Goal: Task Accomplishment & Management: Complete application form

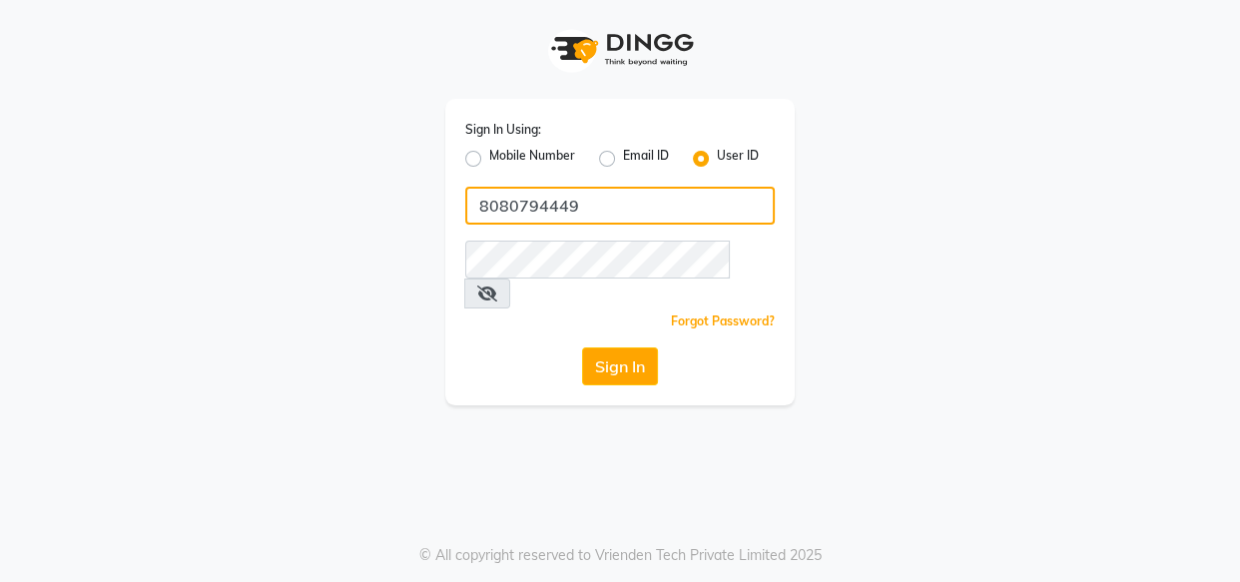
click at [600, 223] on input "8080794449" at bounding box center [619, 206] width 309 height 38
type input "kaizo"
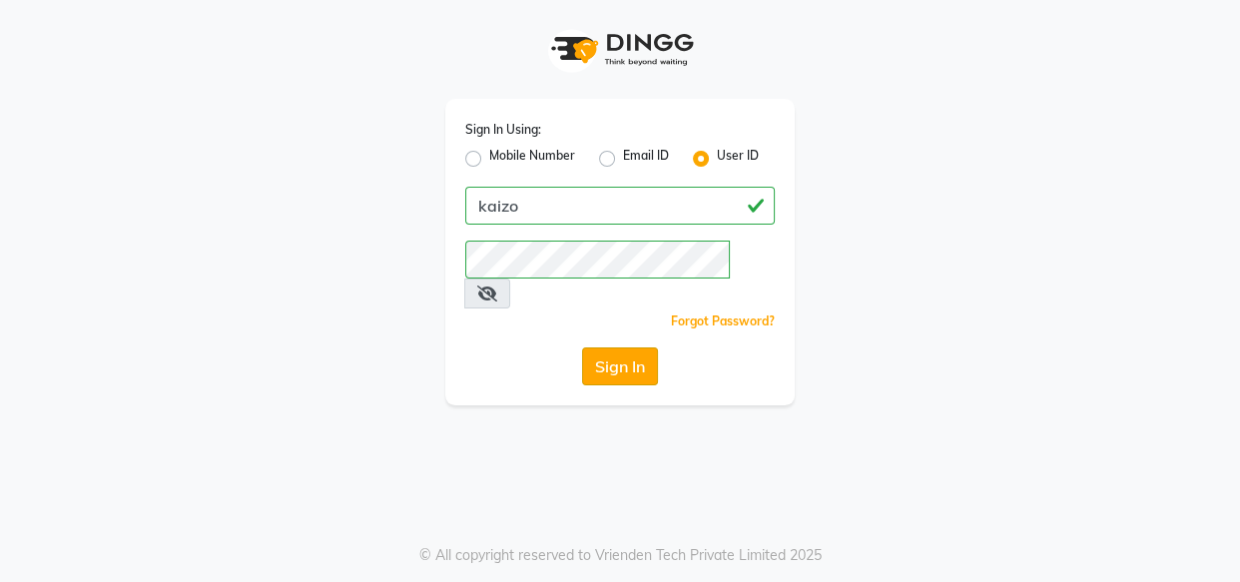
click at [609, 347] on button "Sign In" at bounding box center [620, 366] width 76 height 38
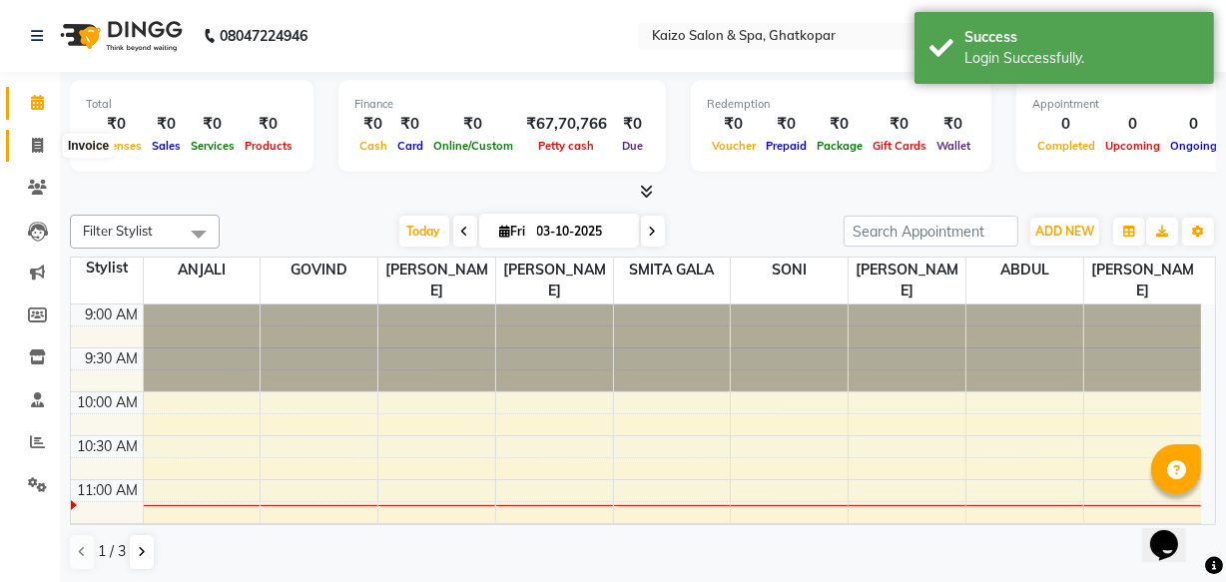
click at [36, 143] on icon at bounding box center [37, 145] width 11 height 15
select select "service"
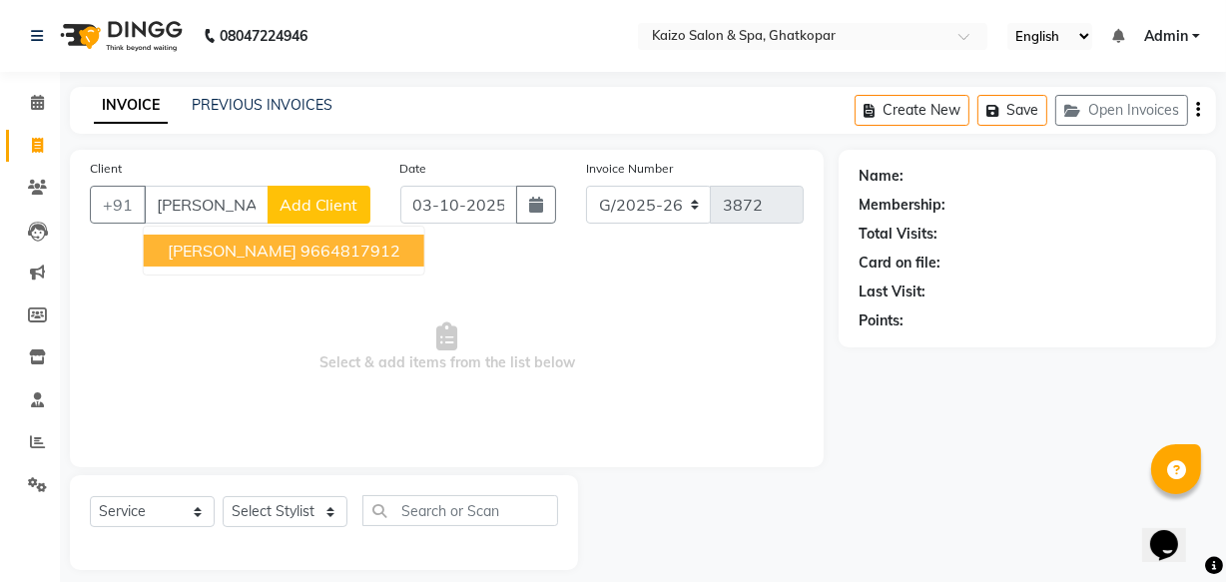
click at [229, 243] on span "[PERSON_NAME]" at bounding box center [232, 251] width 129 height 20
type input "9664817912"
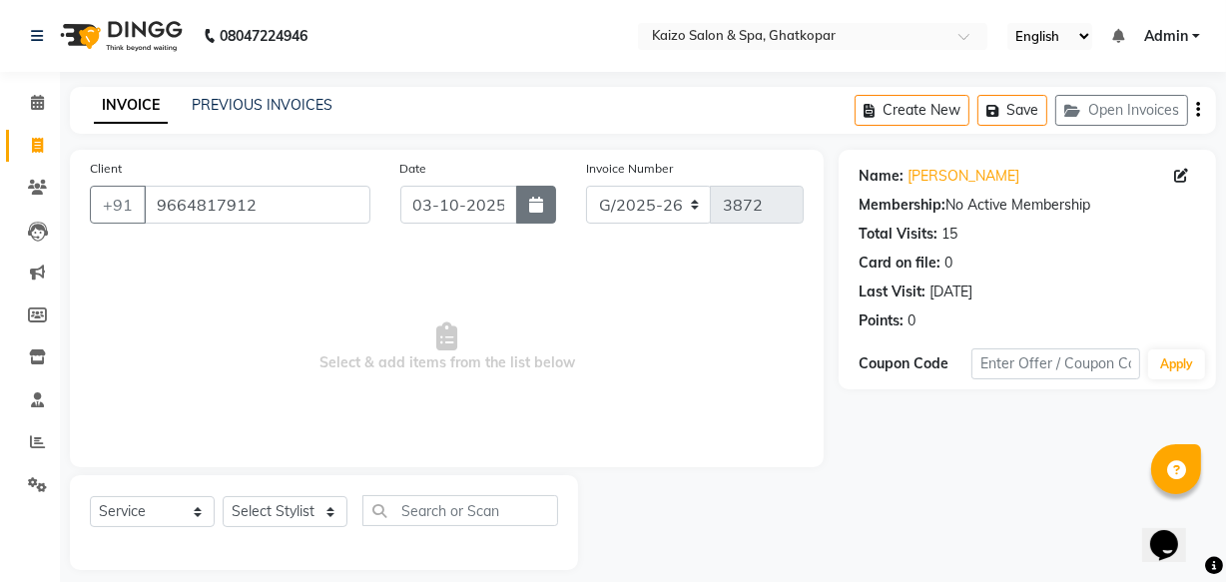
click at [533, 213] on icon "button" at bounding box center [536, 205] width 14 height 16
select select "10"
select select "2025"
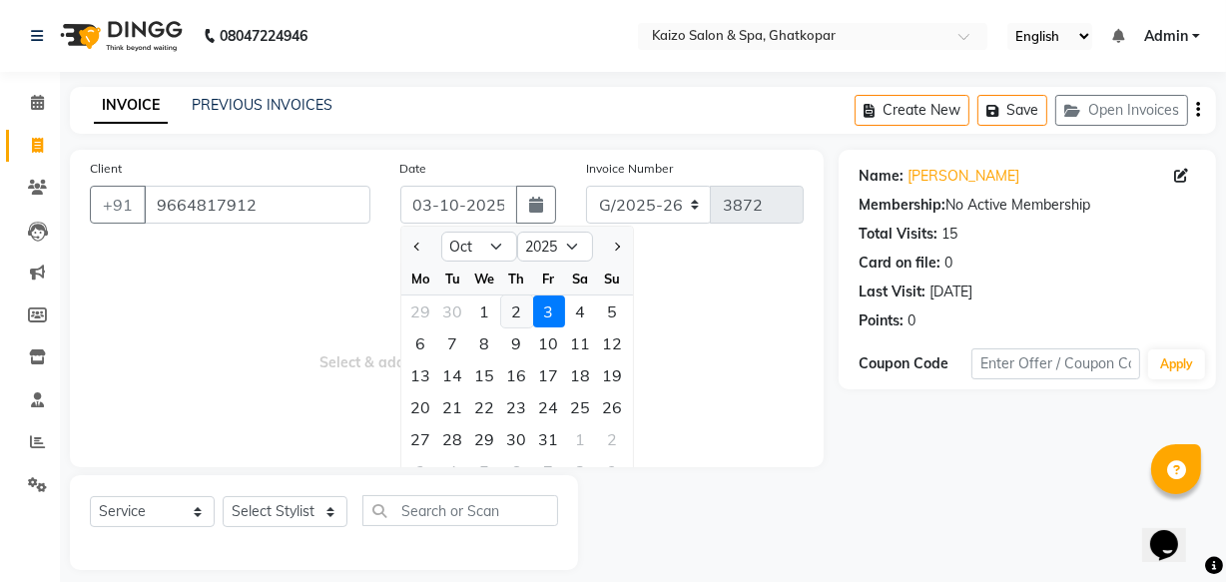
click at [525, 306] on div "2" at bounding box center [517, 311] width 32 height 32
type input "02-10-2025"
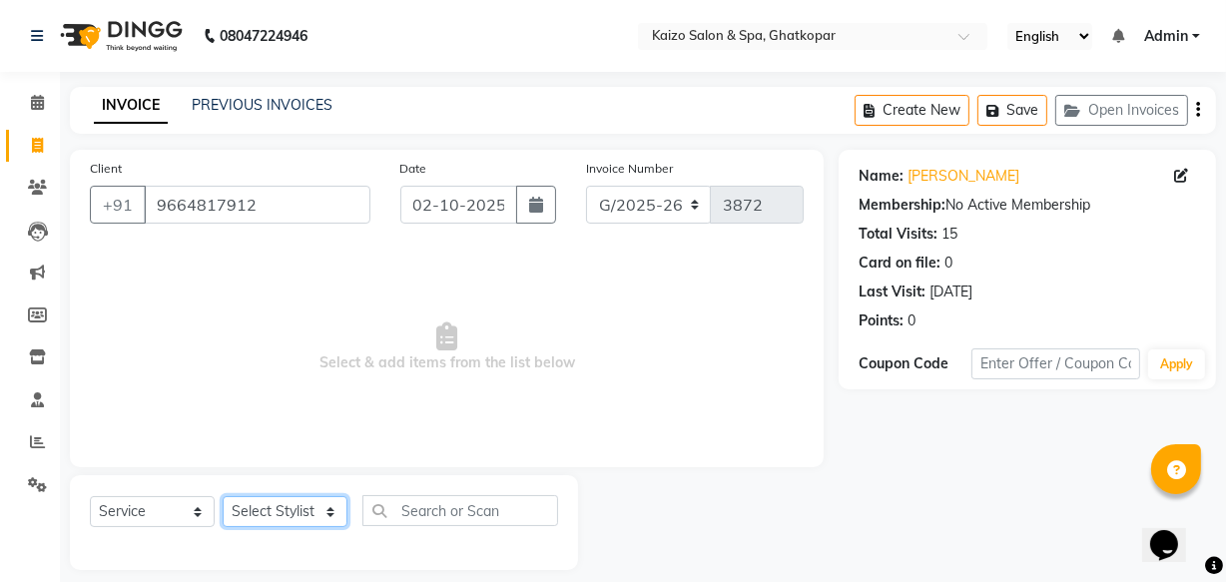
click at [265, 518] on select "Select Stylist [PERSON_NAME] ANJALI [PERSON_NAME] [PERSON_NAME] Front Desk [PER…" at bounding box center [285, 511] width 125 height 31
select select "8842"
click at [223, 496] on select "Select Stylist [PERSON_NAME] ANJALI [PERSON_NAME] [PERSON_NAME] Front Desk [PER…" at bounding box center [285, 511] width 125 height 31
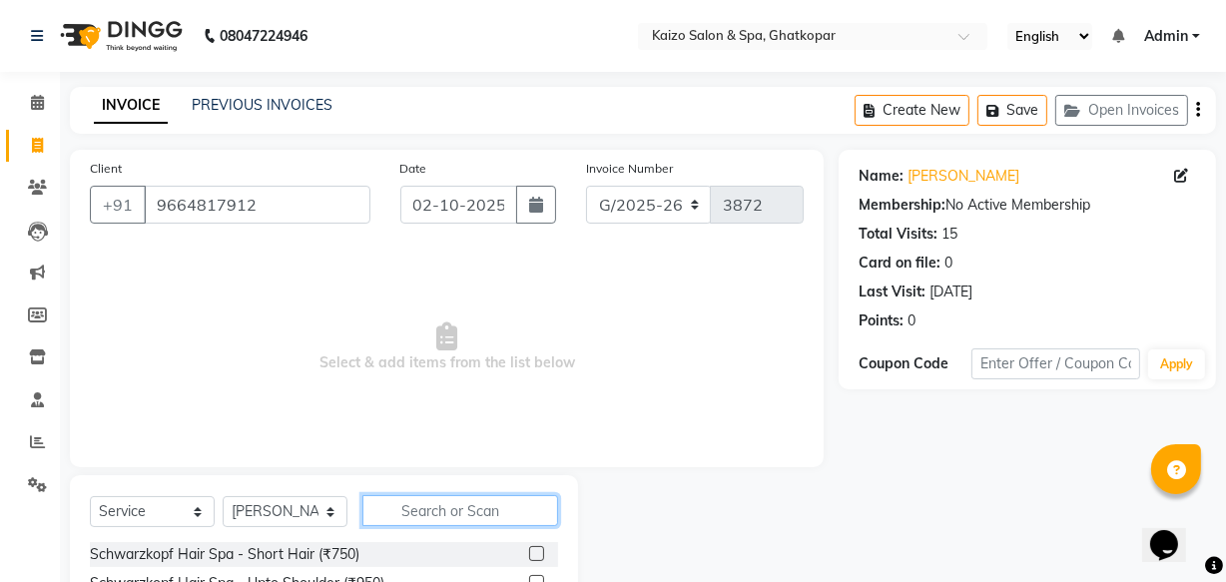
click at [424, 513] on input "text" at bounding box center [460, 510] width 196 height 31
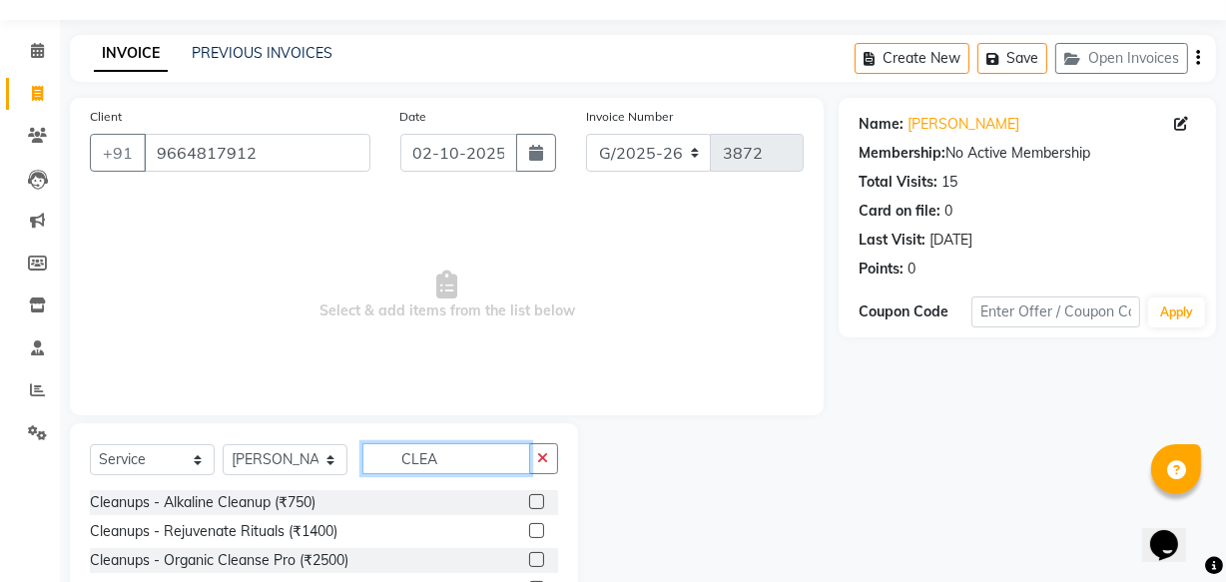
scroll to position [134, 0]
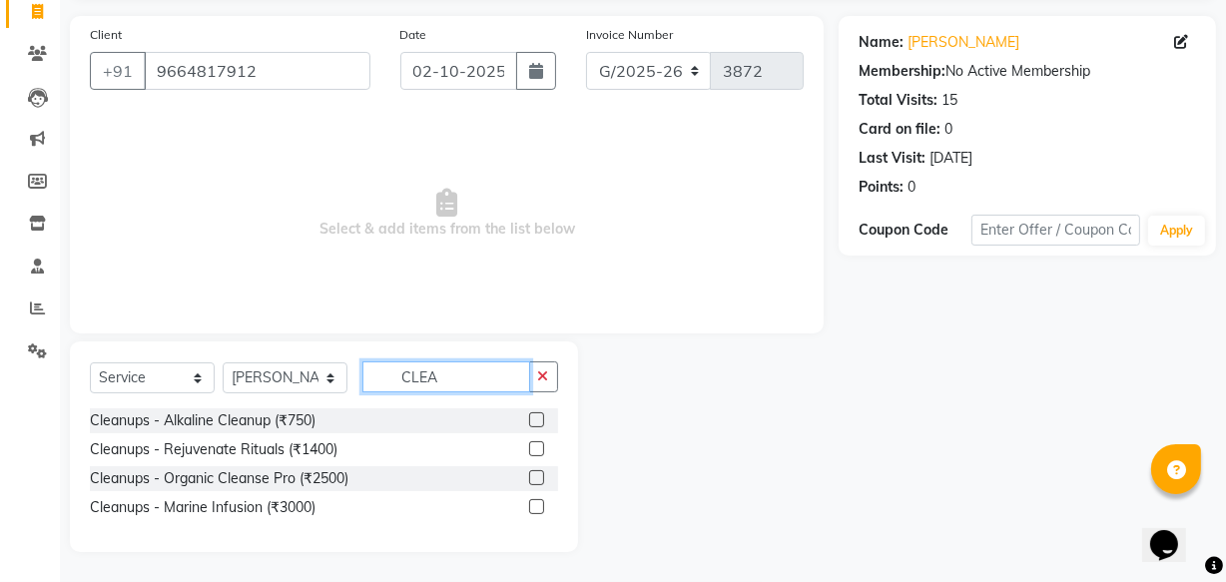
type input "CLEA"
click at [529, 419] on label at bounding box center [536, 419] width 15 height 15
click at [529, 419] on input "checkbox" at bounding box center [535, 420] width 13 height 13
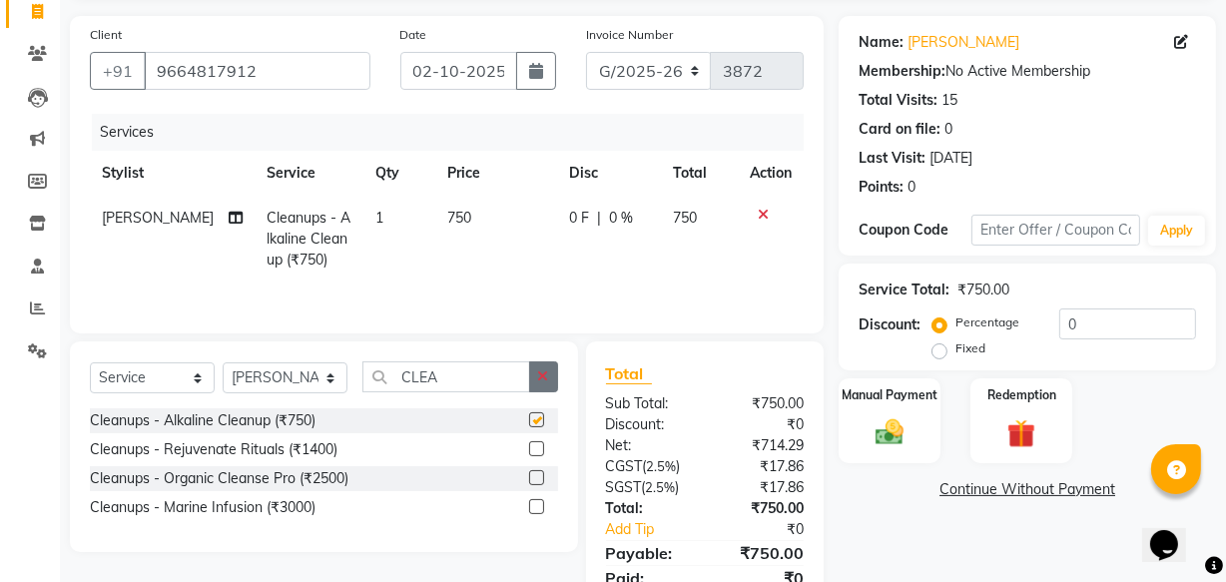
checkbox input "false"
click at [552, 378] on button "button" at bounding box center [543, 376] width 29 height 31
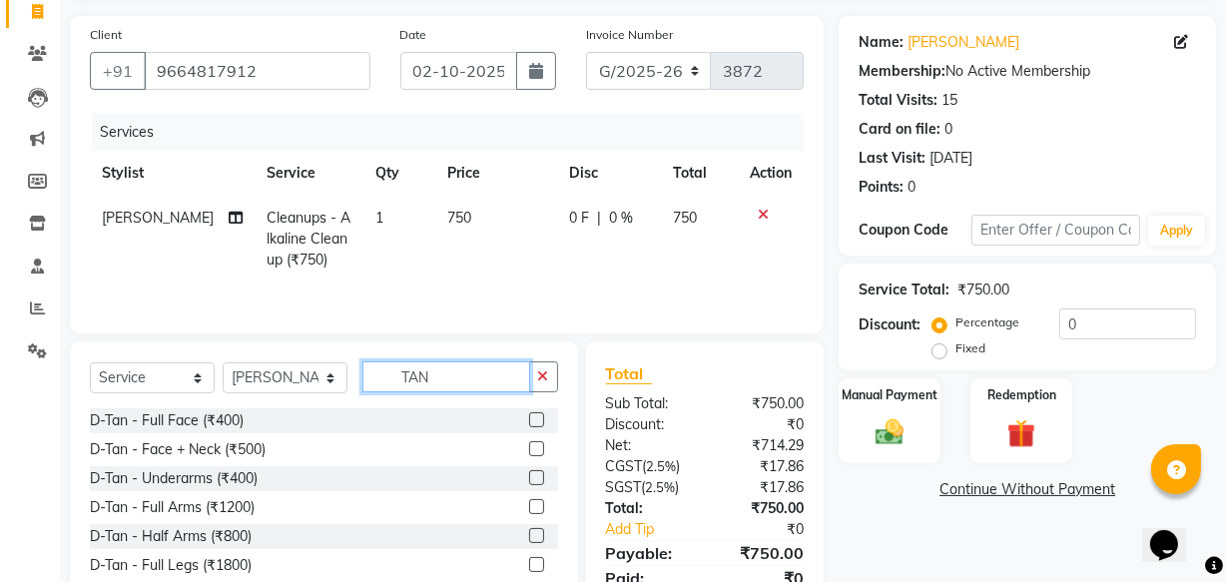
type input "TAN"
click at [529, 449] on label at bounding box center [536, 448] width 15 height 15
click at [529, 449] on input "checkbox" at bounding box center [535, 449] width 13 height 13
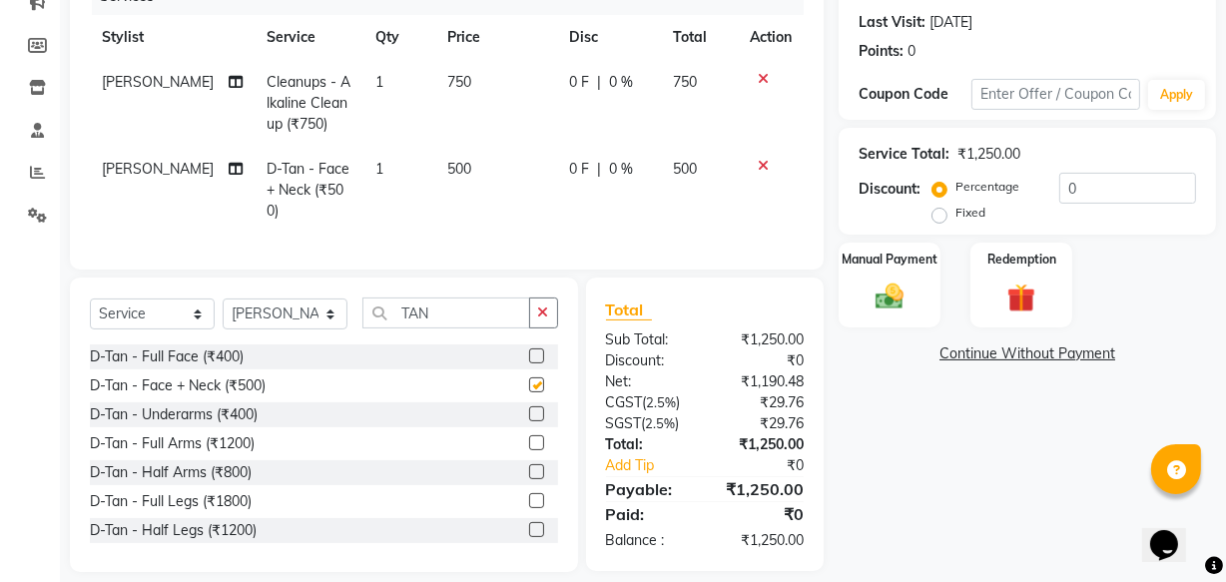
checkbox input "false"
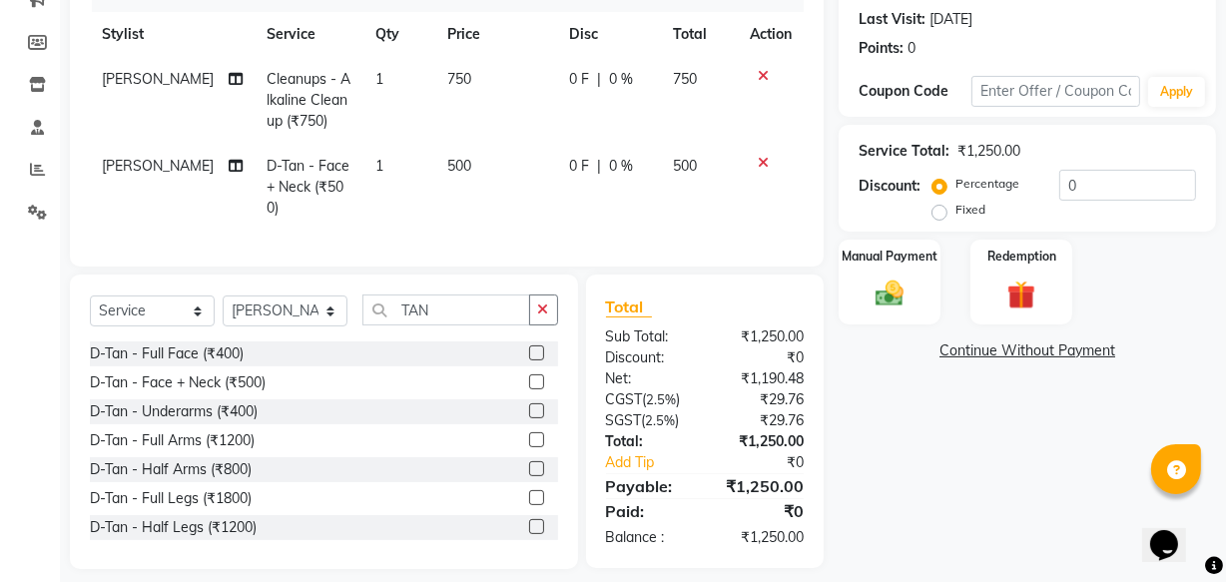
scroll to position [303, 0]
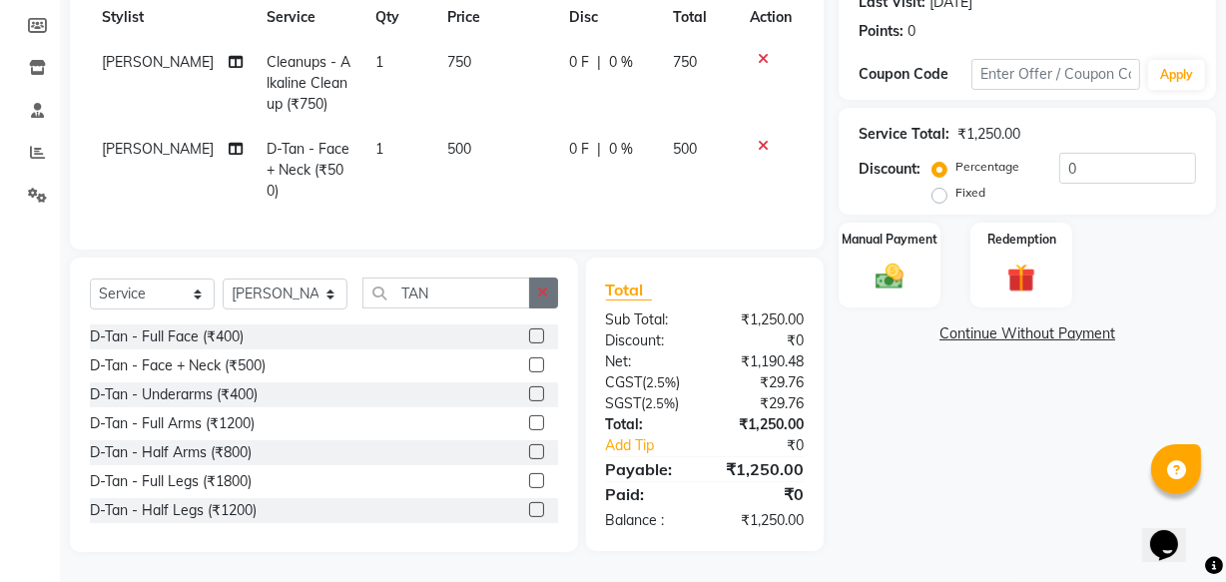
click at [545, 294] on icon "button" at bounding box center [543, 292] width 11 height 14
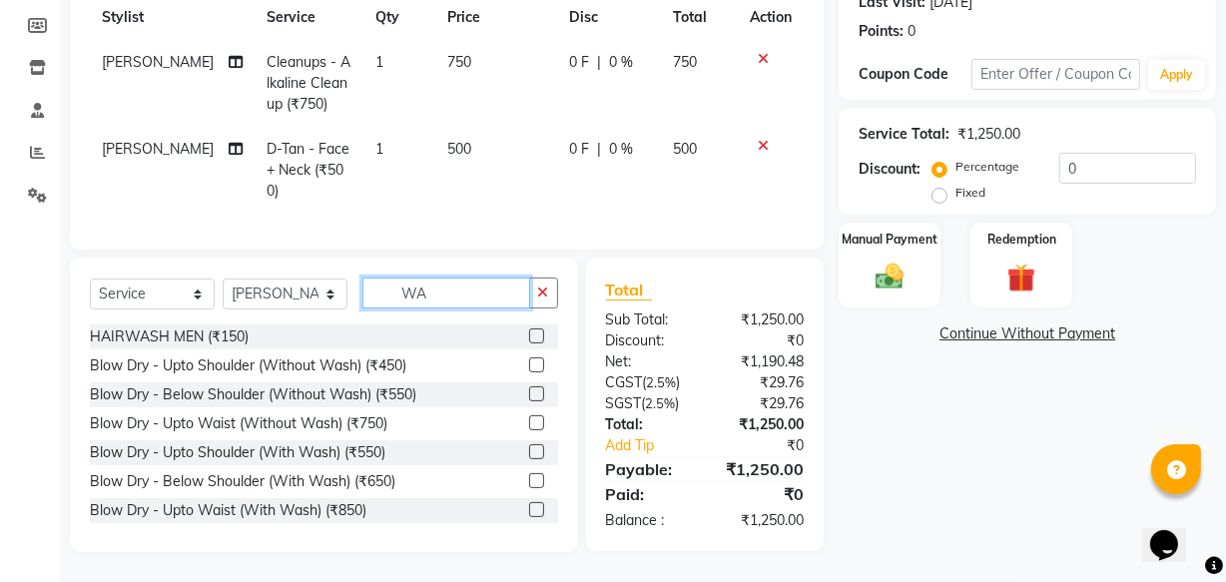
type input "W"
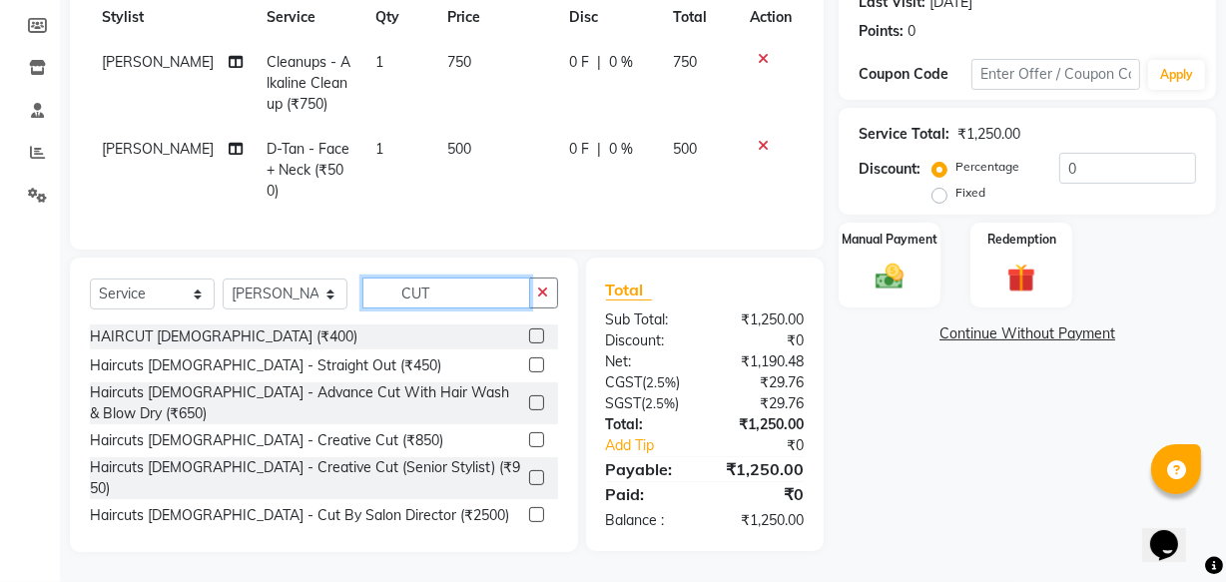
type input "CUT"
click at [529, 438] on label at bounding box center [536, 439] width 15 height 15
click at [529, 438] on input "checkbox" at bounding box center [535, 440] width 13 height 13
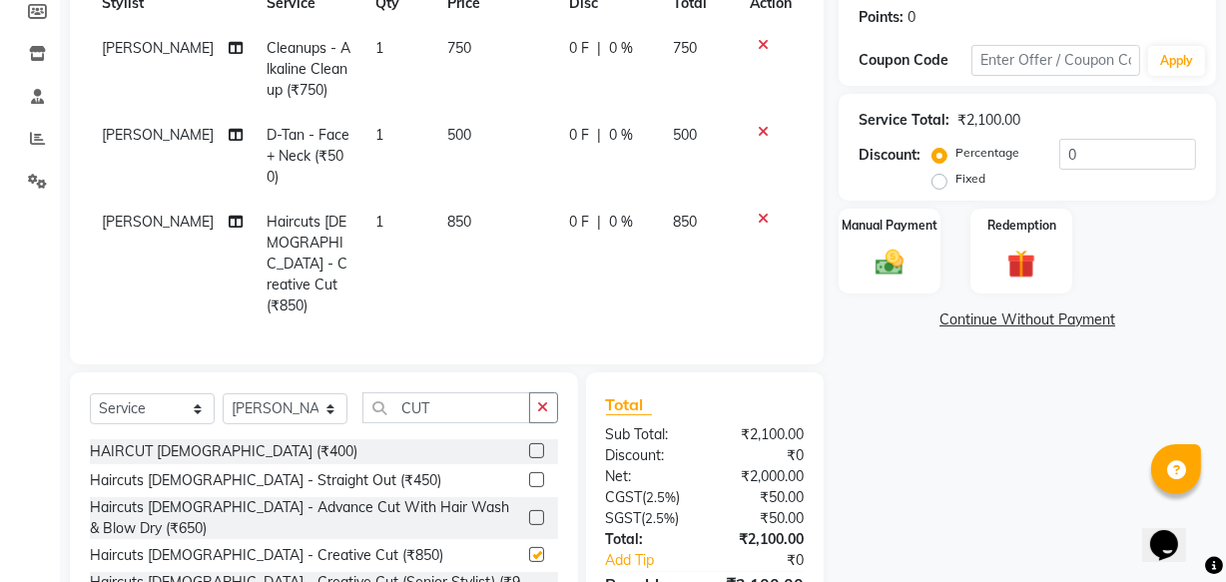
checkbox input "false"
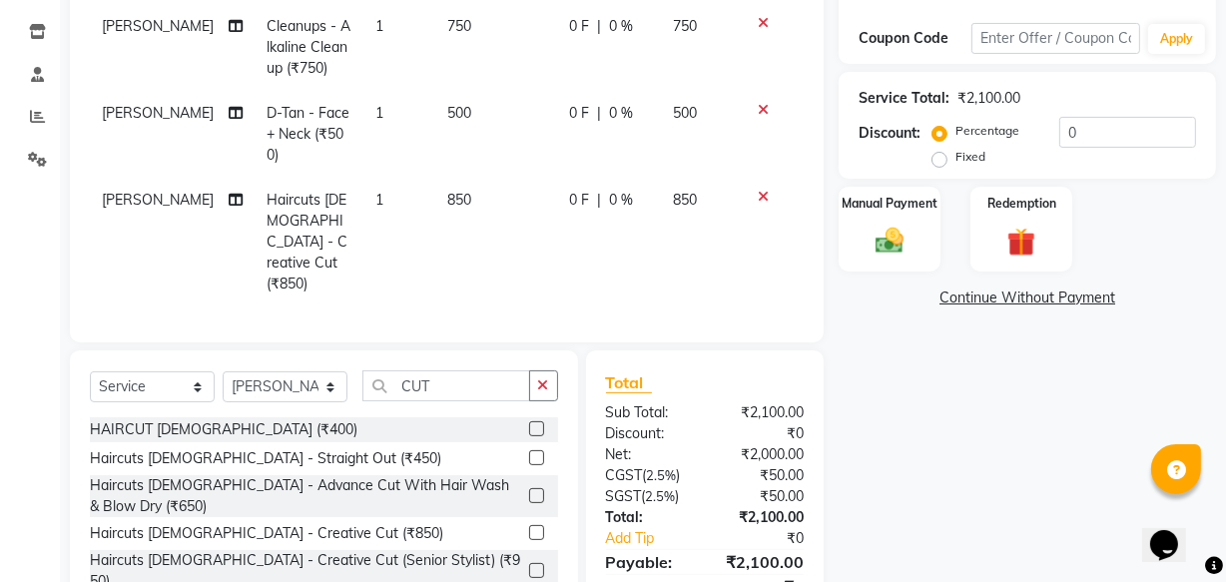
scroll to position [390, 0]
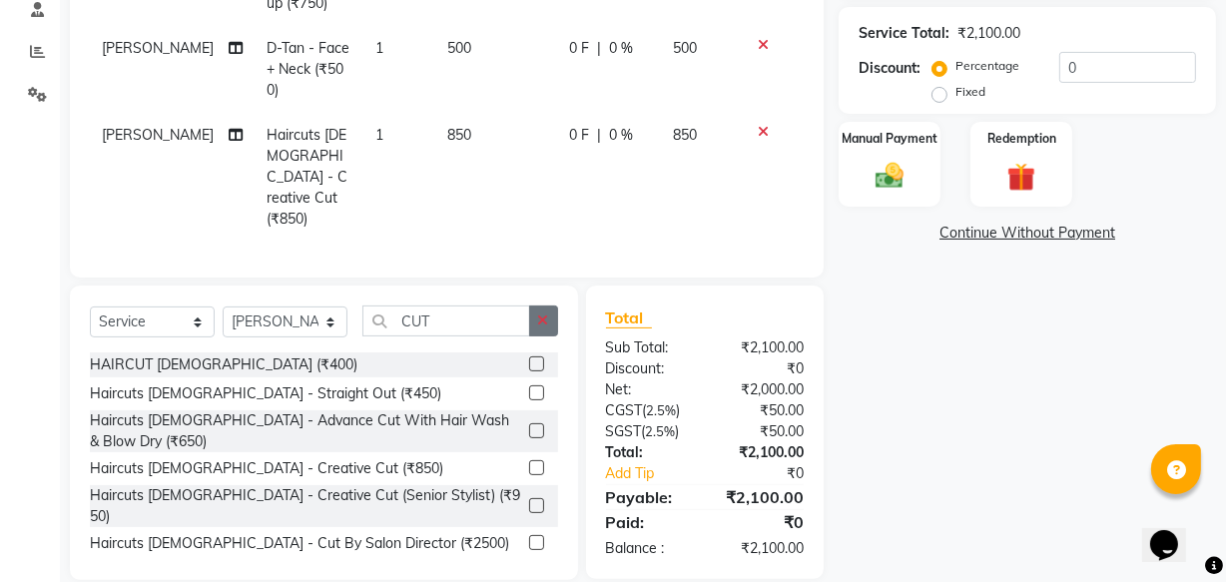
click at [542, 313] on icon "button" at bounding box center [543, 320] width 11 height 14
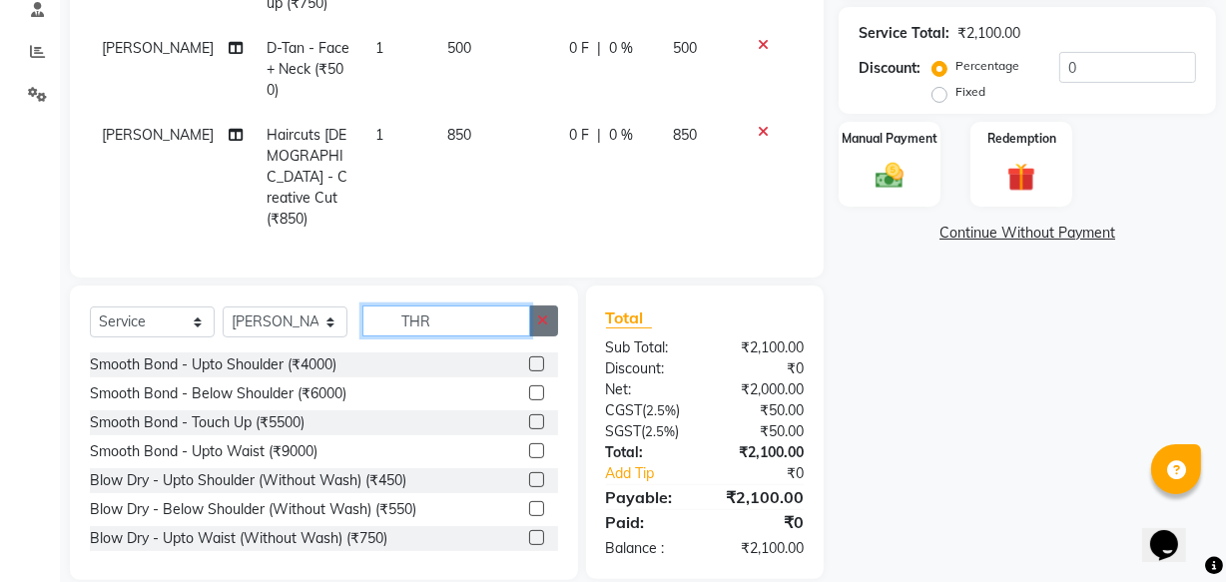
scroll to position [389, 0]
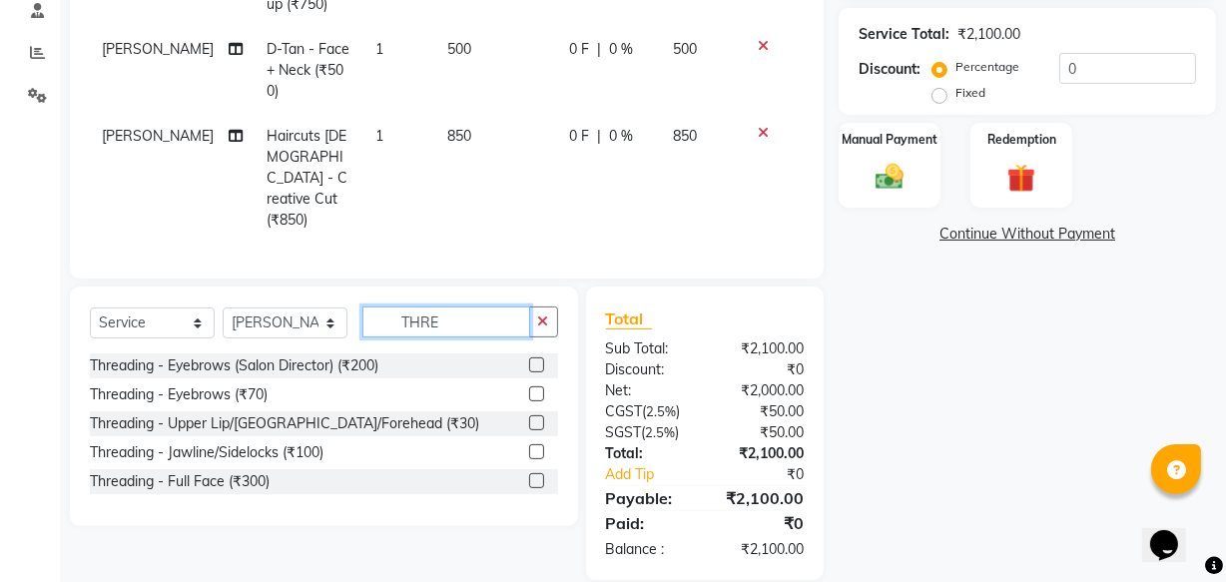
type input "THRE"
click at [531, 444] on label at bounding box center [536, 451] width 15 height 15
click at [531, 446] on input "checkbox" at bounding box center [535, 452] width 13 height 13
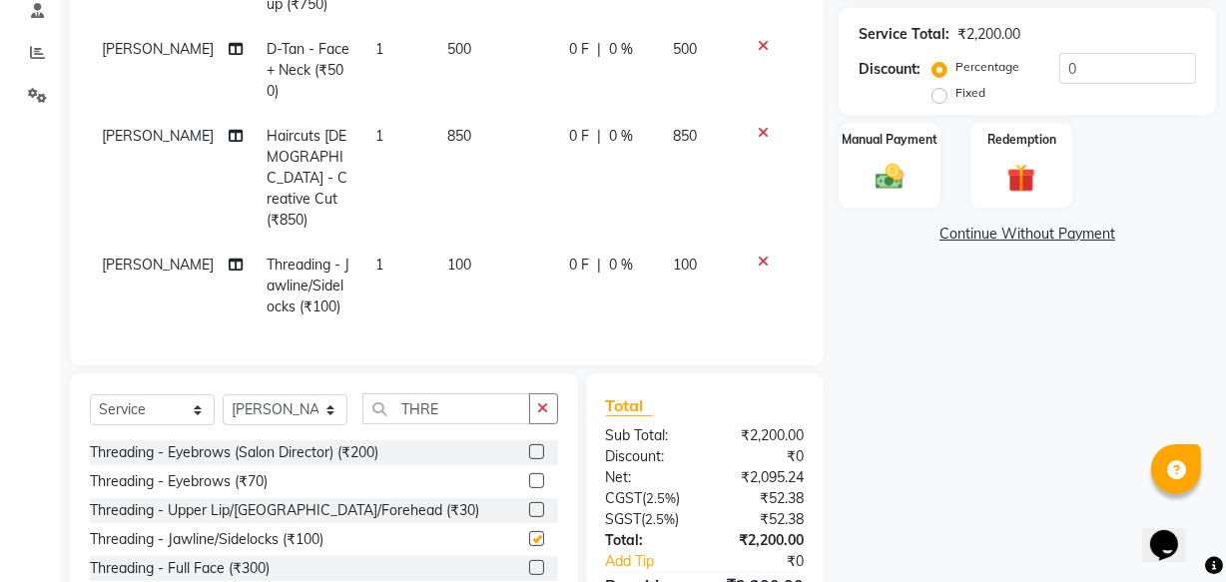
checkbox input "false"
click at [539, 502] on label at bounding box center [536, 509] width 15 height 15
click at [539, 504] on input "checkbox" at bounding box center [535, 510] width 13 height 13
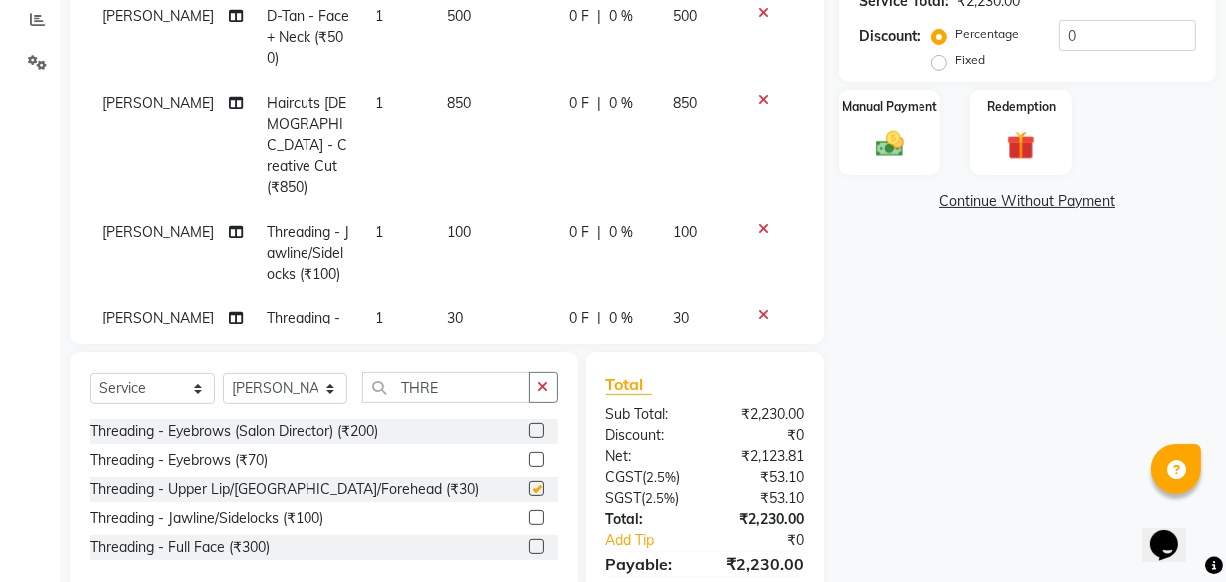
checkbox input "false"
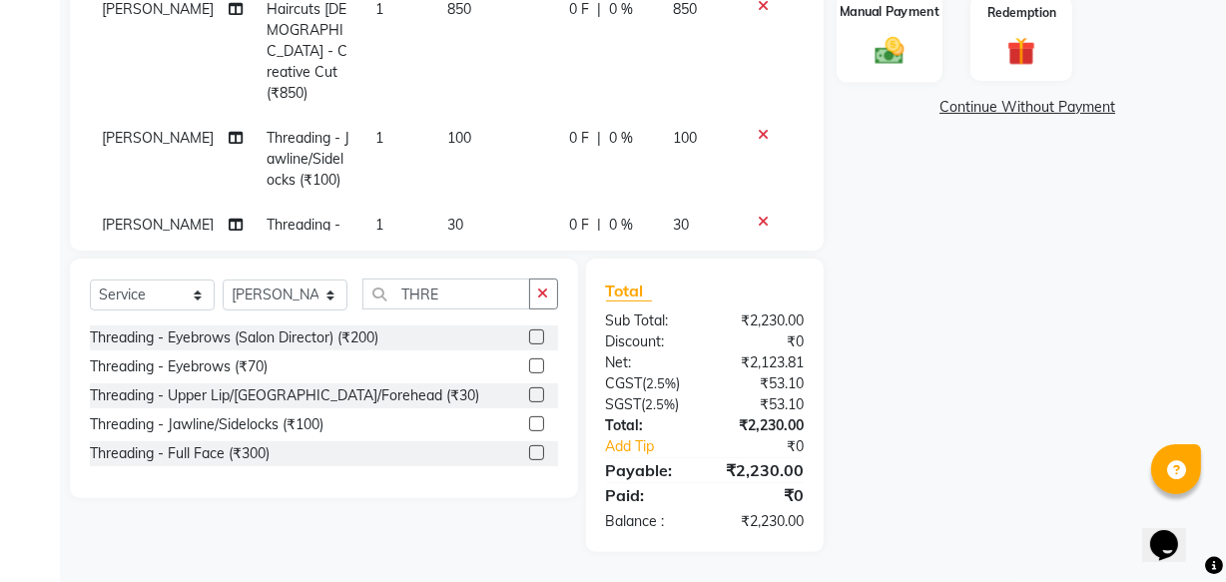
click at [886, 44] on img at bounding box center [889, 50] width 48 height 34
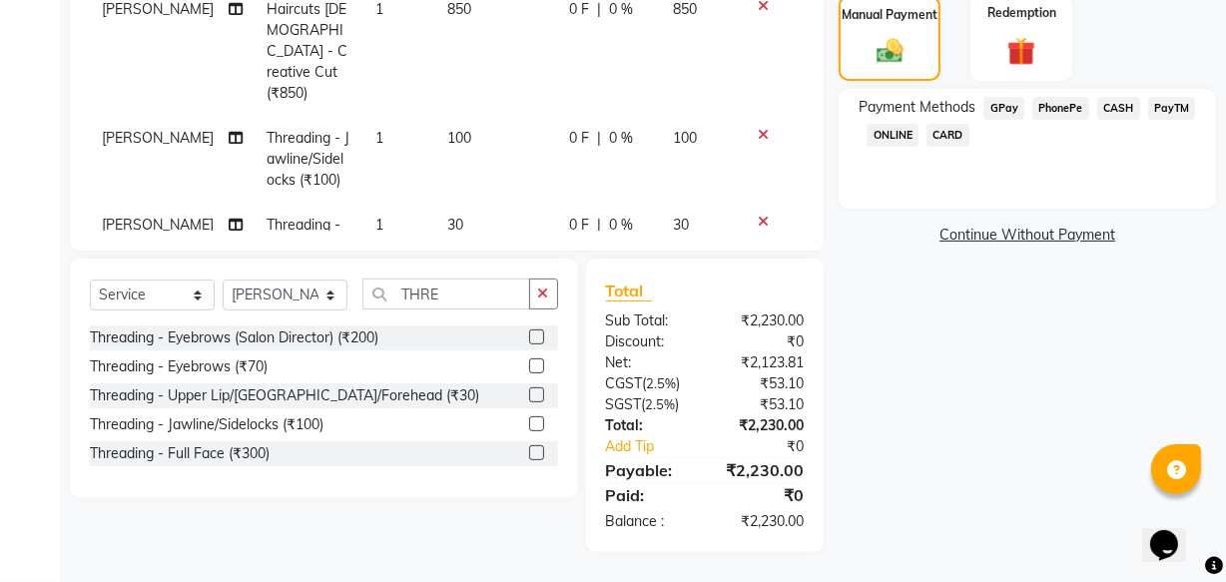
click at [1078, 104] on span "PhonePe" at bounding box center [1060, 108] width 57 height 23
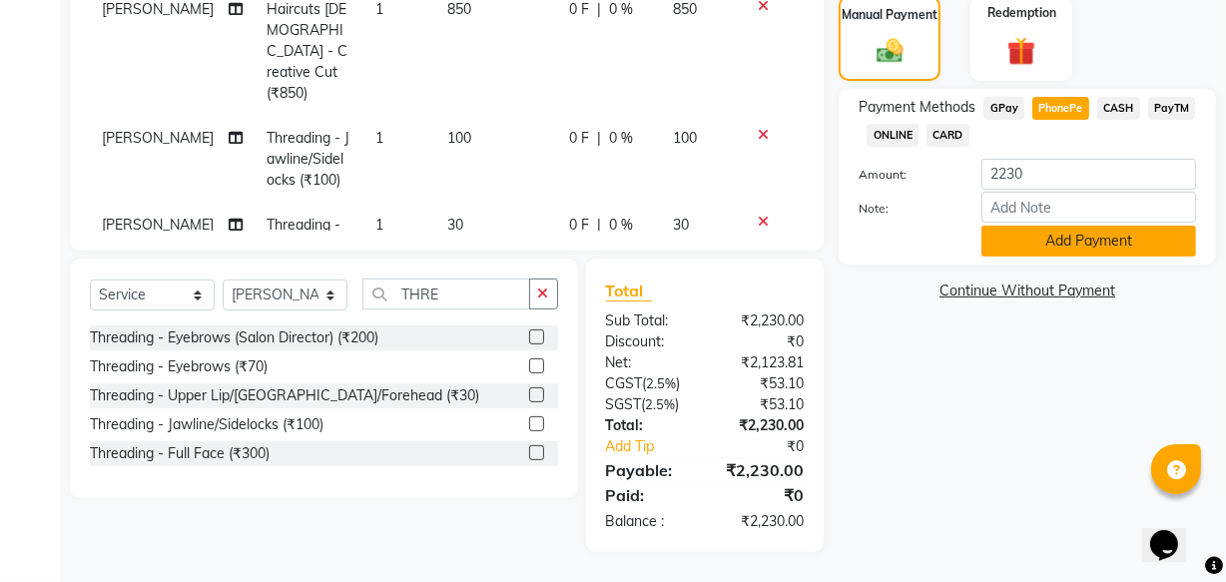
click at [1040, 239] on button "Add Payment" at bounding box center [1088, 241] width 215 height 31
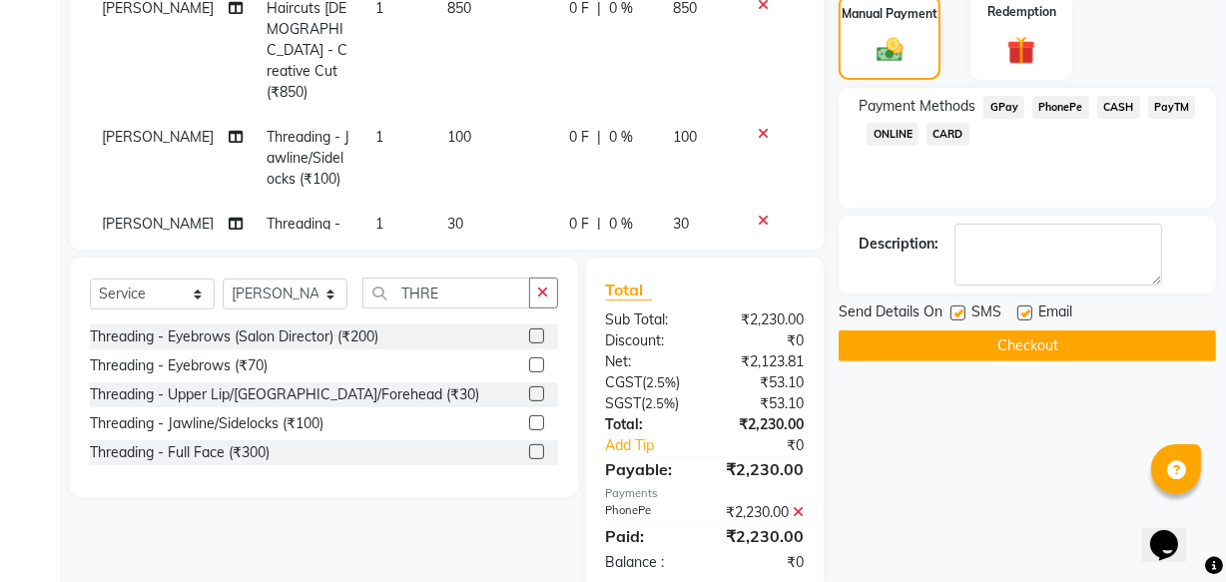
click at [987, 339] on button "Checkout" at bounding box center [1026, 345] width 377 height 31
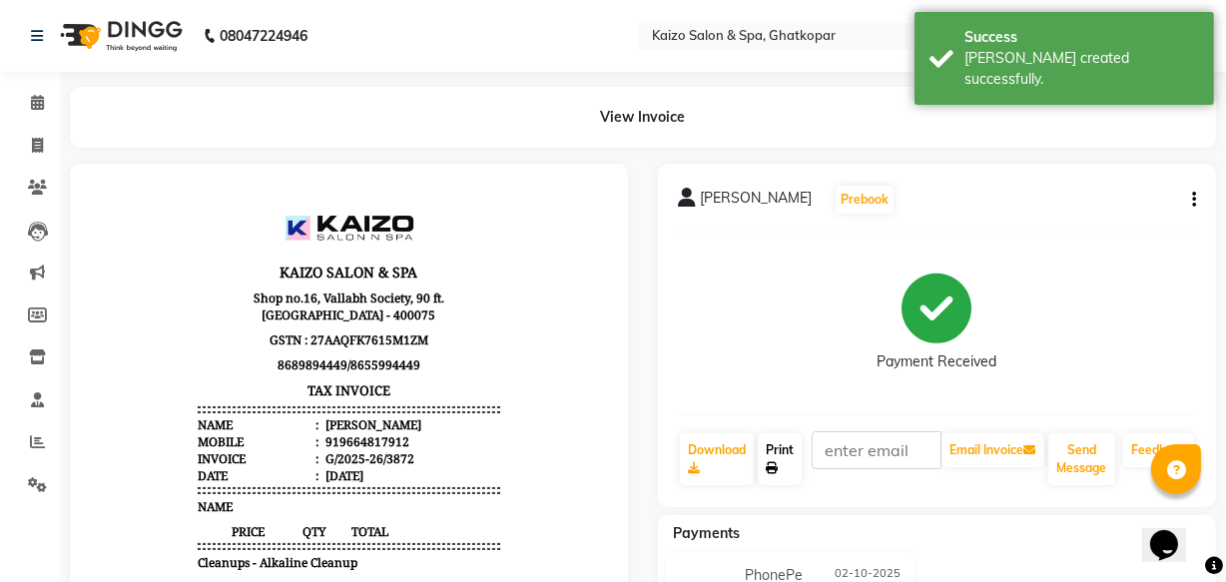
click at [779, 451] on link "Print" at bounding box center [780, 459] width 44 height 52
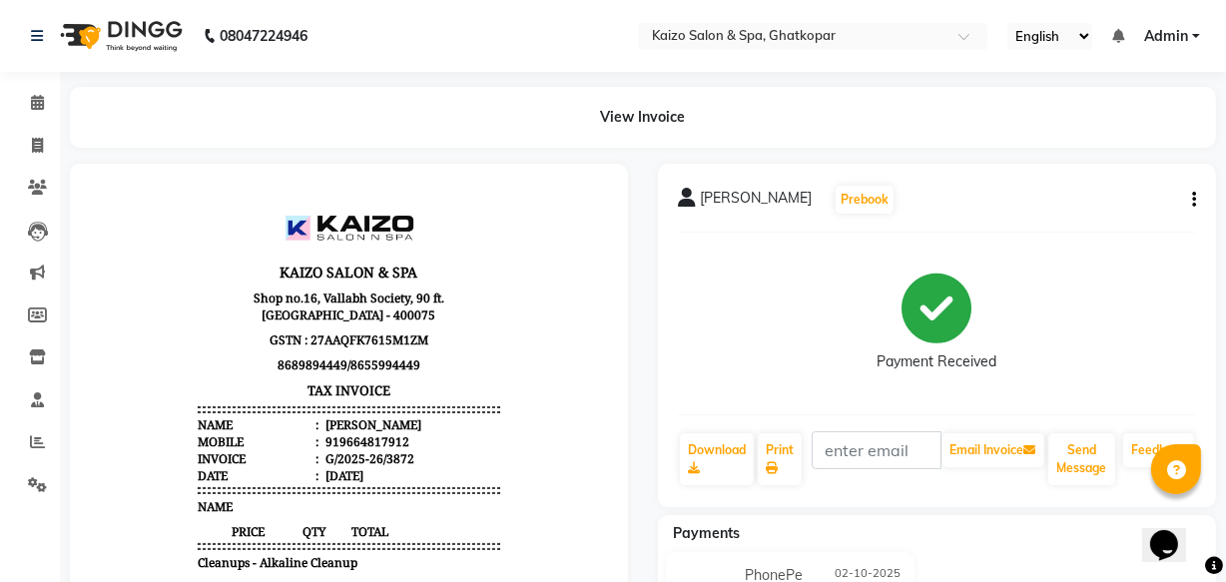
select select "service"
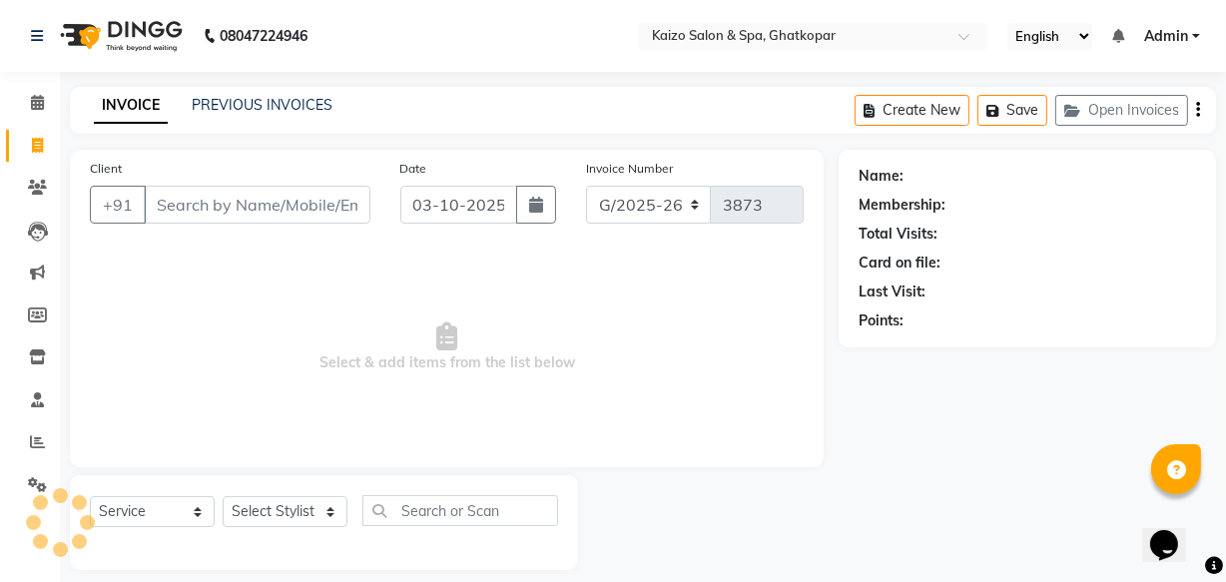
scroll to position [19, 0]
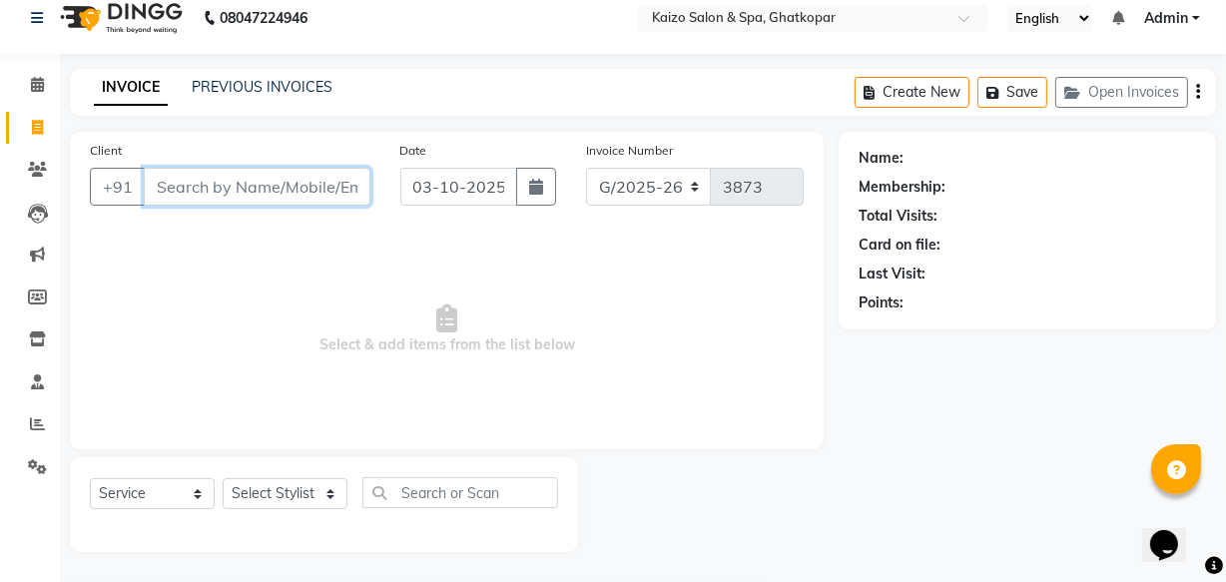
paste input "[PERSON_NAME] 8879232379"
click at [160, 190] on input "[PERSON_NAME] 8879232379" at bounding box center [206, 187] width 125 height 38
type input "8879232379"
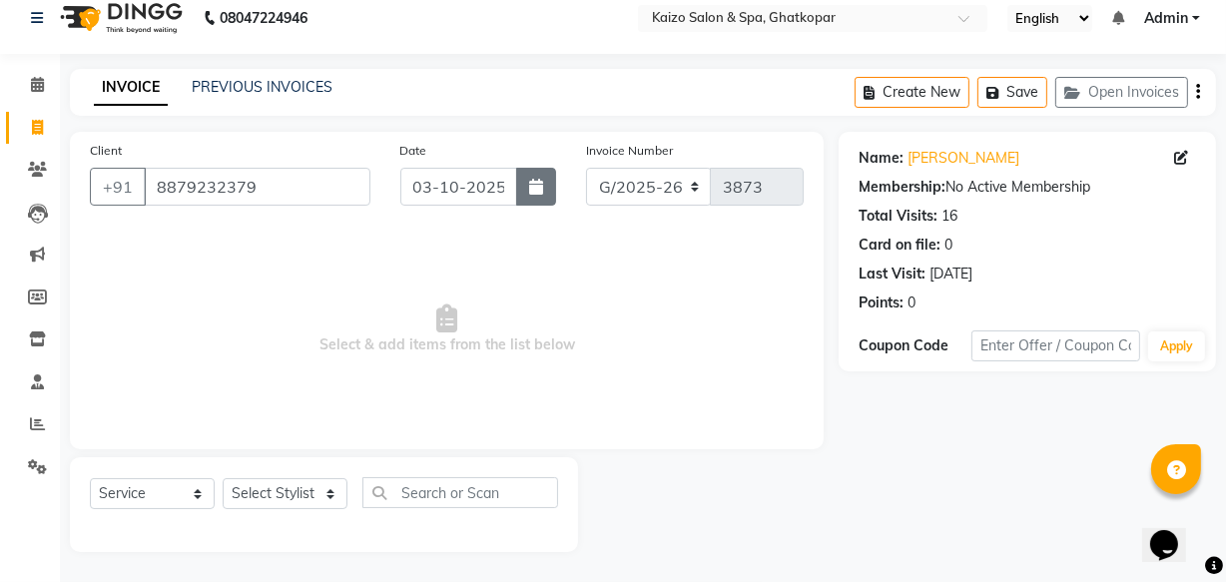
click at [541, 180] on icon "button" at bounding box center [536, 187] width 14 height 16
select select "10"
select select "2025"
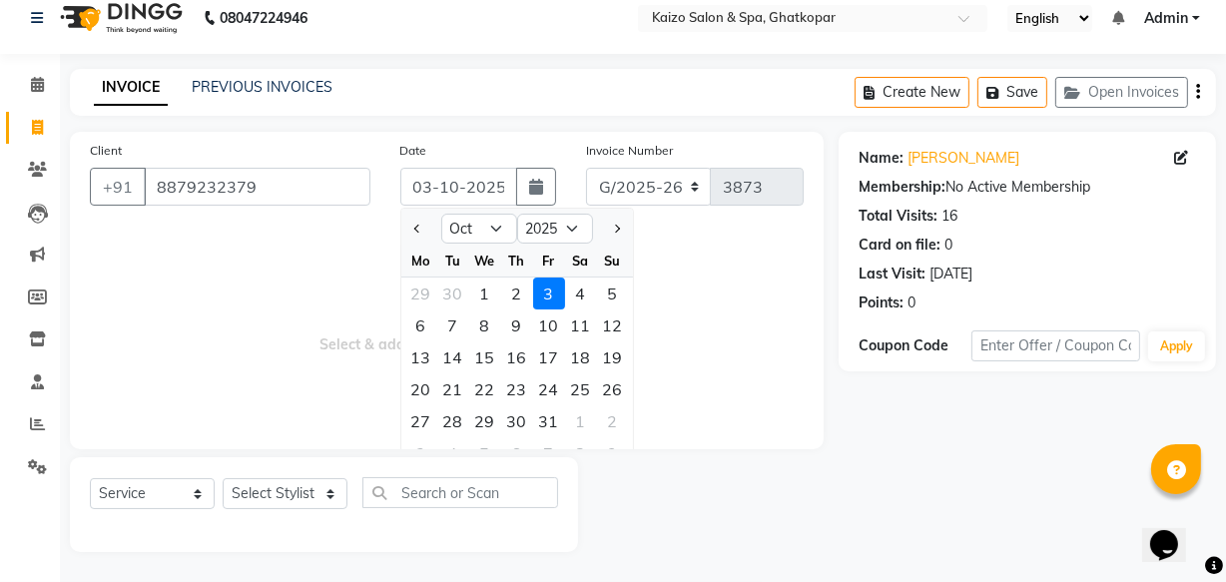
click at [522, 277] on div "2" at bounding box center [517, 293] width 32 height 32
type input "02-10-2025"
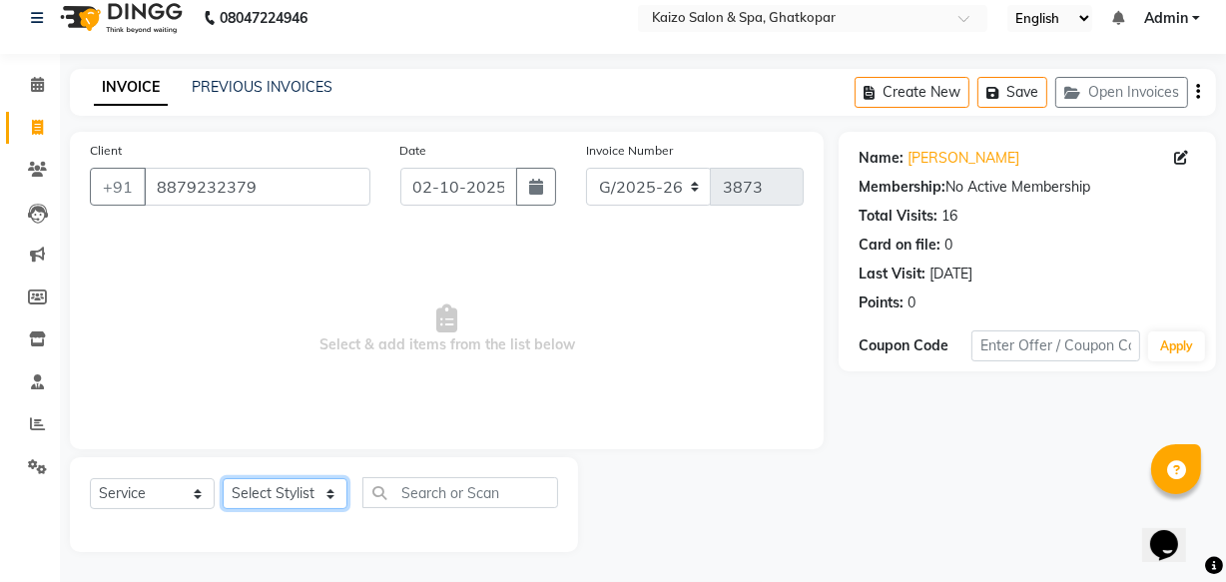
drag, startPoint x: 271, startPoint y: 489, endPoint x: 271, endPoint y: 478, distance: 11.0
click at [271, 489] on select "Select Stylist [PERSON_NAME] ANJALI [PERSON_NAME] [PERSON_NAME] Front Desk [PER…" at bounding box center [285, 493] width 125 height 31
select select "43012"
click at [223, 478] on select "Select Stylist [PERSON_NAME] ANJALI [PERSON_NAME] [PERSON_NAME] Front Desk [PER…" at bounding box center [285, 493] width 125 height 31
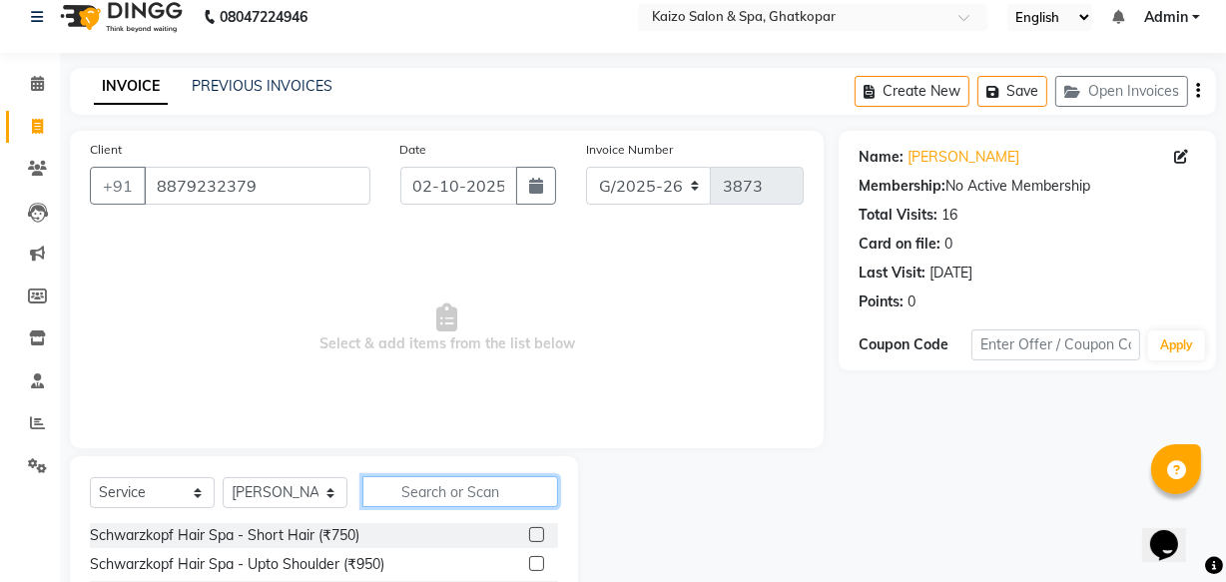
click at [440, 488] on input "text" at bounding box center [460, 491] width 196 height 31
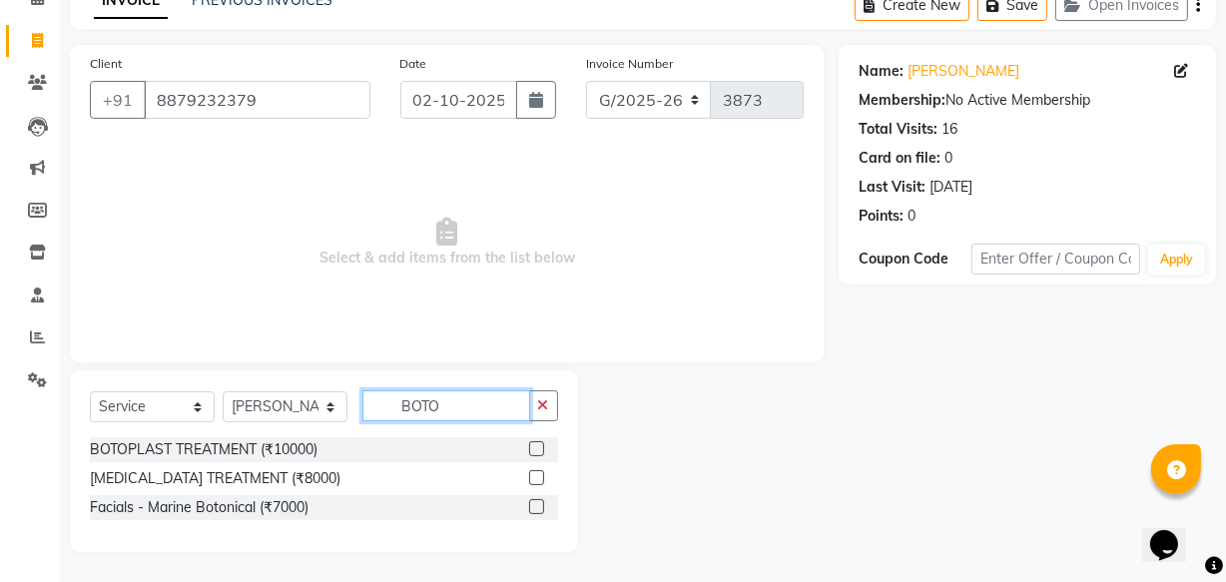
type input "BOTO"
click at [532, 479] on label at bounding box center [536, 477] width 15 height 15
click at [532, 479] on input "checkbox" at bounding box center [535, 478] width 13 height 13
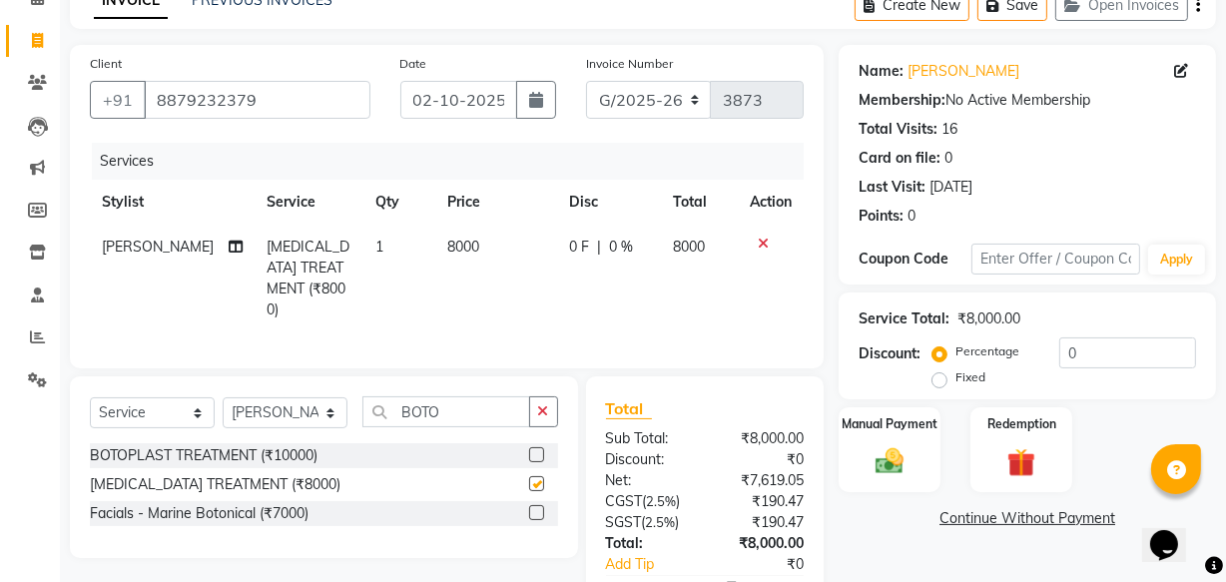
checkbox input "false"
click at [451, 257] on td "8000" at bounding box center [496, 279] width 123 height 108
select select "43012"
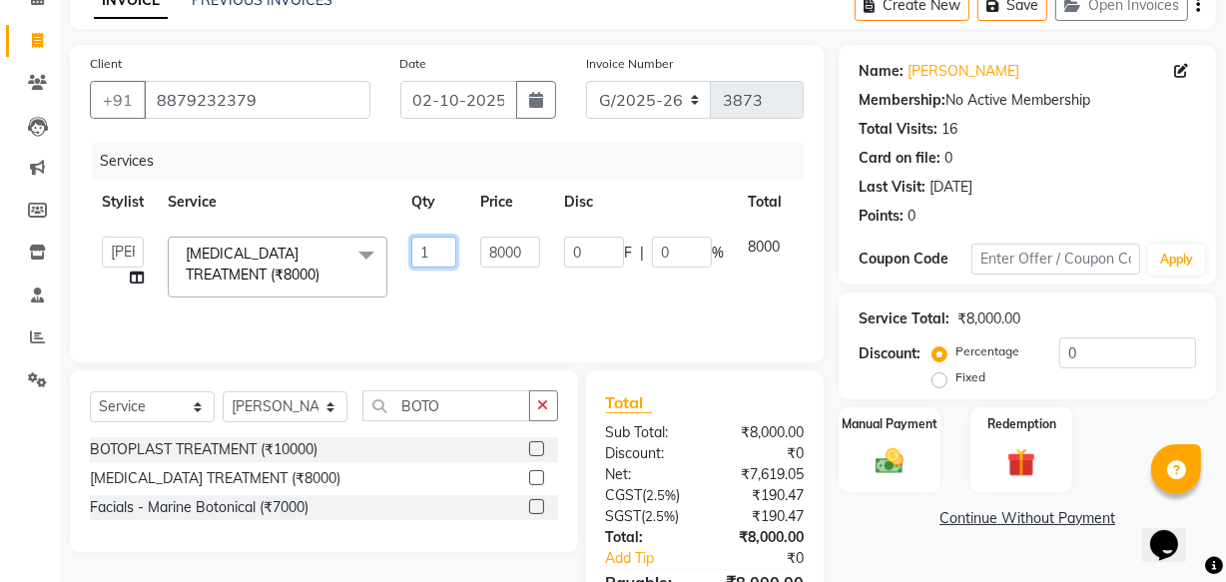
click at [453, 257] on input "1" at bounding box center [433, 252] width 45 height 31
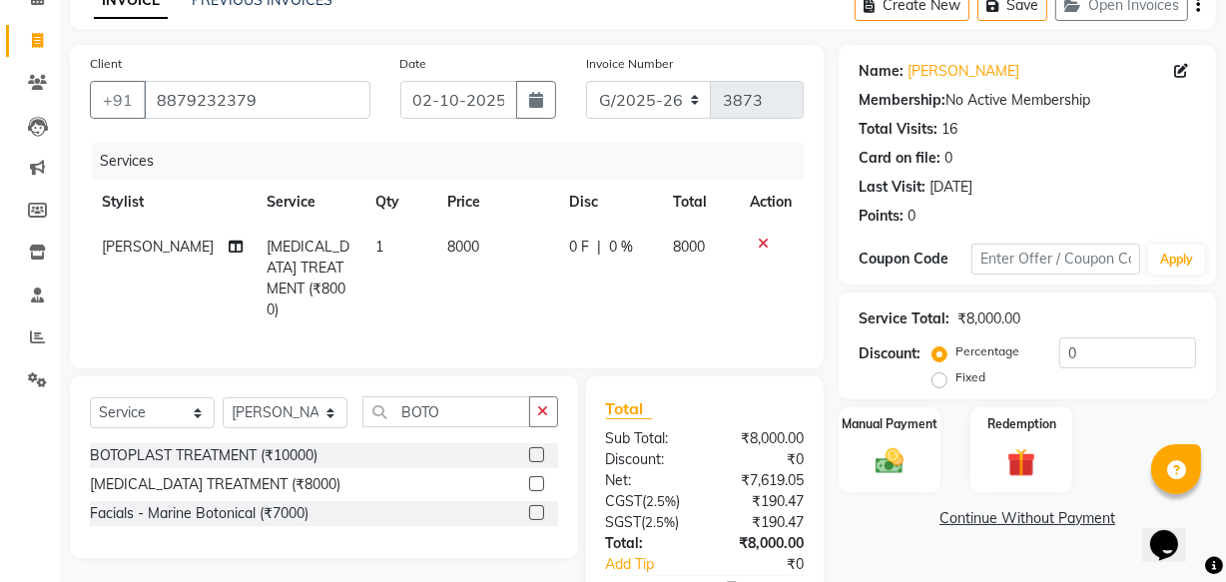
click at [494, 253] on td "8000" at bounding box center [496, 279] width 123 height 108
select select "43012"
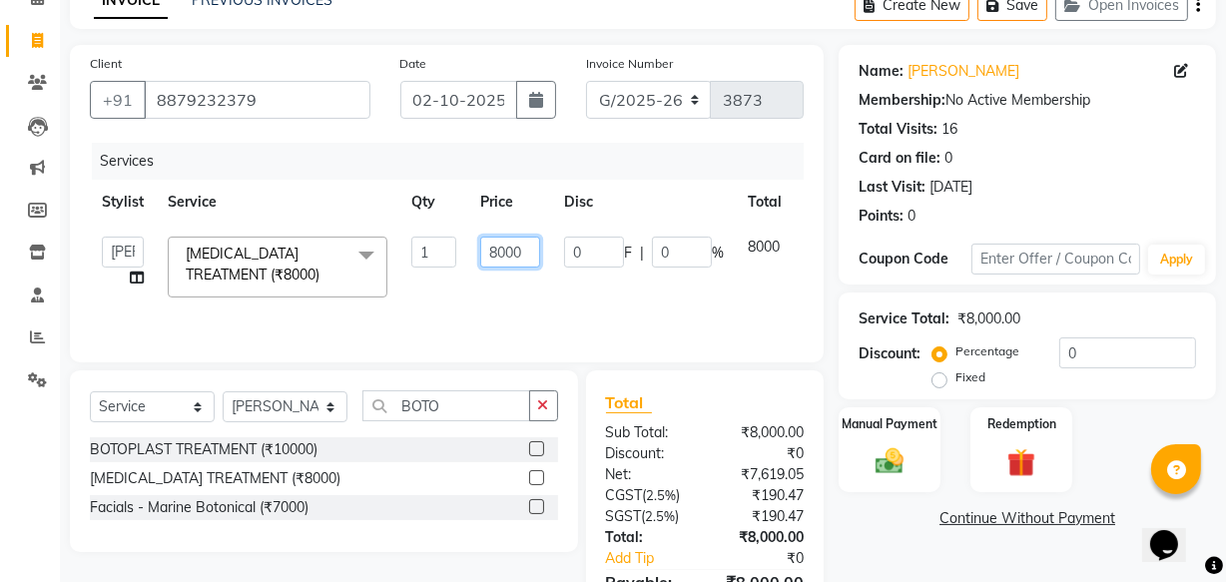
click at [502, 249] on input "8000" at bounding box center [510, 252] width 60 height 31
type input "5000"
click at [511, 313] on div "Services Stylist Service Qty Price Disc Total Action [PERSON_NAME] ANJALI [PERS…" at bounding box center [447, 243] width 714 height 200
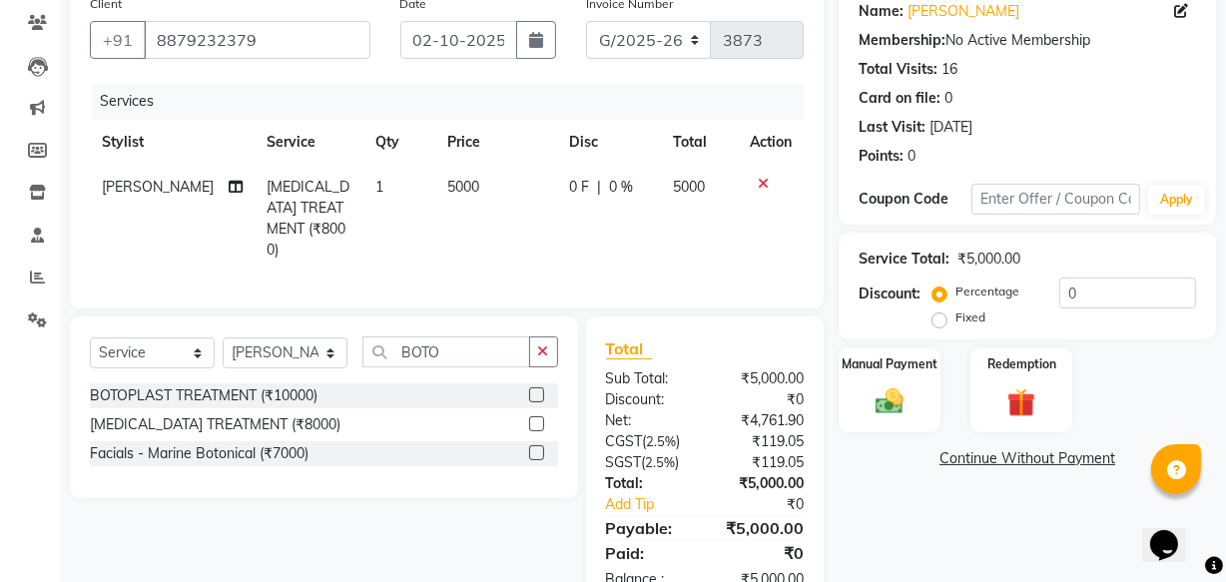
scroll to position [218, 0]
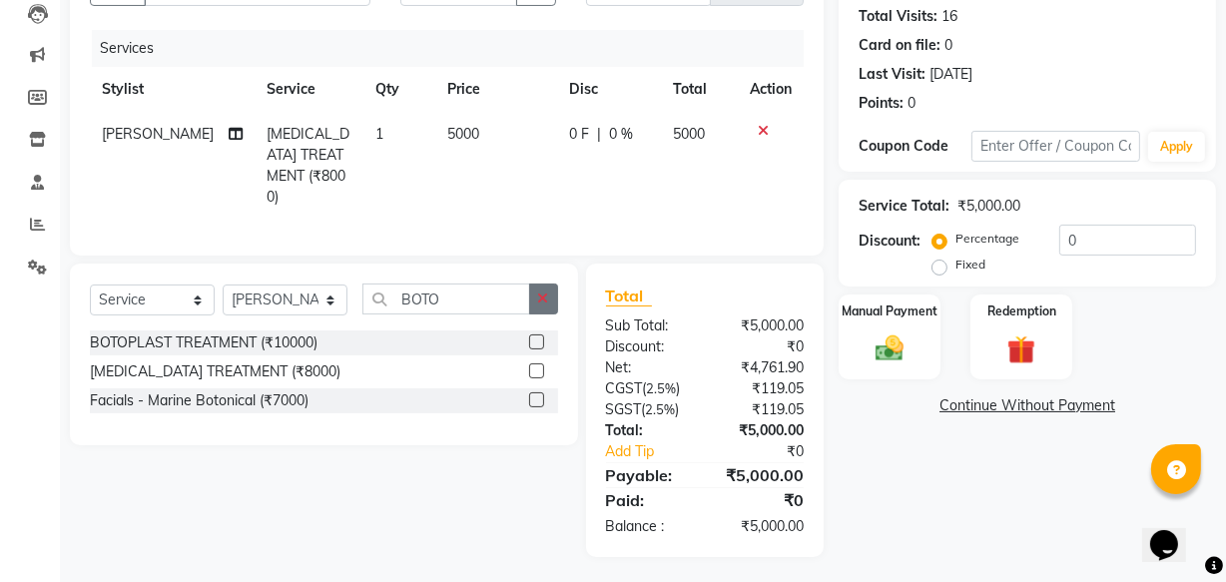
click at [545, 291] on icon "button" at bounding box center [543, 298] width 11 height 14
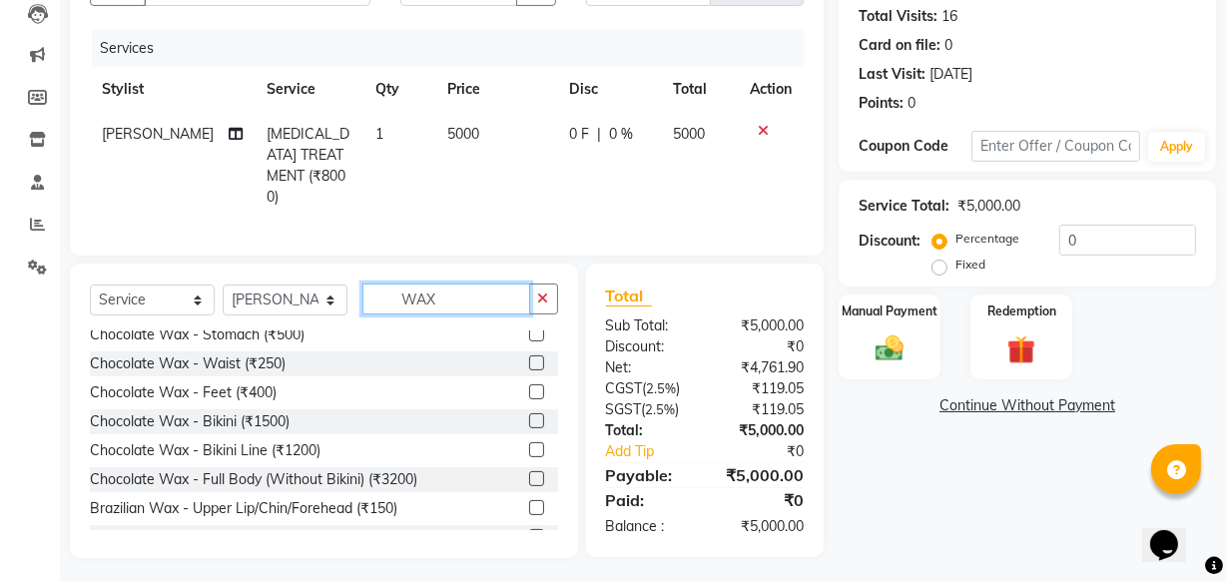
scroll to position [907, 0]
type input "WAX"
click at [529, 469] on label at bounding box center [536, 476] width 15 height 15
click at [529, 471] on input "checkbox" at bounding box center [535, 477] width 13 height 13
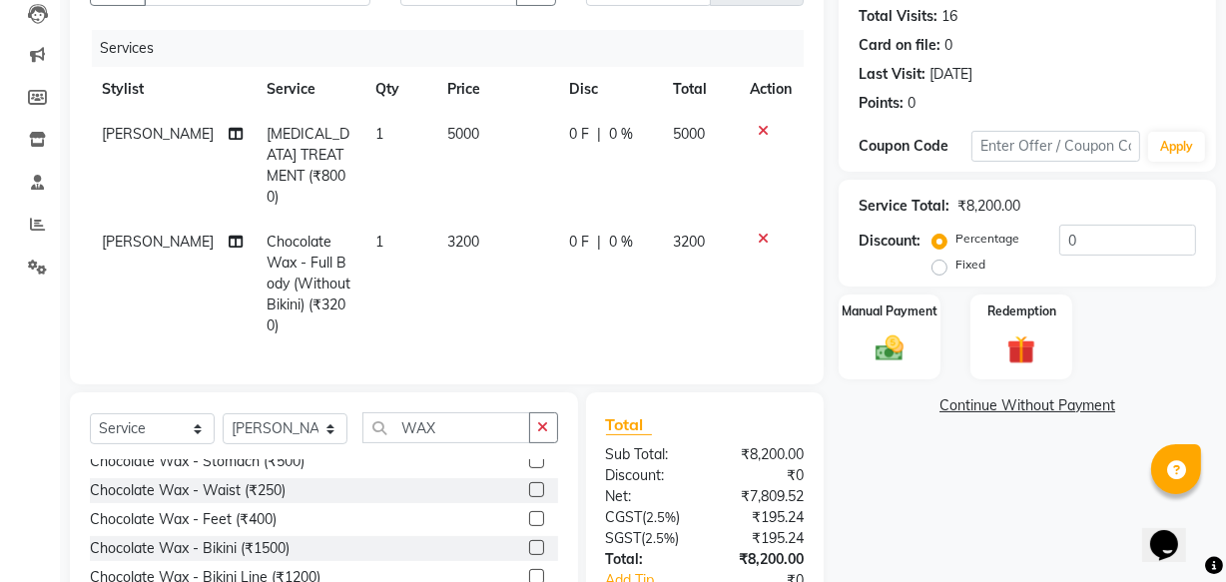
checkbox input "false"
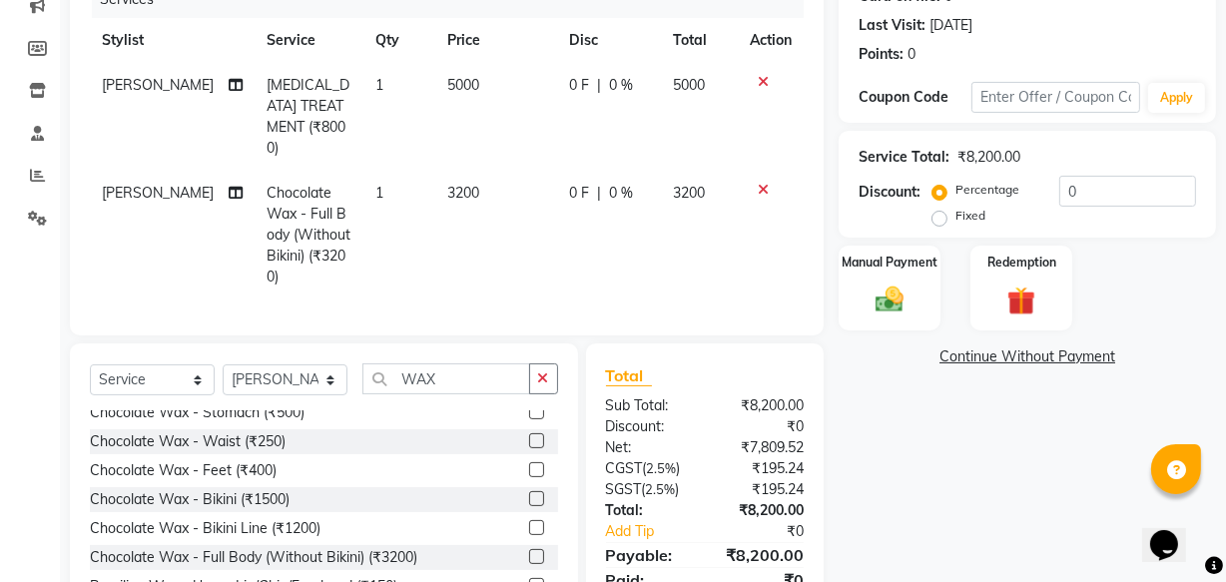
scroll to position [308, 0]
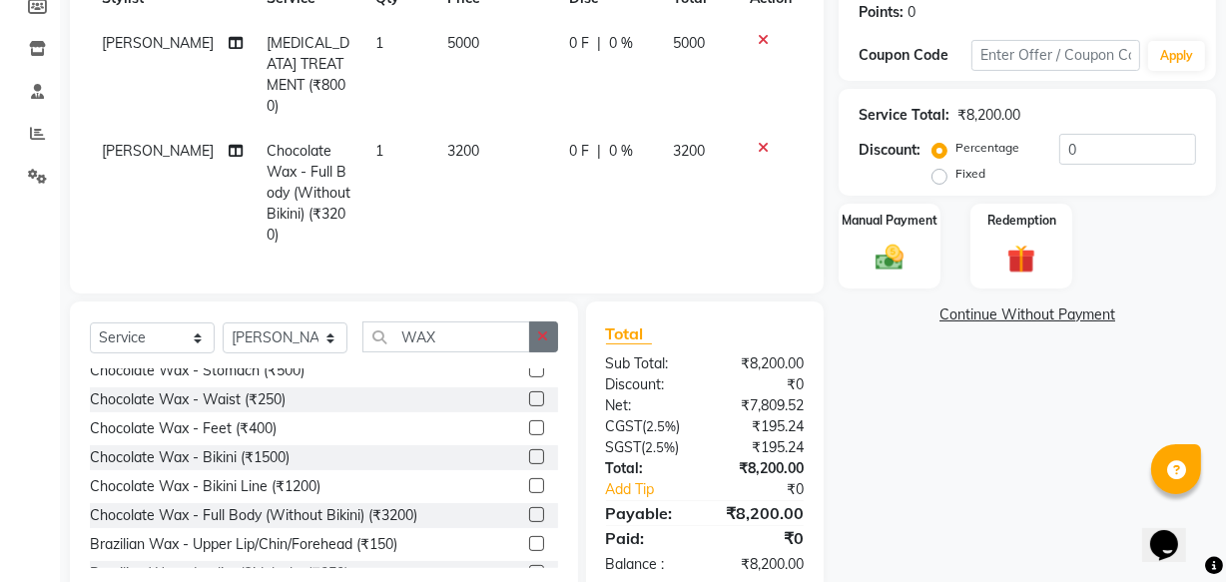
click at [545, 329] on icon "button" at bounding box center [543, 336] width 11 height 14
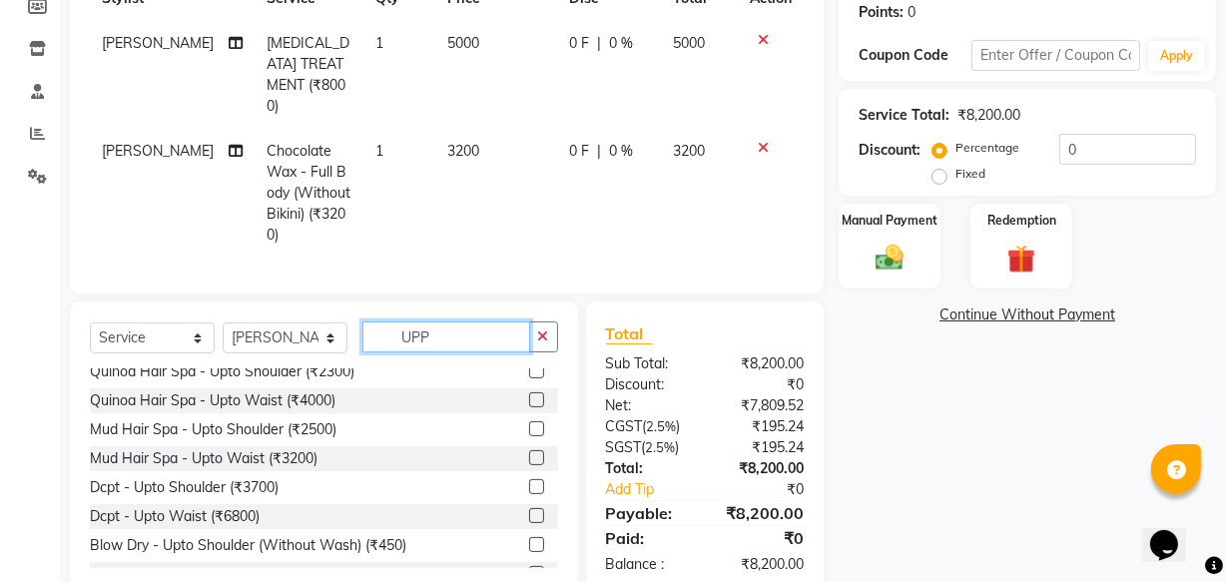
scroll to position [0, 0]
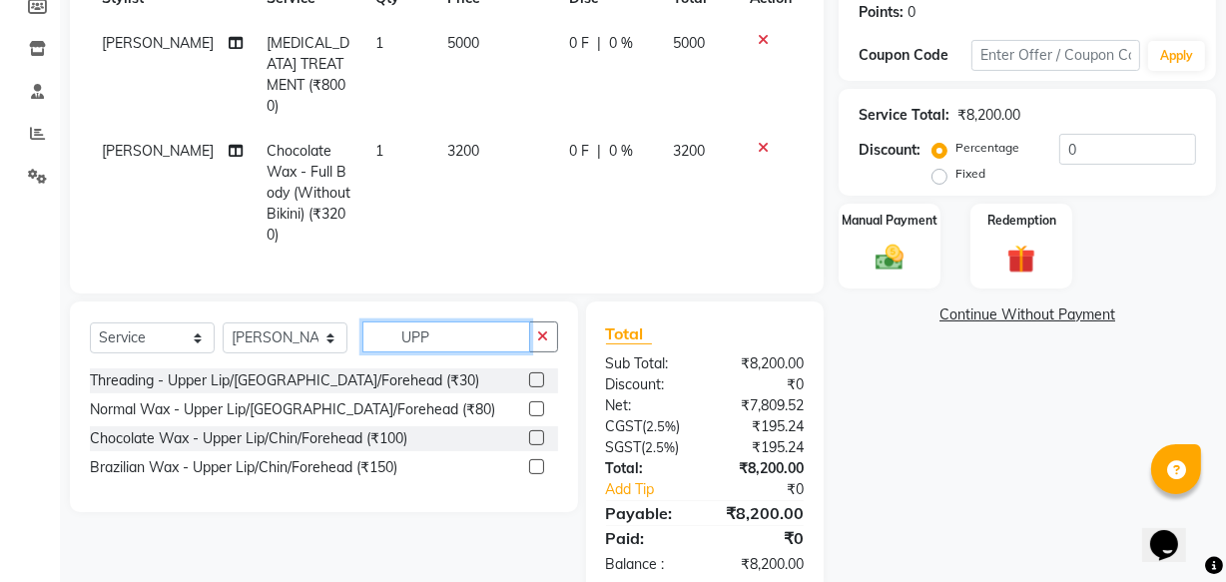
type input "UPP"
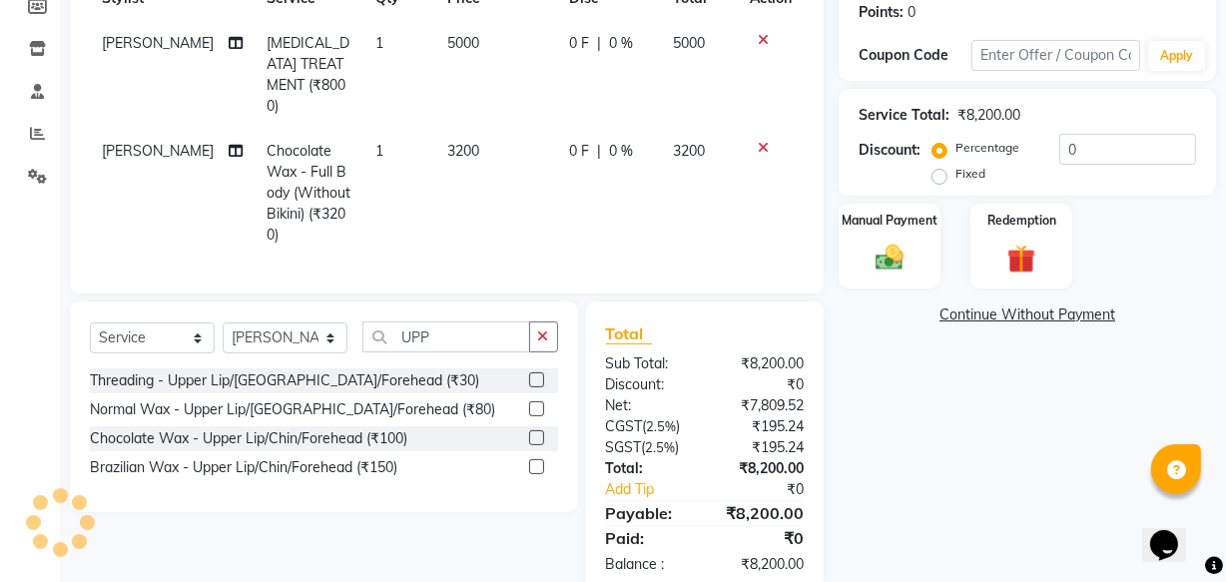
click at [539, 372] on label at bounding box center [536, 379] width 15 height 15
click at [539, 374] on input "checkbox" at bounding box center [535, 380] width 13 height 13
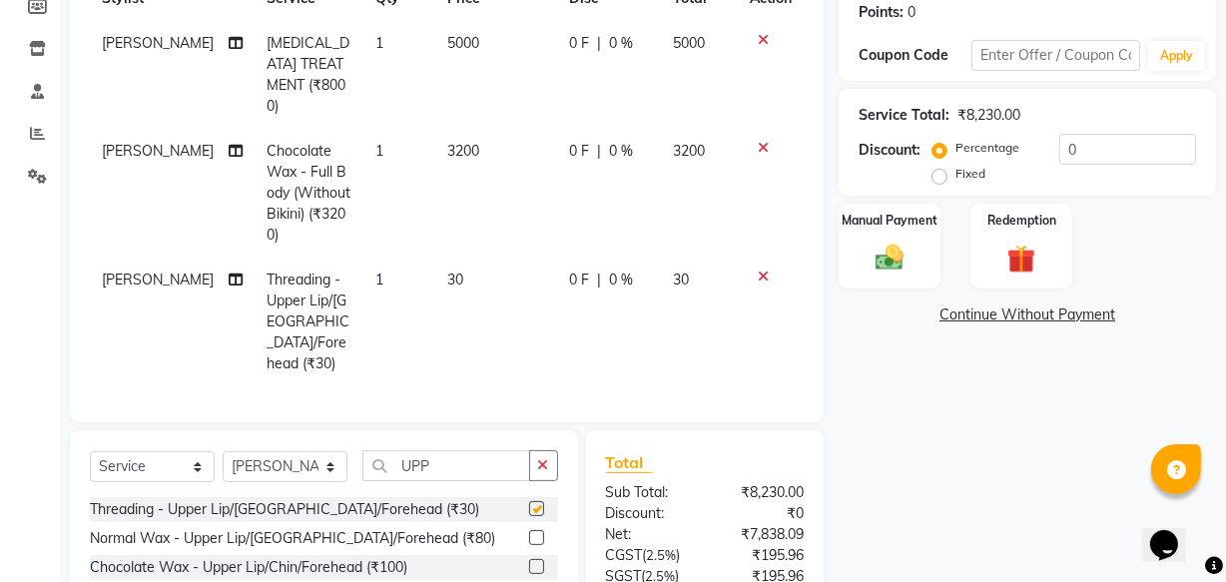
checkbox input "false"
click at [457, 142] on span "3200" at bounding box center [463, 151] width 32 height 18
select select "43012"
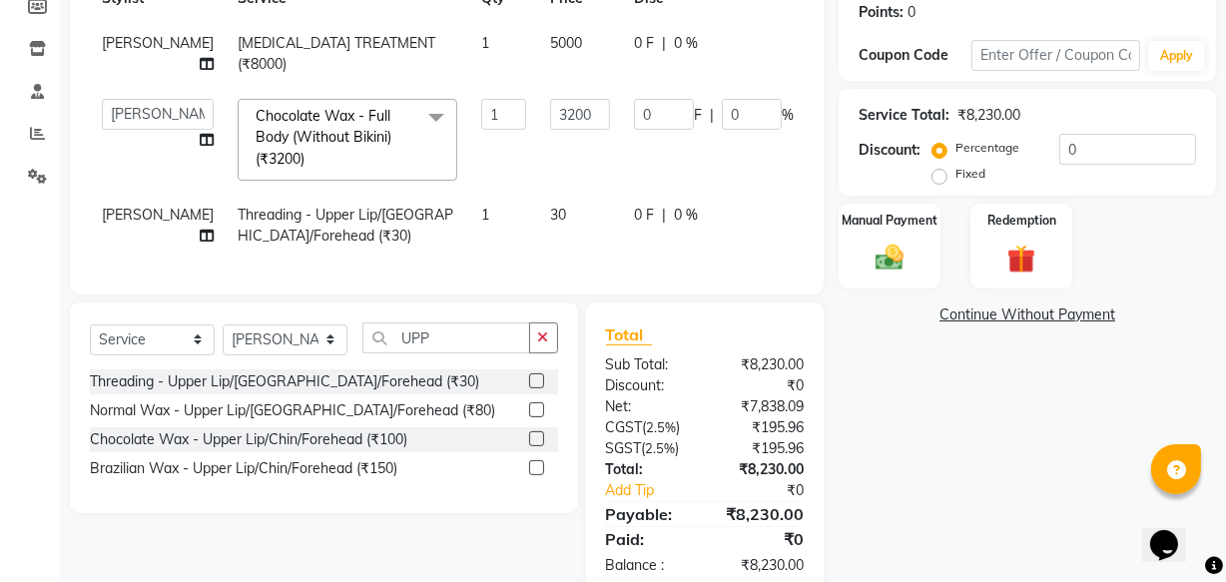
click at [469, 138] on td "1" at bounding box center [503, 140] width 69 height 106
click at [550, 120] on input "3200" at bounding box center [580, 114] width 60 height 31
type input "2200"
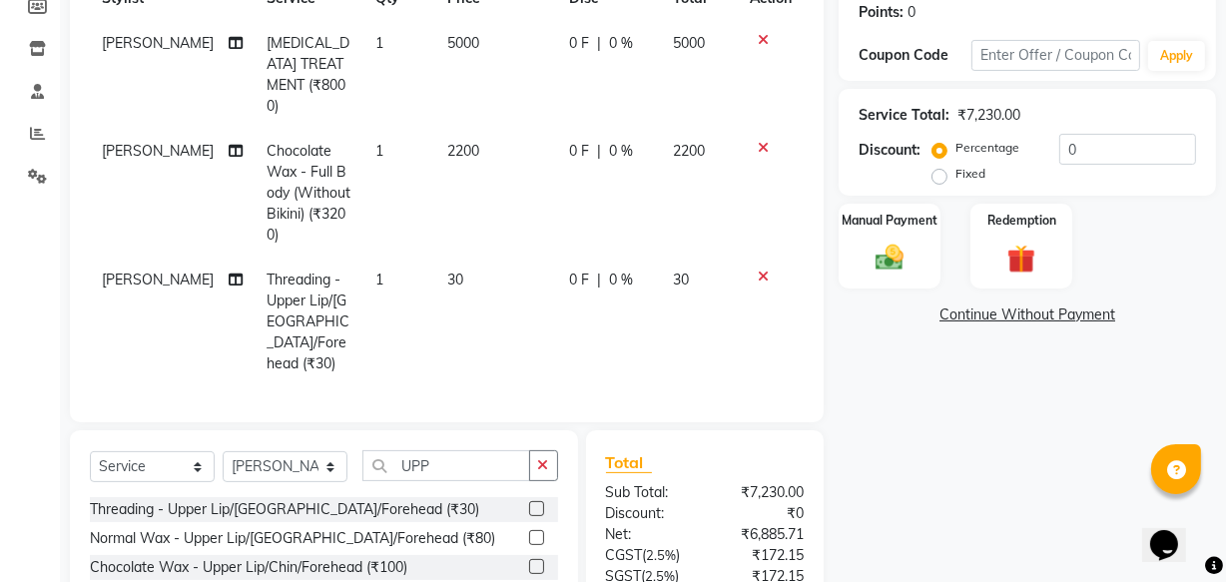
click at [523, 158] on td "2200" at bounding box center [496, 193] width 123 height 129
select select "43012"
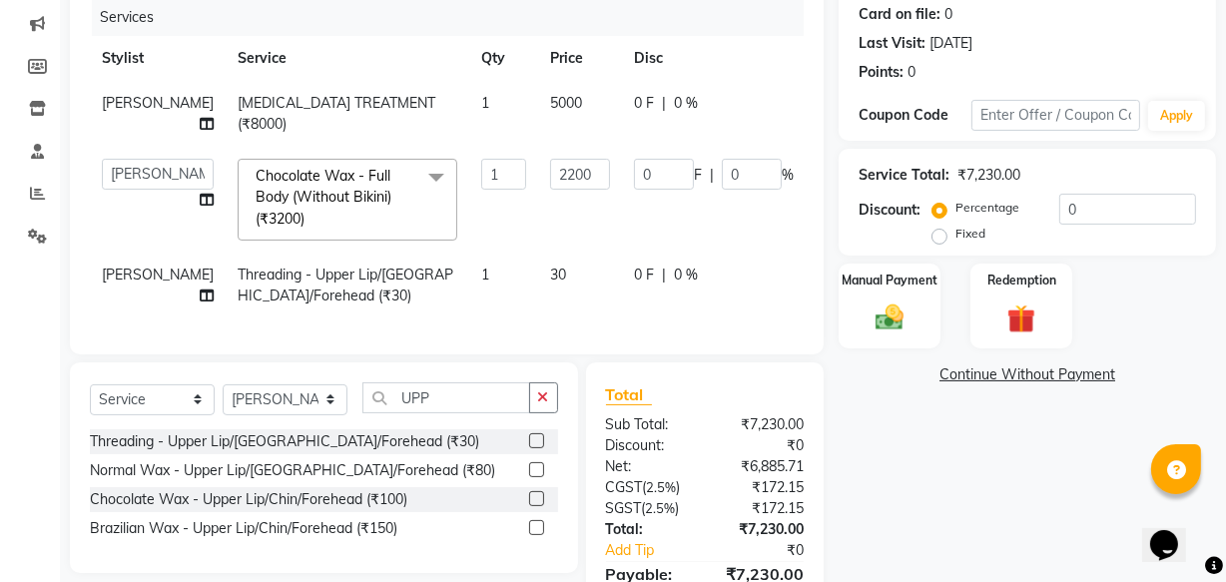
scroll to position [367, 0]
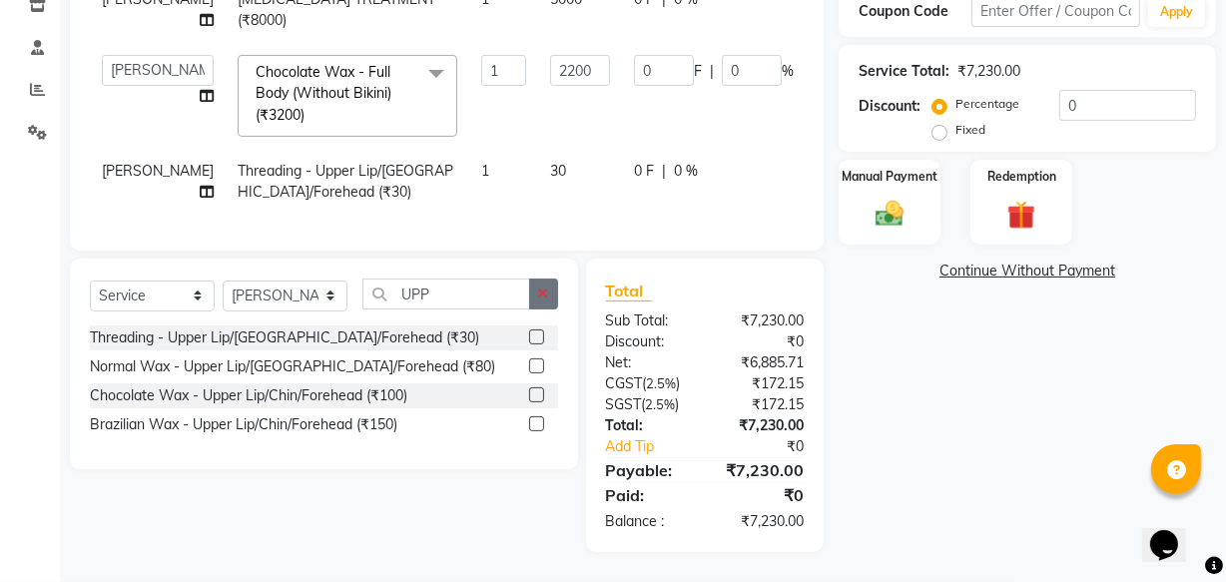
click at [552, 289] on button "button" at bounding box center [543, 293] width 29 height 31
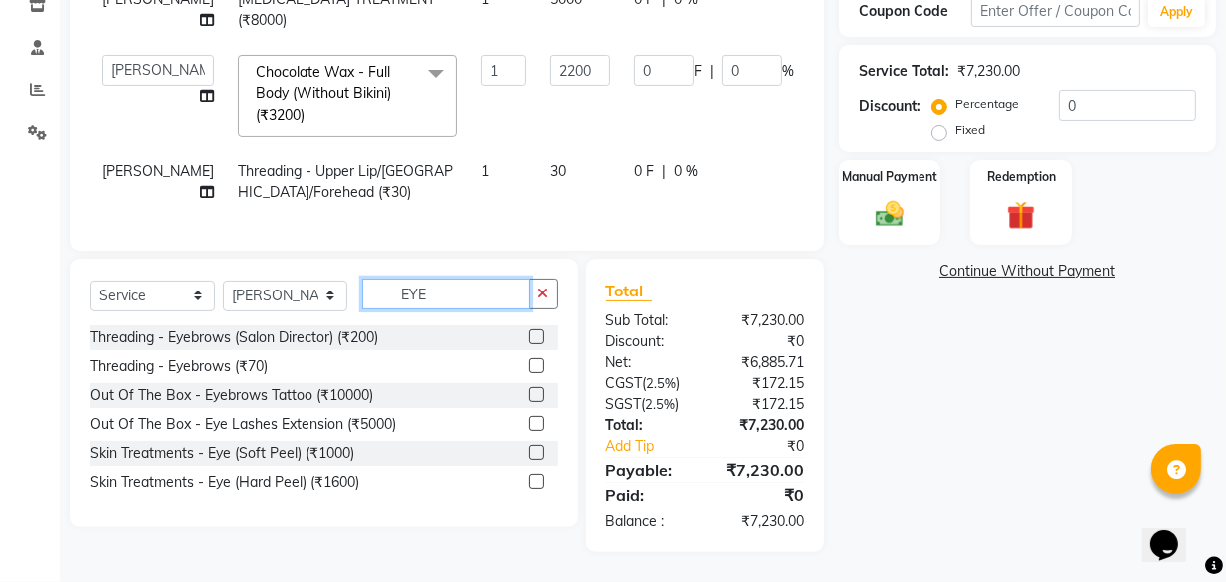
type input "EYE"
click at [540, 365] on label at bounding box center [536, 365] width 15 height 15
click at [540, 365] on input "checkbox" at bounding box center [535, 366] width 13 height 13
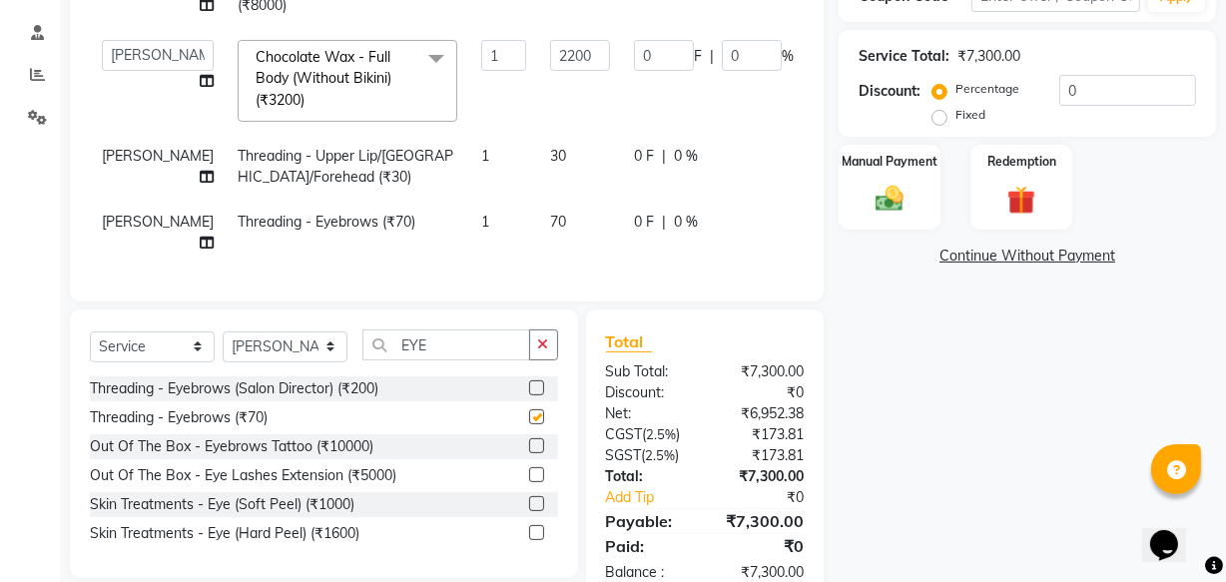
checkbox input "false"
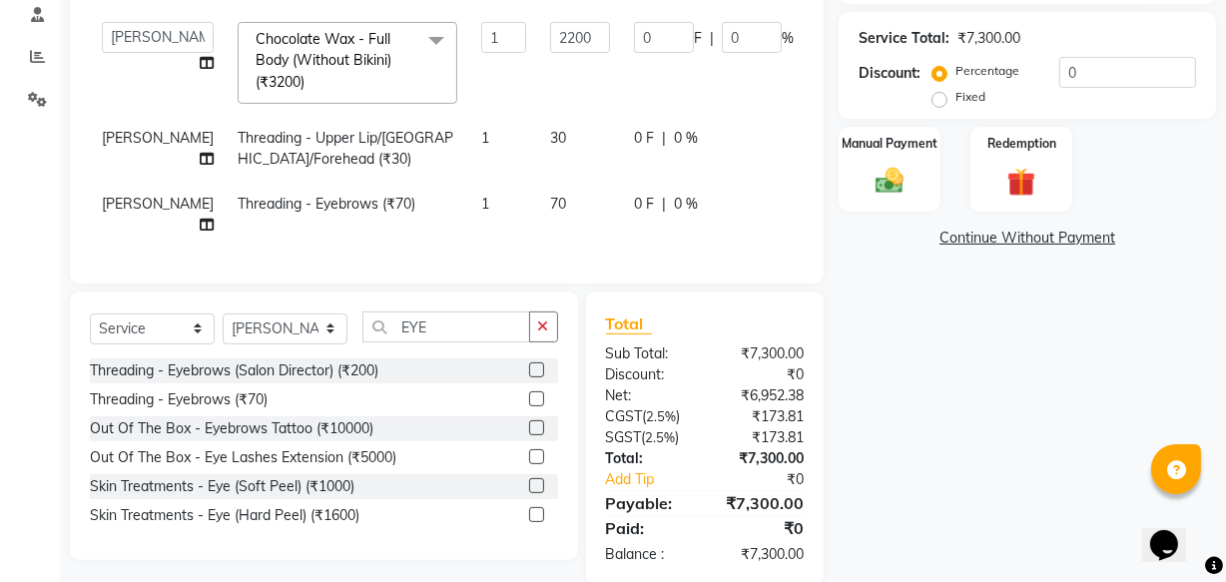
scroll to position [341, 0]
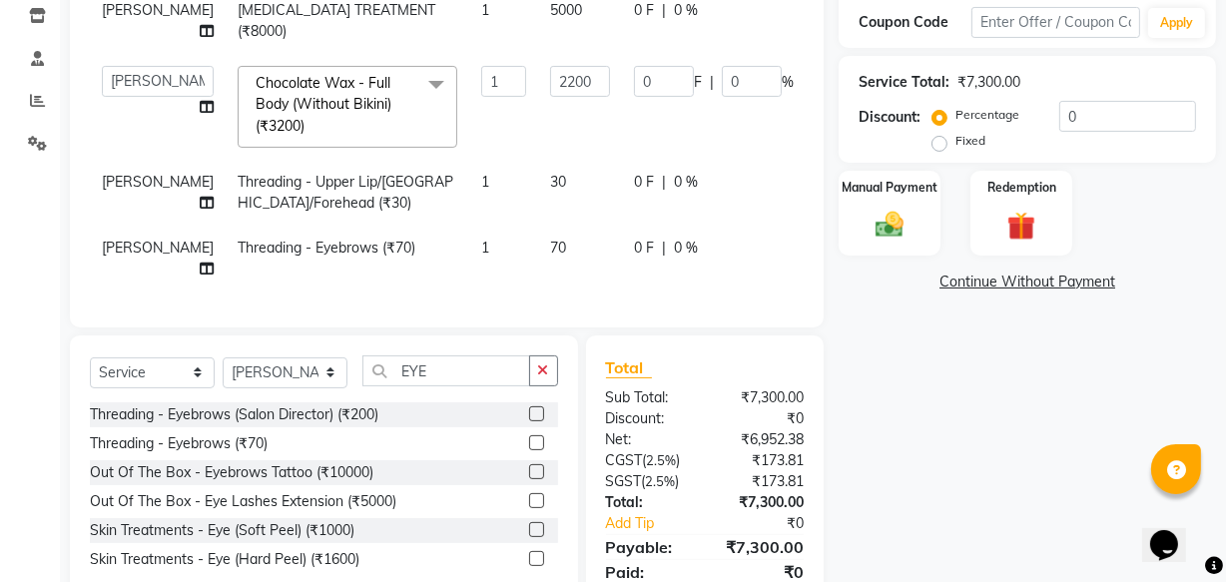
click at [538, 171] on td "30" at bounding box center [580, 193] width 84 height 66
select select "43012"
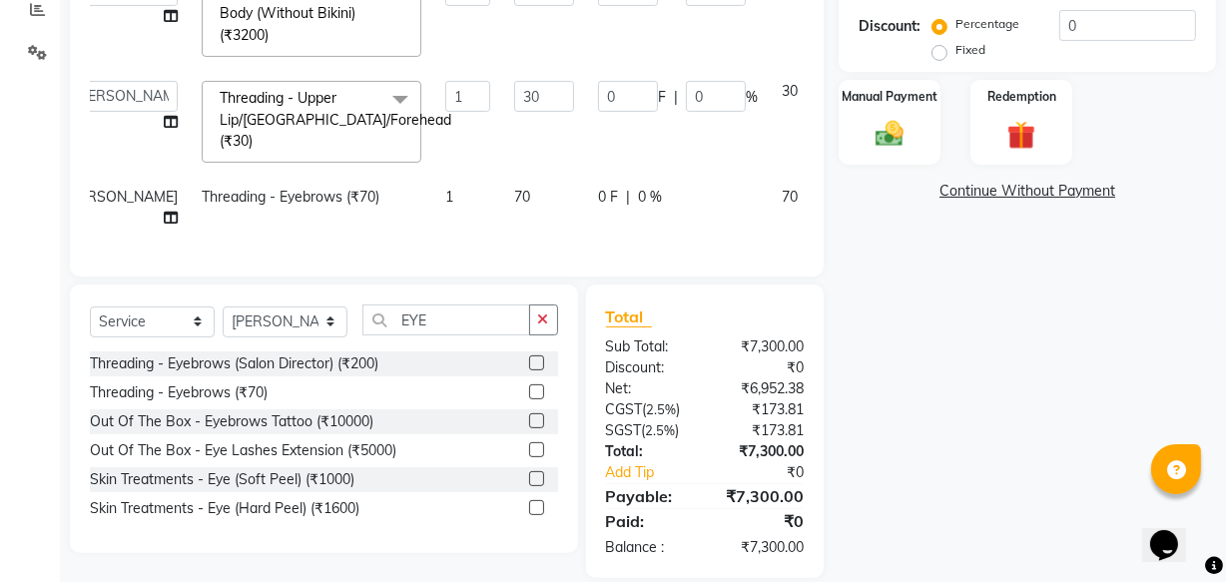
scroll to position [0, 55]
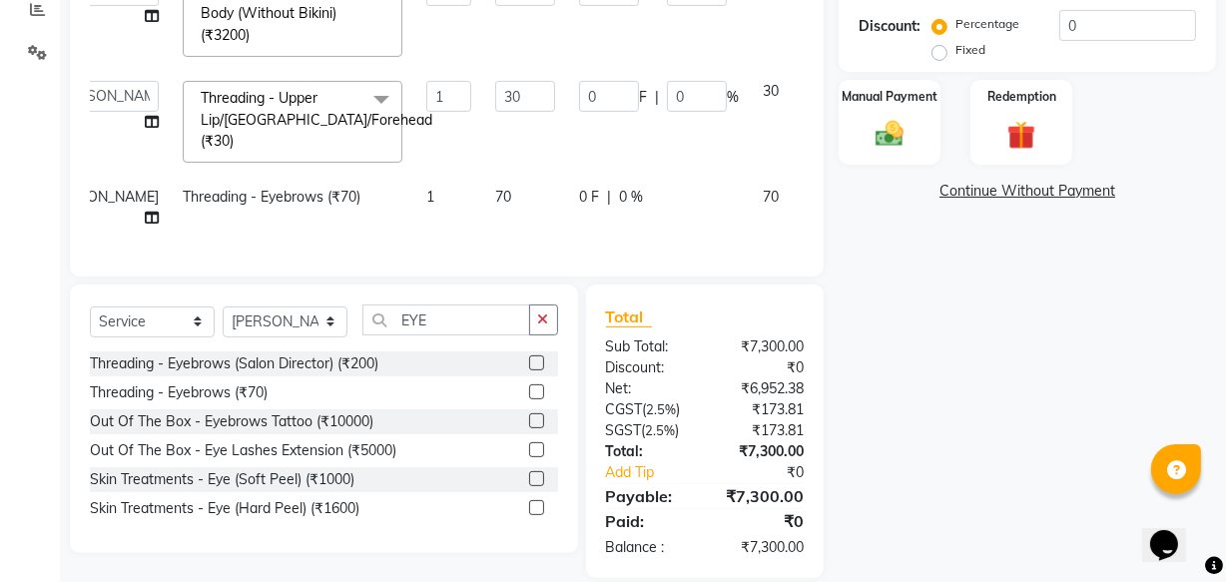
drag, startPoint x: 766, startPoint y: 195, endPoint x: 742, endPoint y: 168, distance: 36.1
click at [828, 194] on icon at bounding box center [833, 194] width 11 height 14
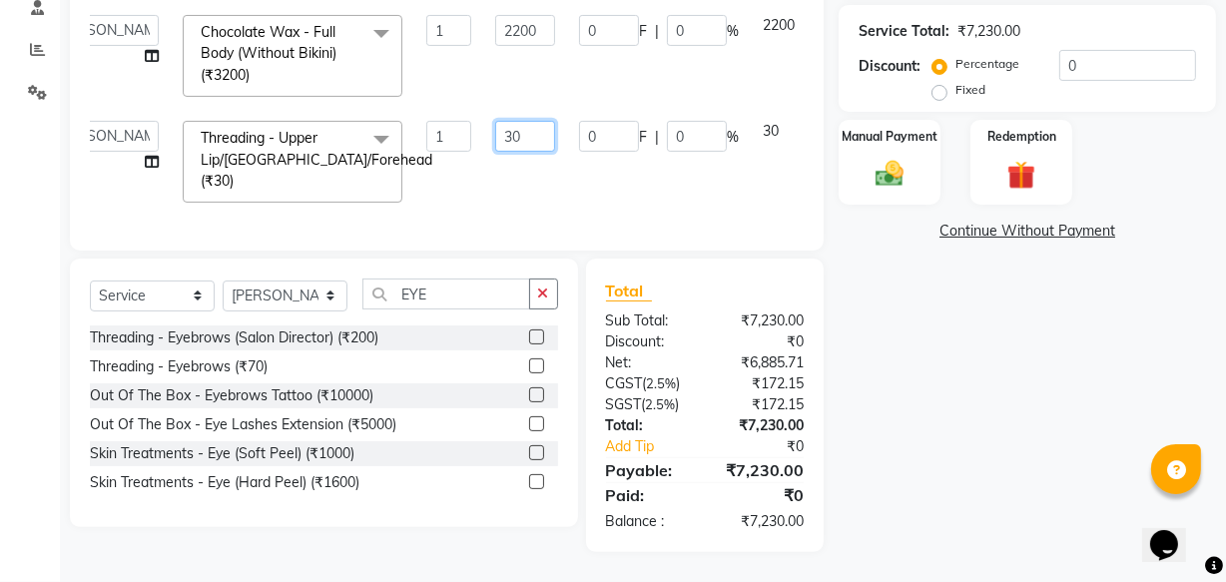
click at [495, 121] on input "30" at bounding box center [525, 136] width 60 height 31
type input "3"
type input "90"
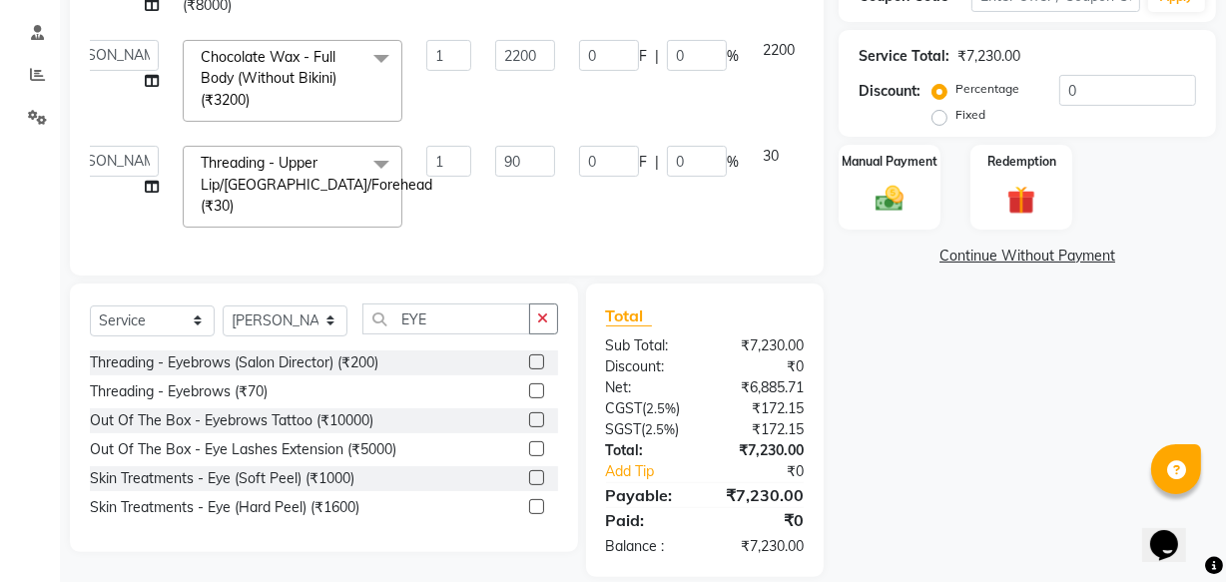
click at [483, 151] on td "90" at bounding box center [525, 187] width 84 height 106
select select "43012"
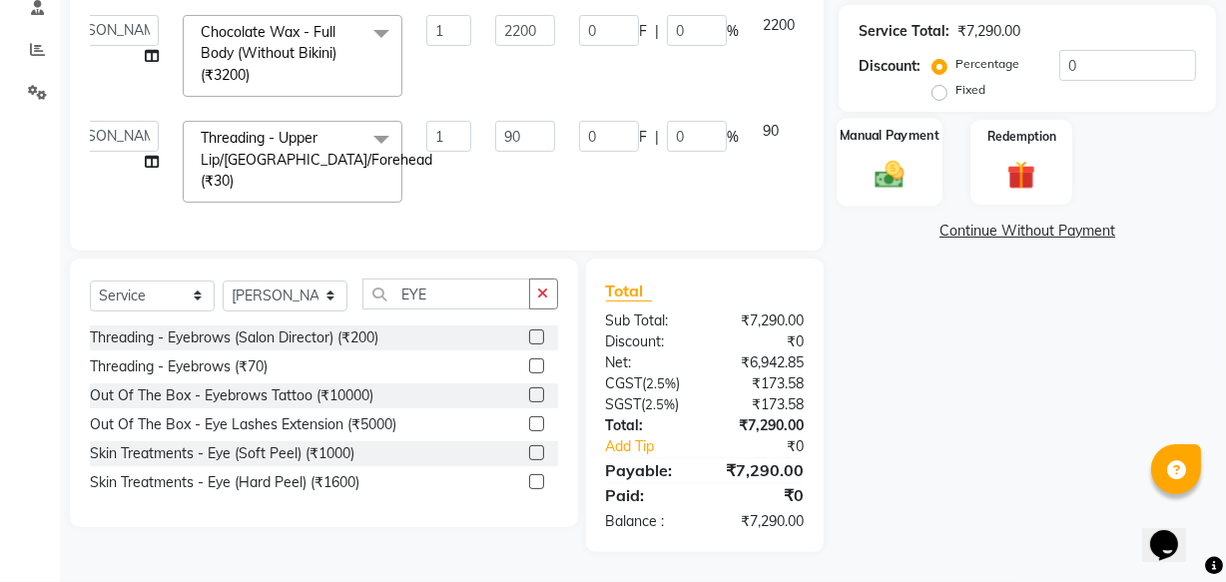
drag, startPoint x: 889, startPoint y: 159, endPoint x: 906, endPoint y: 190, distance: 35.3
click at [890, 159] on img at bounding box center [889, 174] width 48 height 34
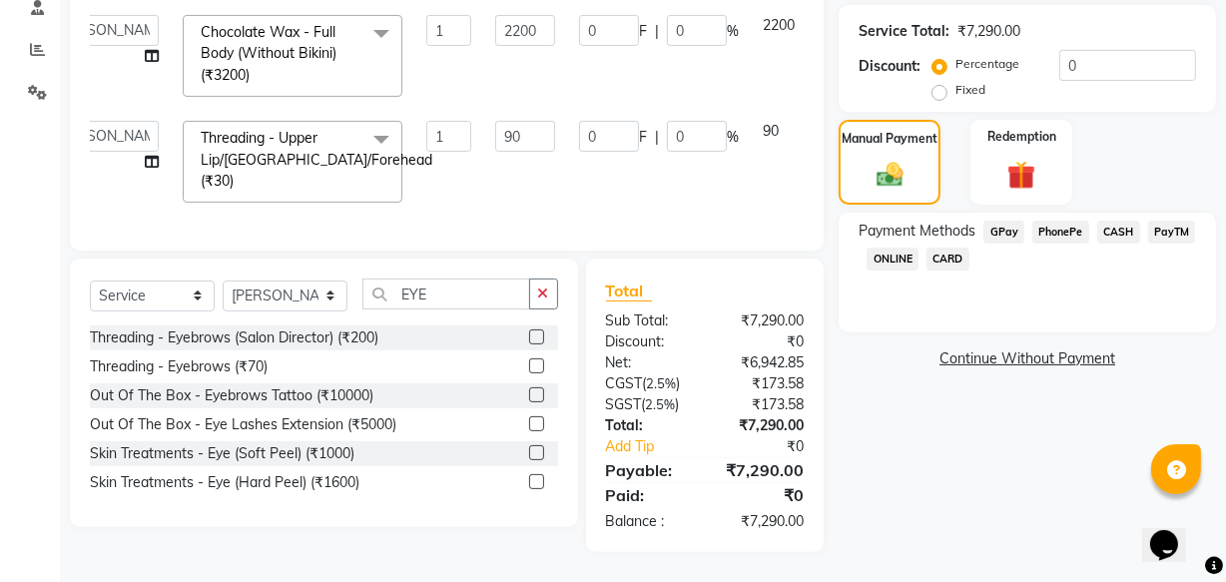
click at [950, 248] on span "CARD" at bounding box center [947, 259] width 43 height 23
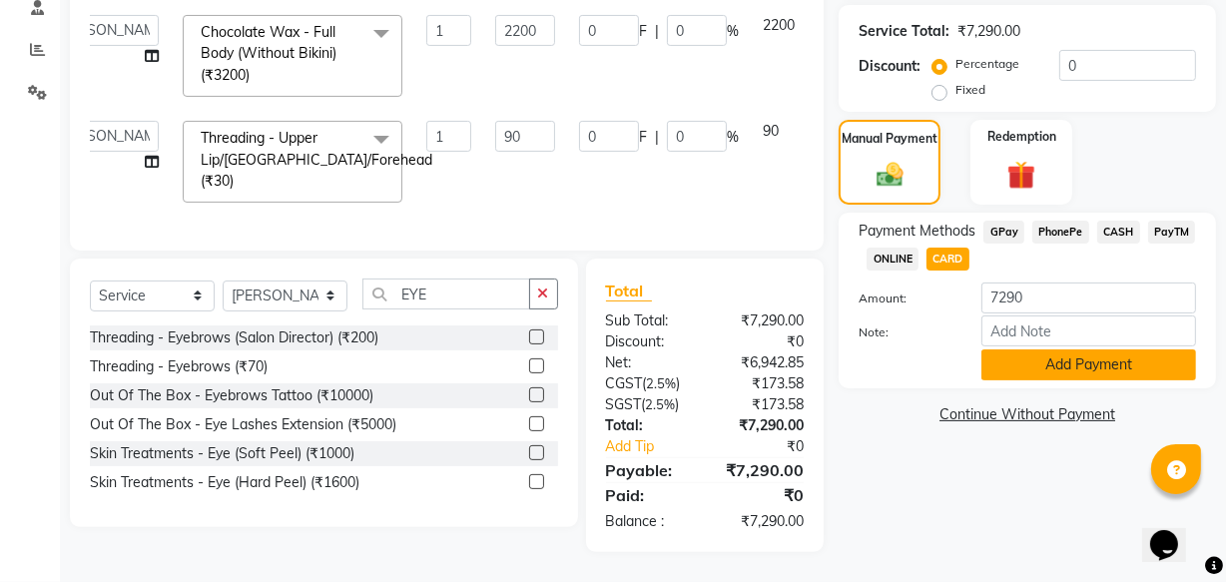
click at [1047, 362] on button "Add Payment" at bounding box center [1088, 364] width 215 height 31
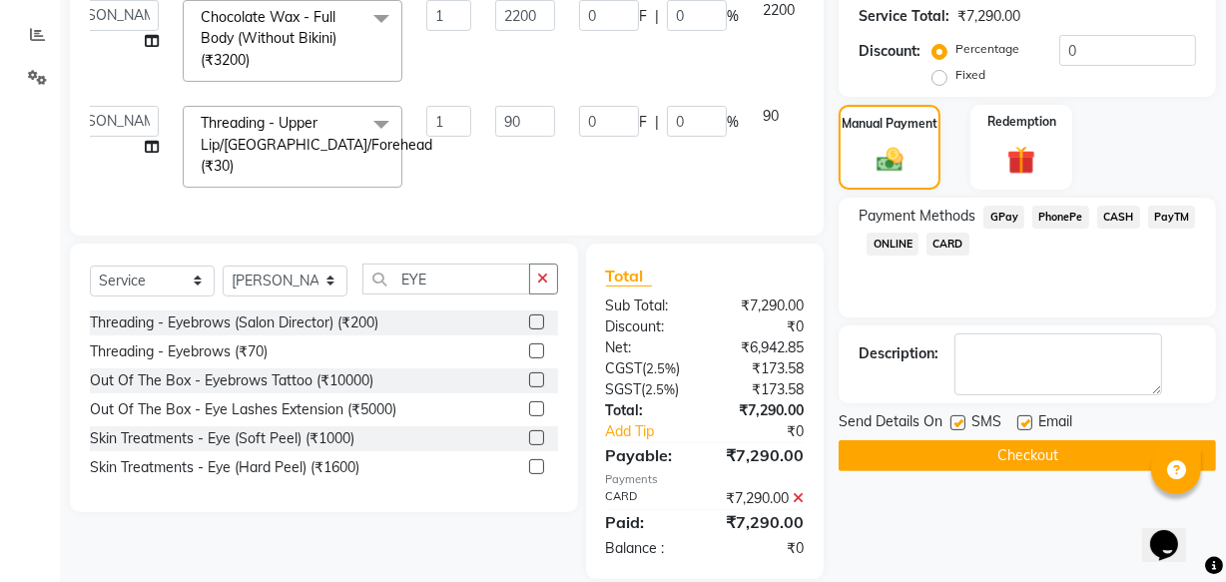
click at [1007, 449] on button "Checkout" at bounding box center [1026, 455] width 377 height 31
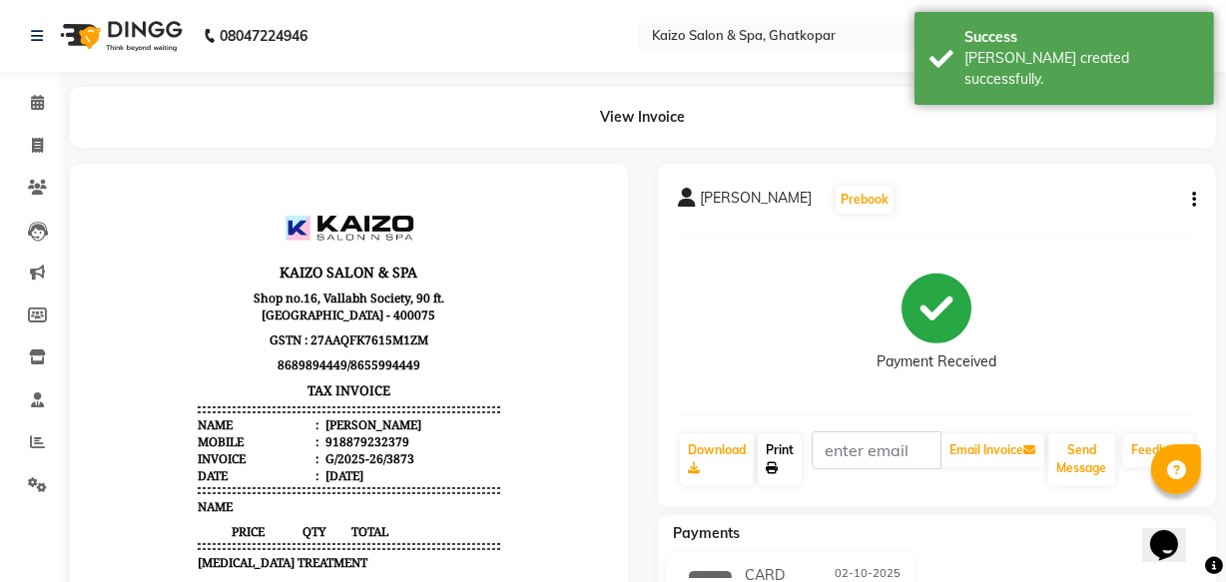
click at [781, 456] on link "Print" at bounding box center [780, 459] width 44 height 52
select select "service"
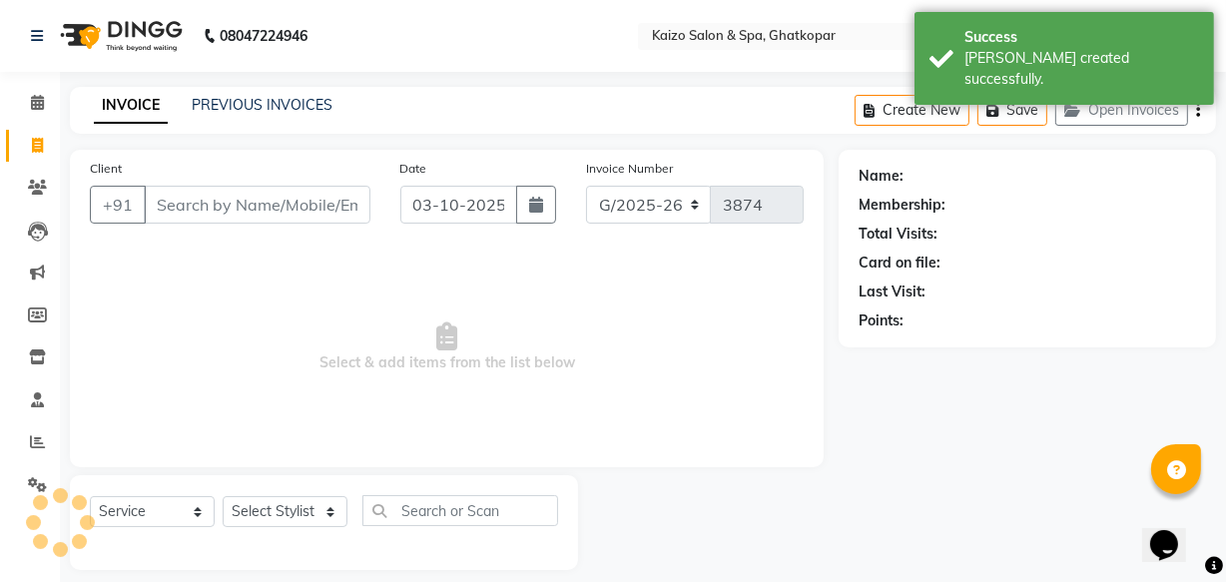
scroll to position [19, 0]
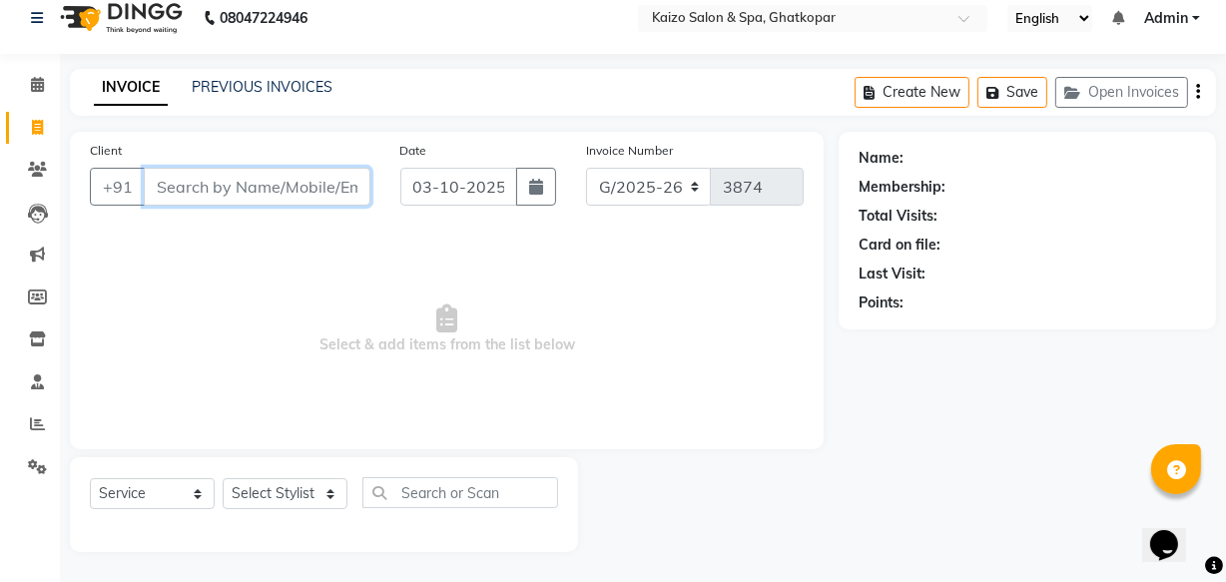
click at [229, 188] on input "Client" at bounding box center [257, 187] width 227 height 38
paste input "SIDDHARTH 9833502845"
click at [160, 182] on input "SIDDHARTH 9833502845" at bounding box center [206, 187] width 125 height 38
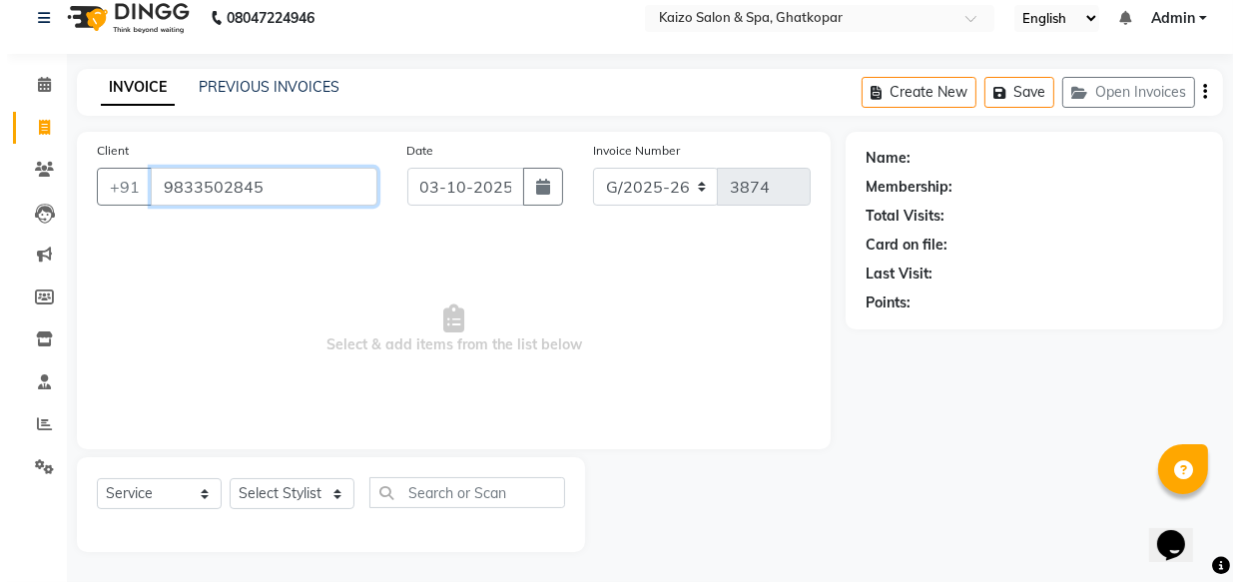
scroll to position [0, 0]
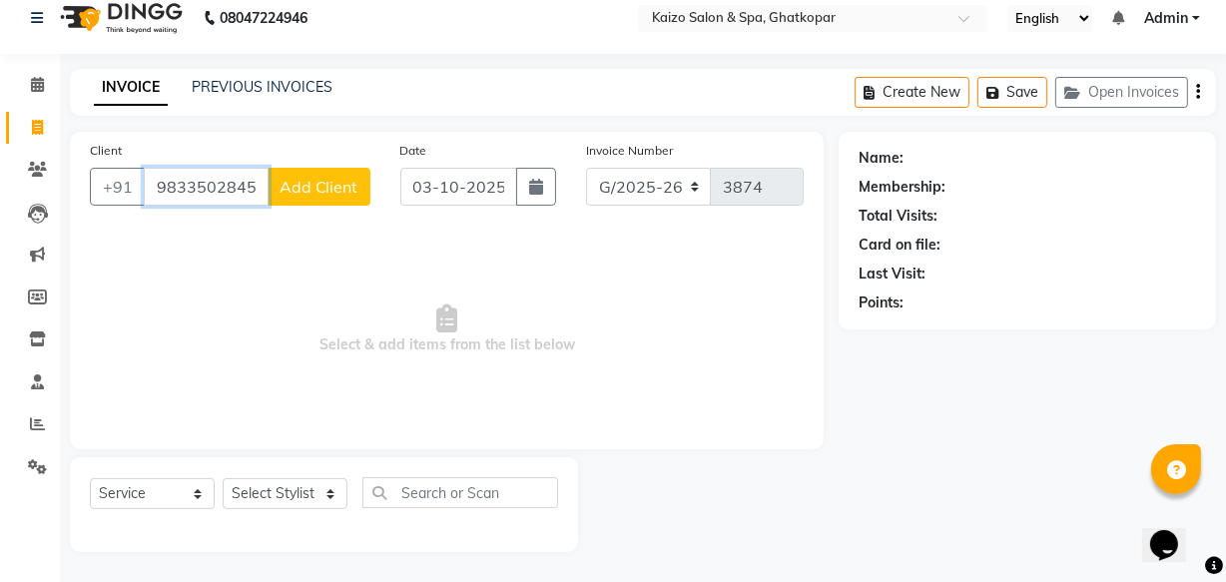
type input "9833502845"
click at [313, 192] on span "Add Client" at bounding box center [318, 187] width 79 height 20
select select "22"
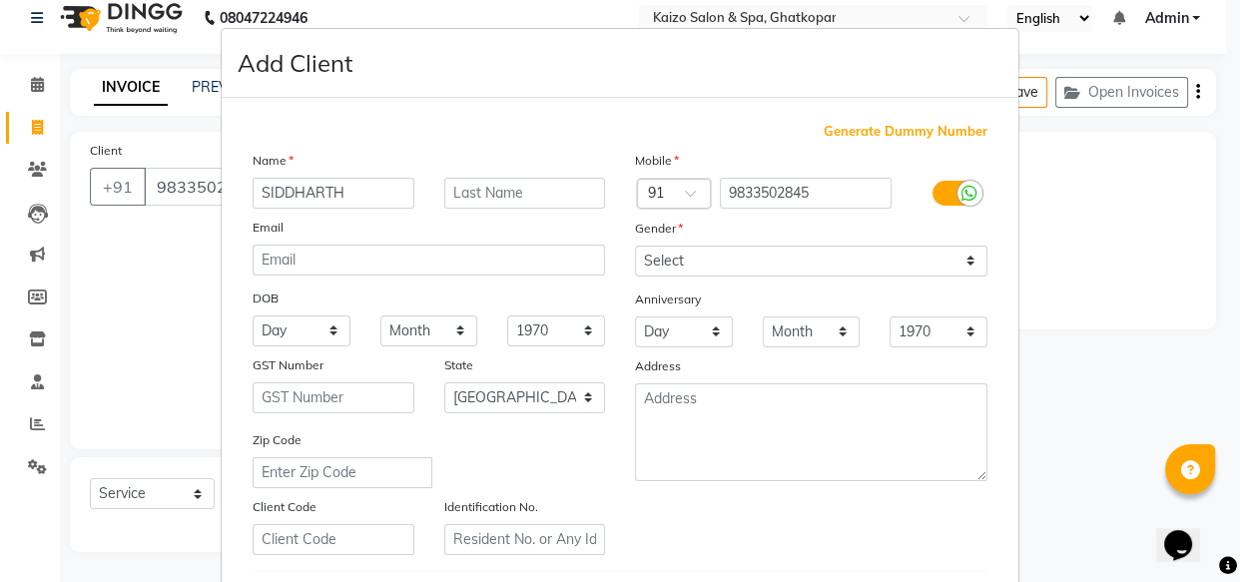
type input "SIDDHARTH"
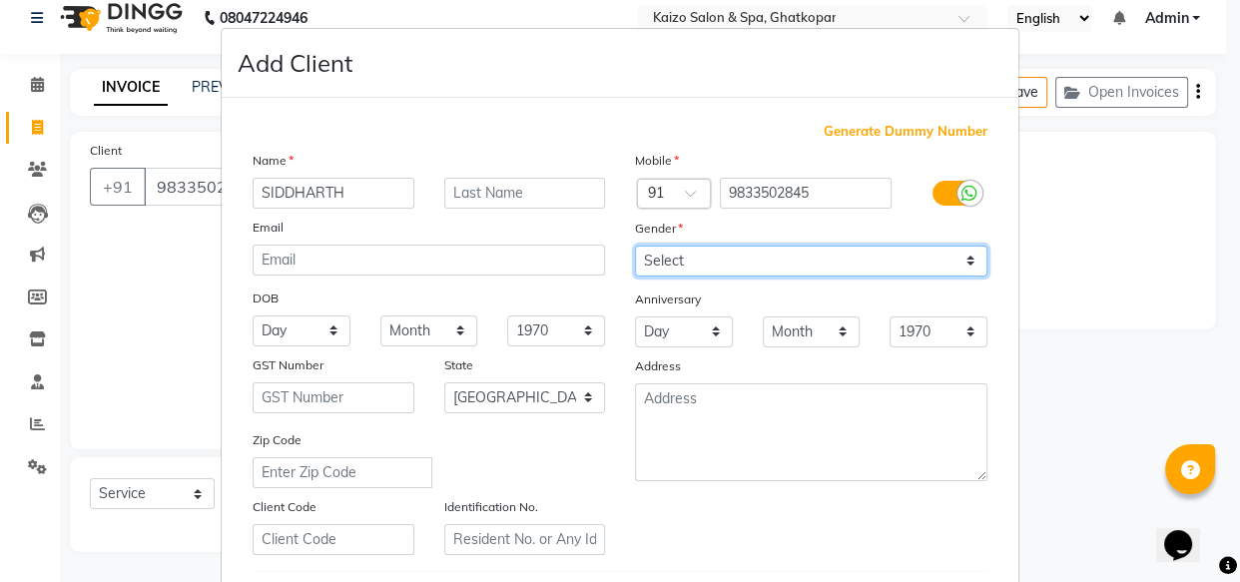
drag, startPoint x: 634, startPoint y: 249, endPoint x: 635, endPoint y: 260, distance: 11.0
click at [638, 251] on select "Select [DEMOGRAPHIC_DATA] [DEMOGRAPHIC_DATA] Other Prefer Not To Say" at bounding box center [811, 261] width 352 height 31
select select "[DEMOGRAPHIC_DATA]"
click at [635, 246] on select "Select [DEMOGRAPHIC_DATA] [DEMOGRAPHIC_DATA] Other Prefer Not To Say" at bounding box center [811, 261] width 352 height 31
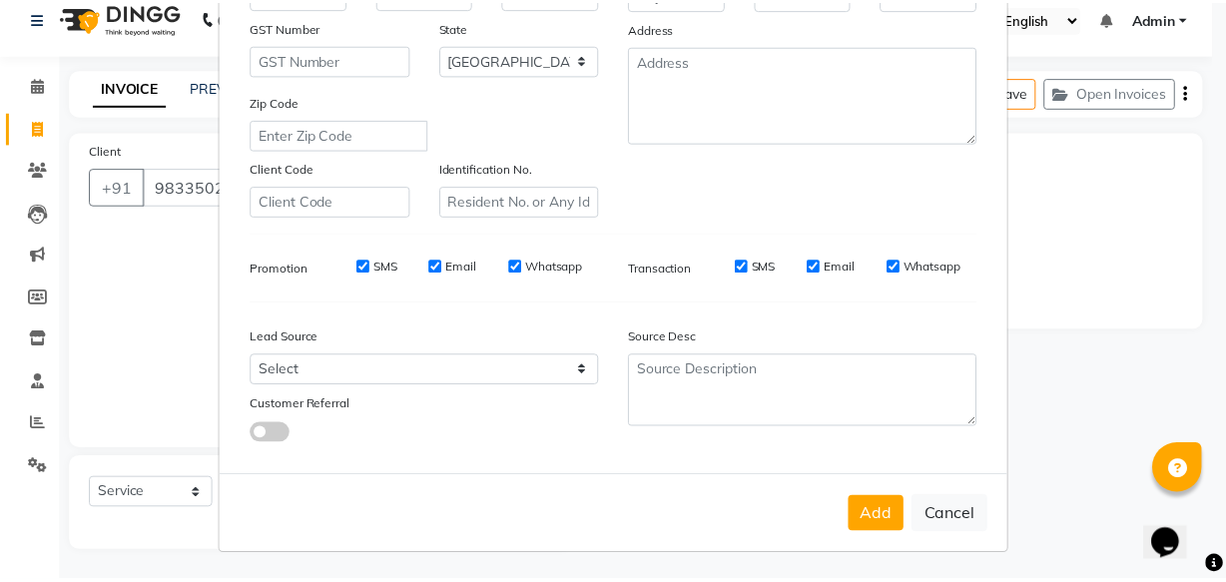
scroll to position [345, 0]
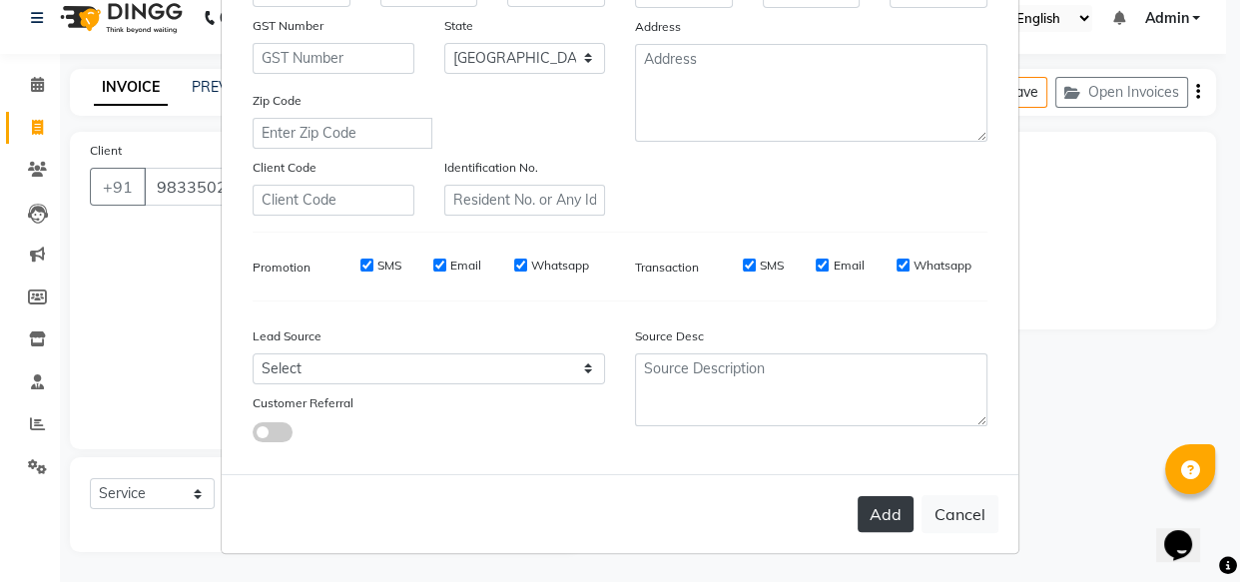
click at [868, 504] on button "Add" at bounding box center [885, 514] width 56 height 36
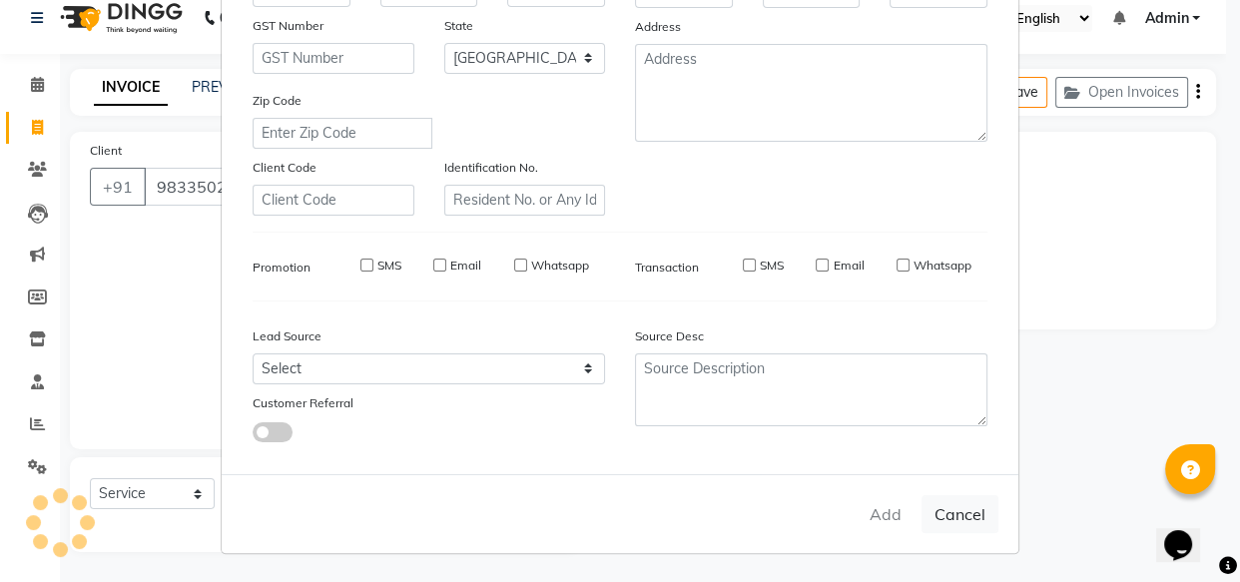
select select
select select "null"
select select
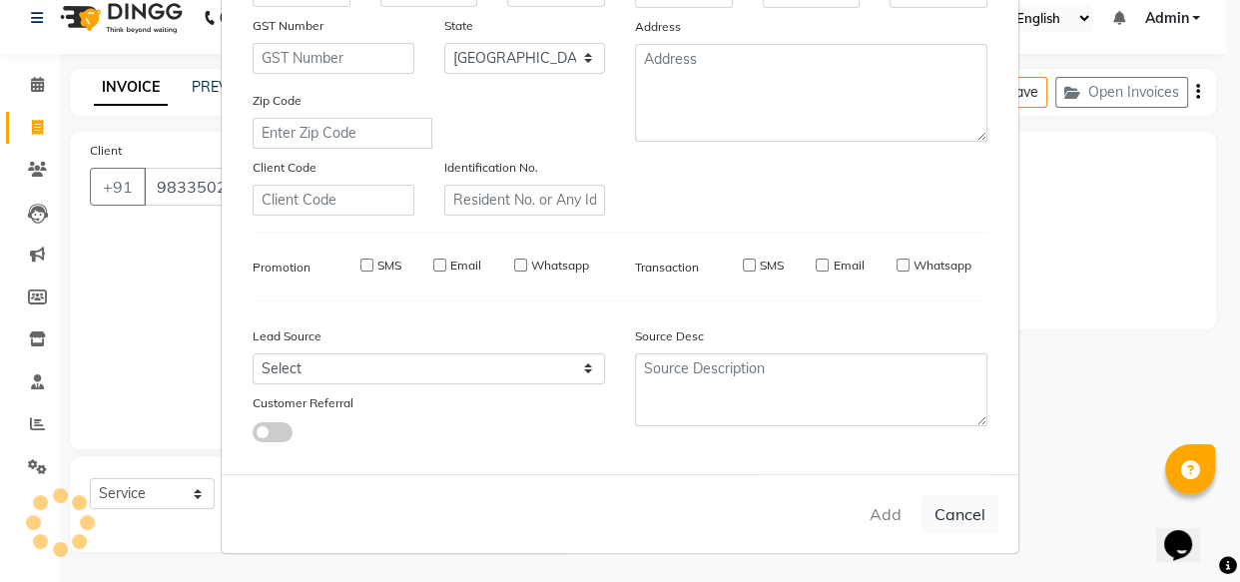
select select
checkbox input "false"
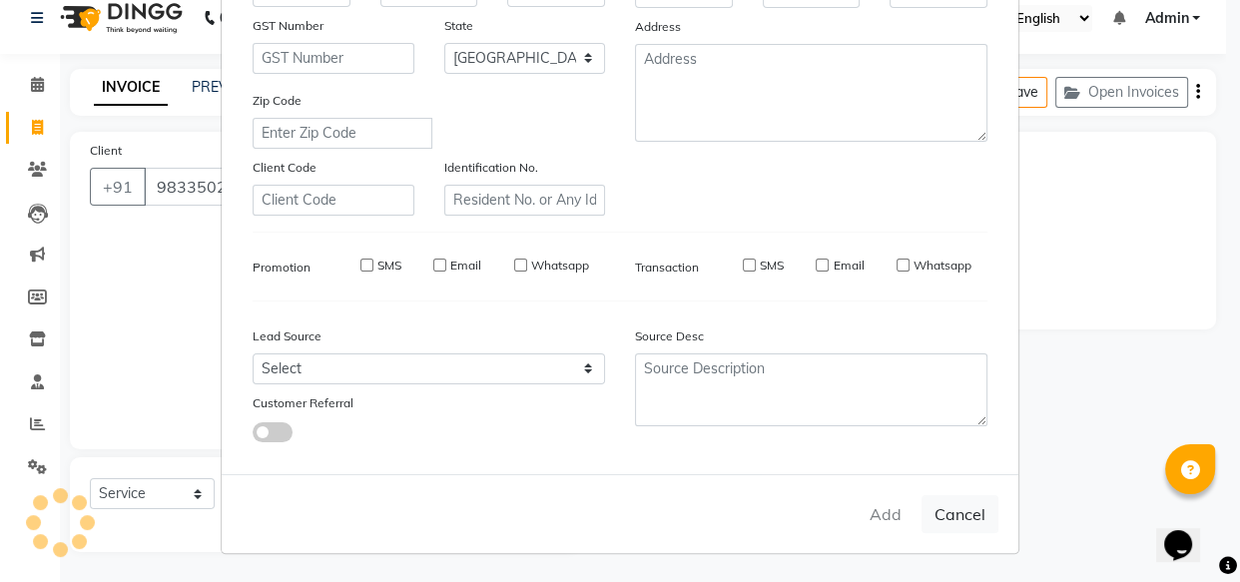
checkbox input "false"
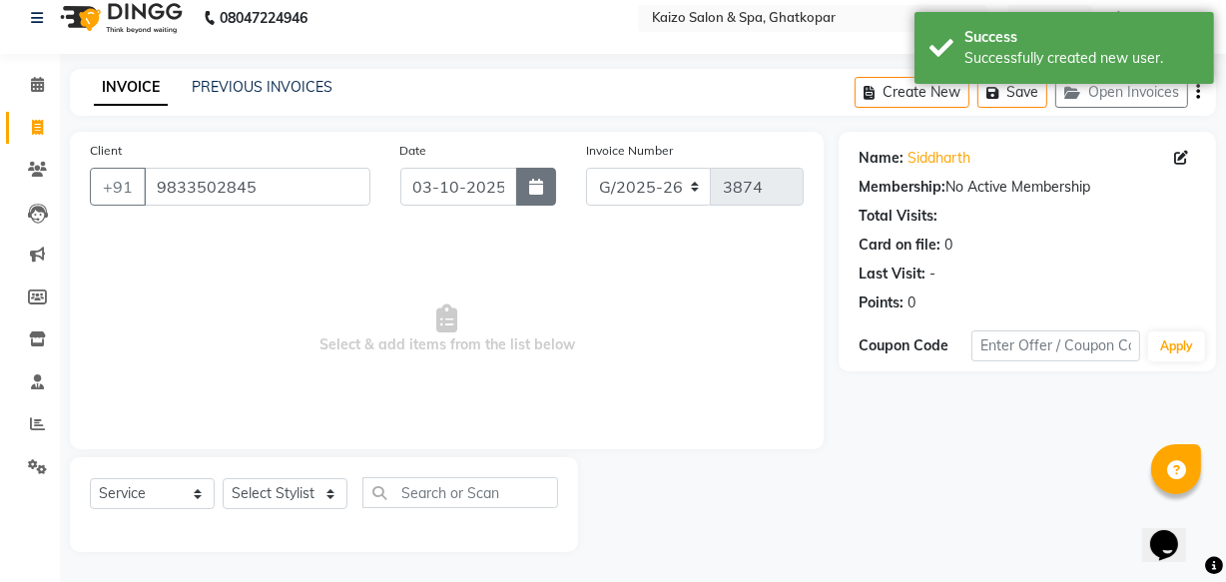
click at [554, 184] on button "button" at bounding box center [536, 187] width 40 height 38
select select "10"
select select "2025"
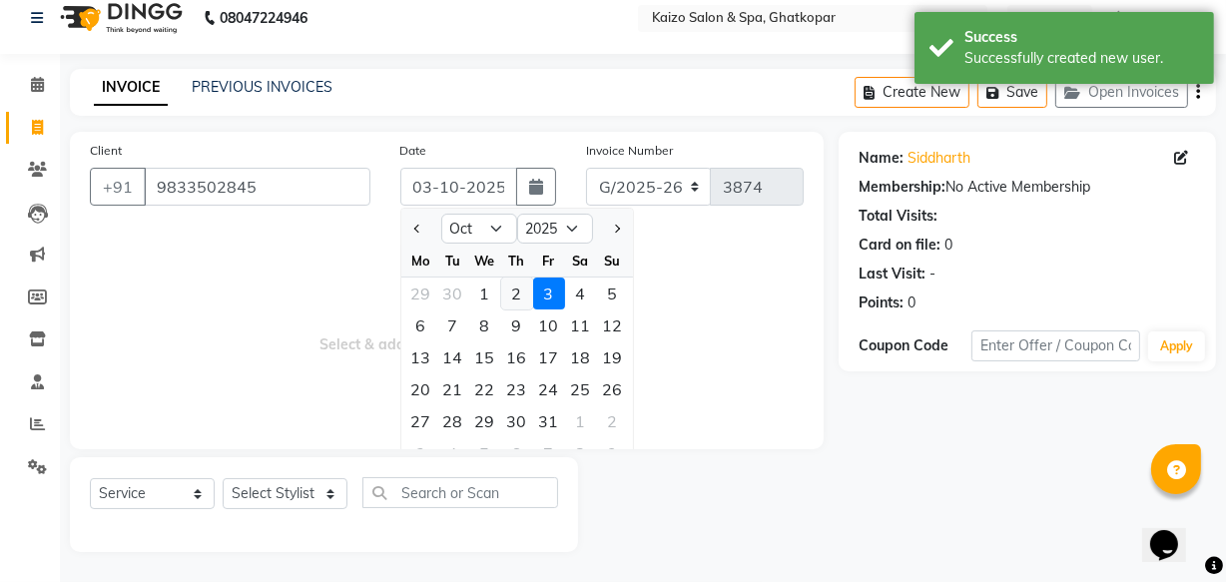
click at [522, 287] on div "2" at bounding box center [517, 293] width 32 height 32
type input "02-10-2025"
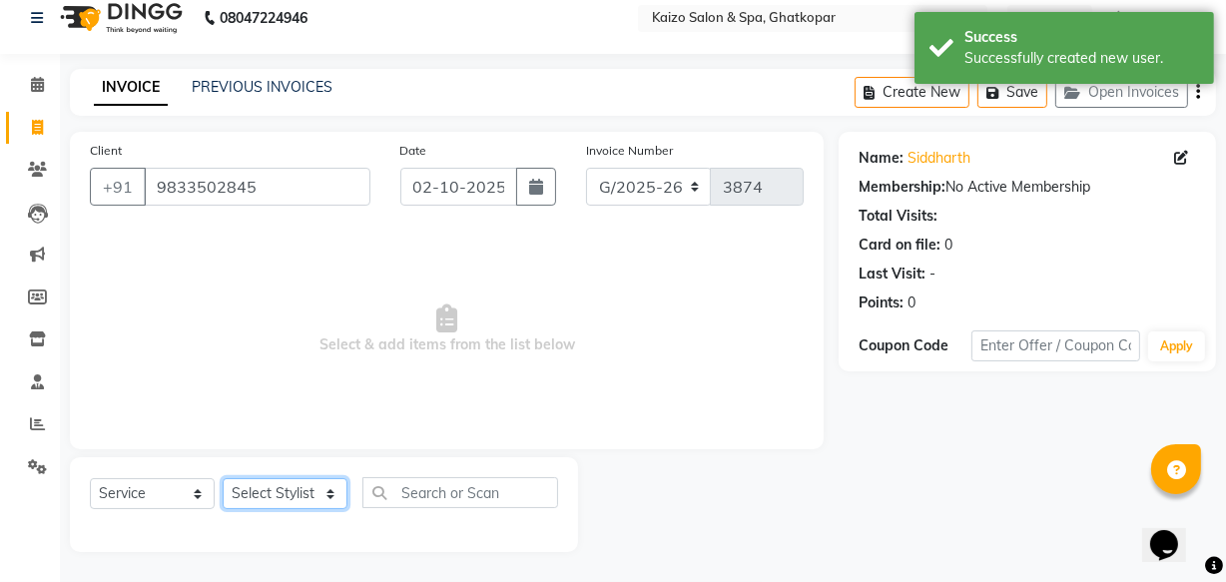
click at [246, 490] on select "Select Stylist [PERSON_NAME] ANJALI [PERSON_NAME] [PERSON_NAME] Front Desk [PER…" at bounding box center [285, 493] width 125 height 31
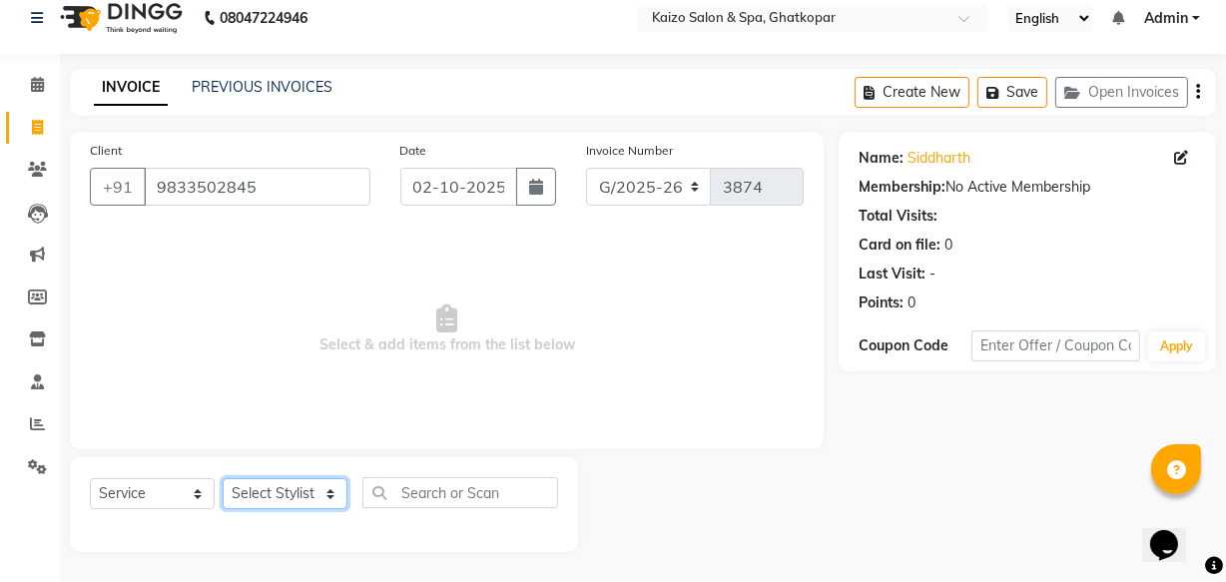
select select "79457"
click at [223, 478] on select "Select Stylist [PERSON_NAME] ANJALI [PERSON_NAME] [PERSON_NAME] Front Desk [PER…" at bounding box center [285, 493] width 125 height 31
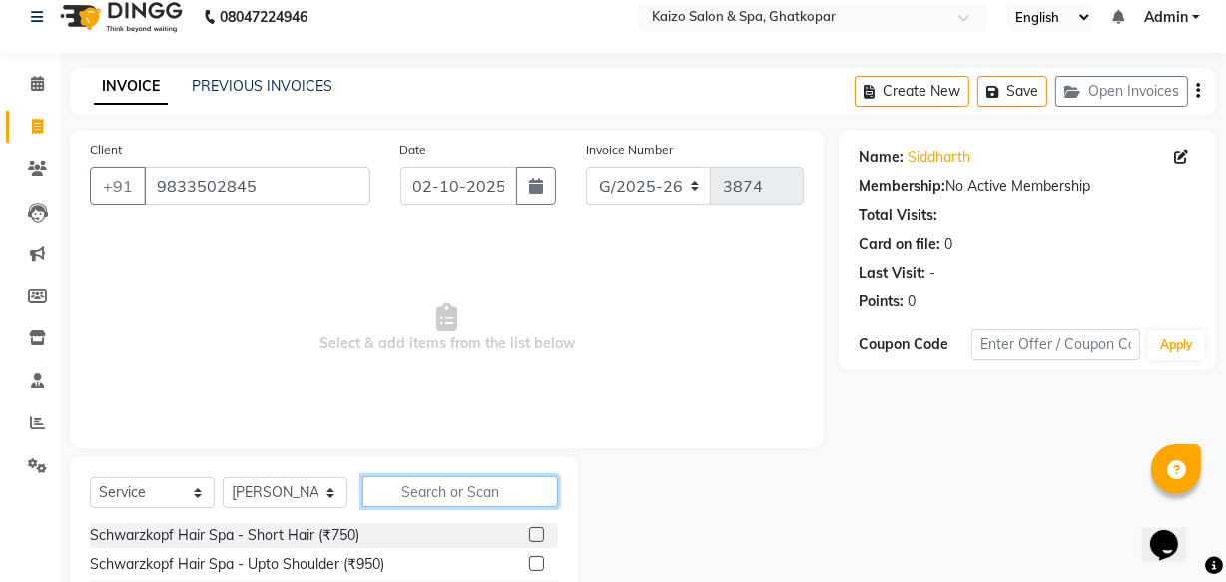
click at [399, 489] on input "text" at bounding box center [460, 491] width 196 height 31
type input "CUT"
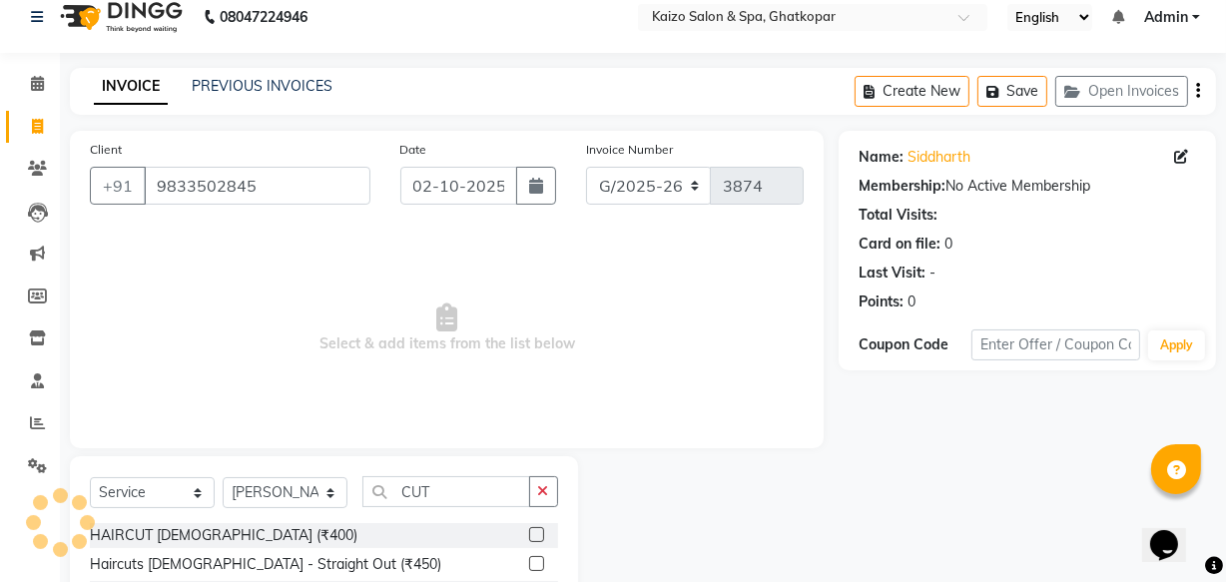
click at [529, 536] on label at bounding box center [536, 534] width 15 height 15
click at [529, 536] on input "checkbox" at bounding box center [535, 535] width 13 height 13
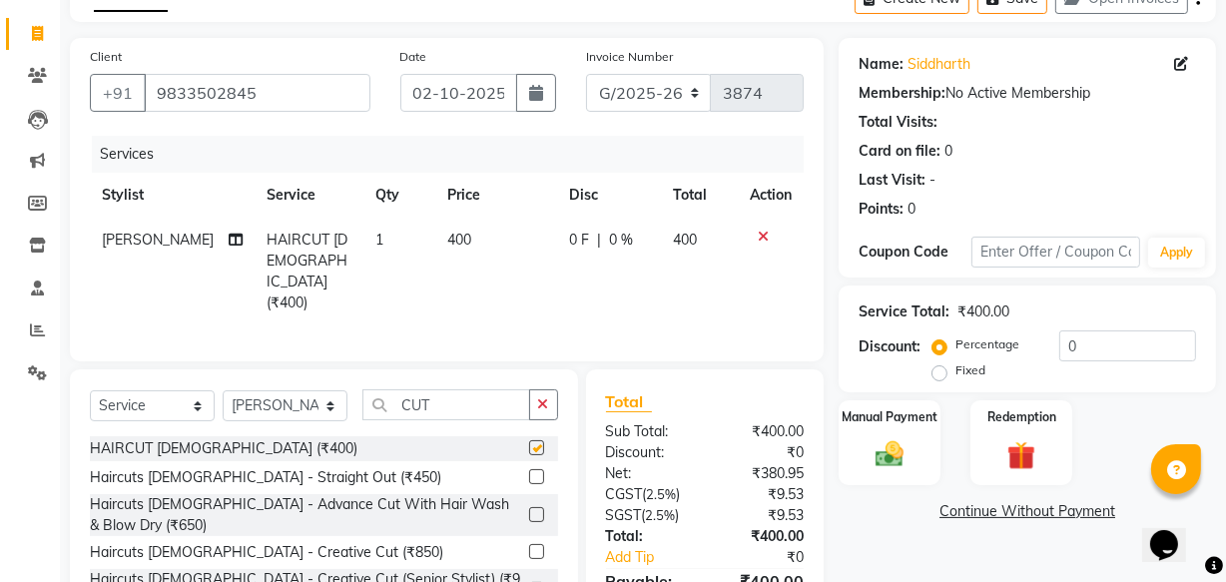
scroll to position [219, 0]
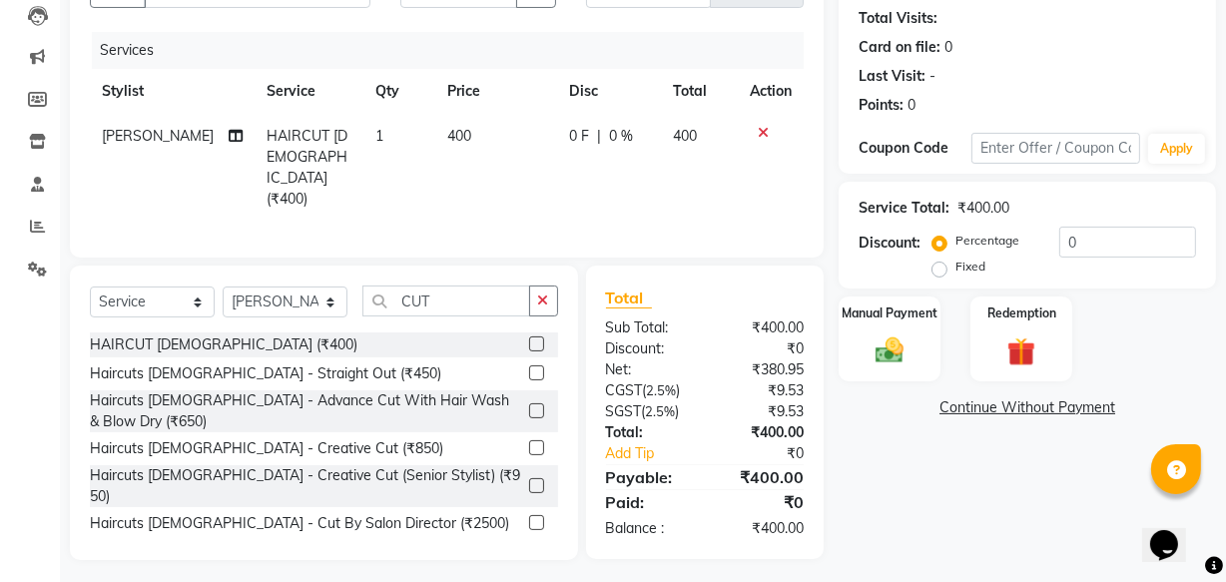
checkbox input "false"
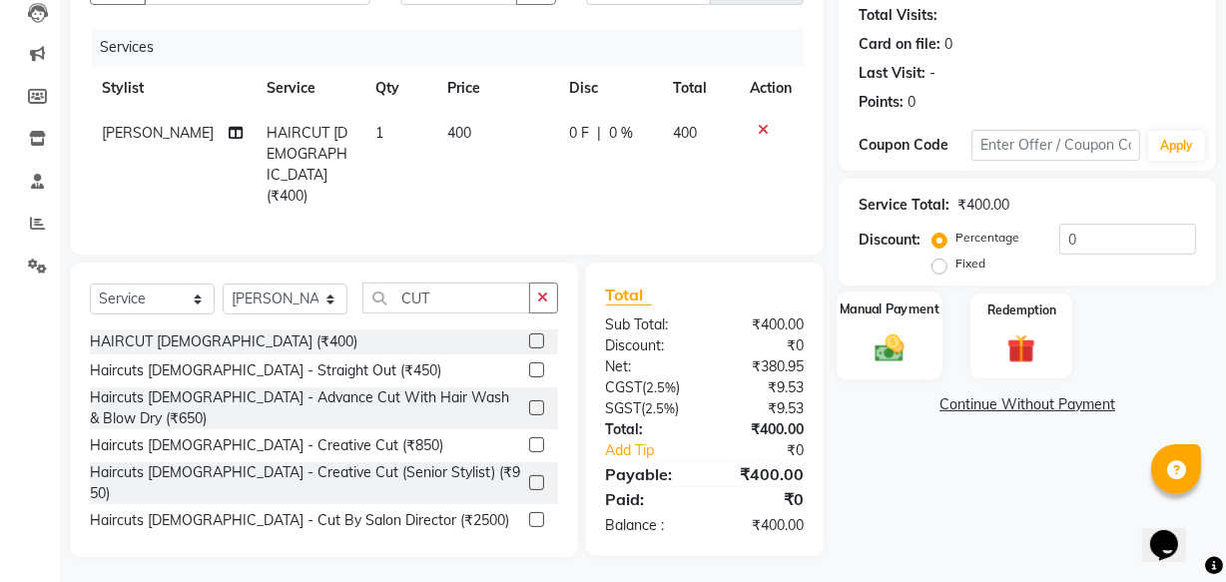
click at [888, 349] on img at bounding box center [889, 347] width 48 height 34
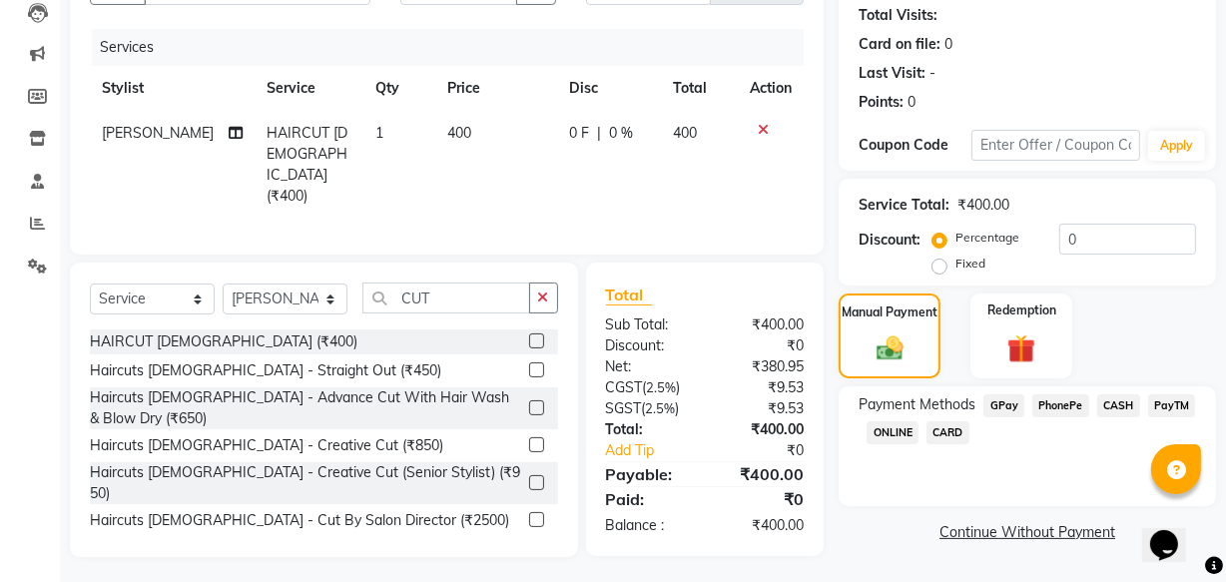
drag, startPoint x: 948, startPoint y: 430, endPoint x: 983, endPoint y: 449, distance: 39.8
click at [948, 431] on span "CARD" at bounding box center [947, 432] width 43 height 23
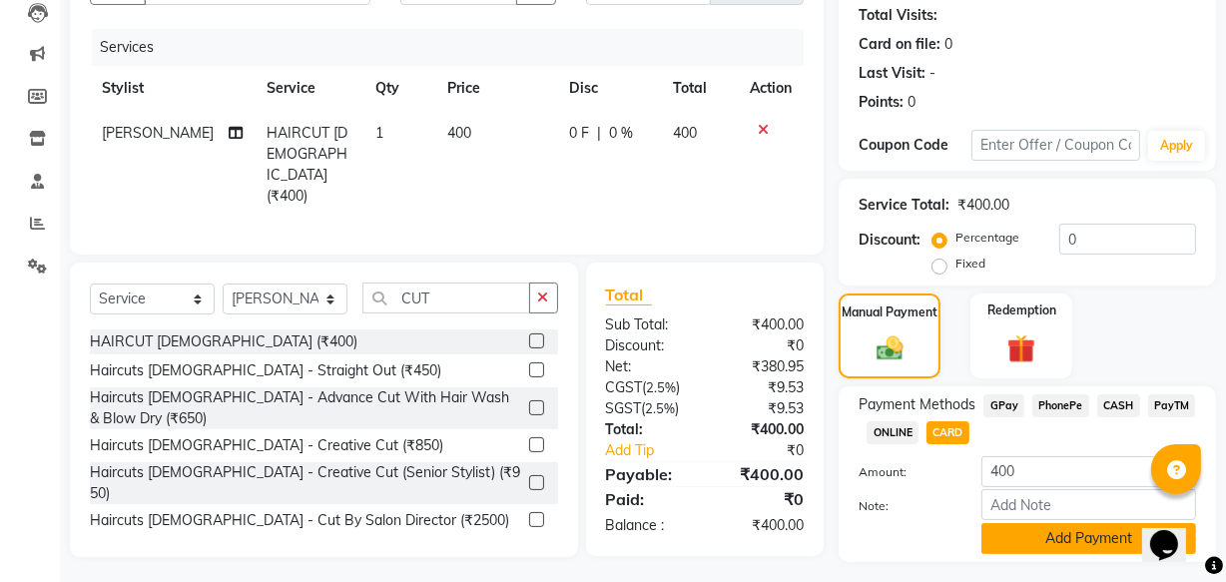
click at [1081, 532] on button "Add Payment" at bounding box center [1088, 538] width 215 height 31
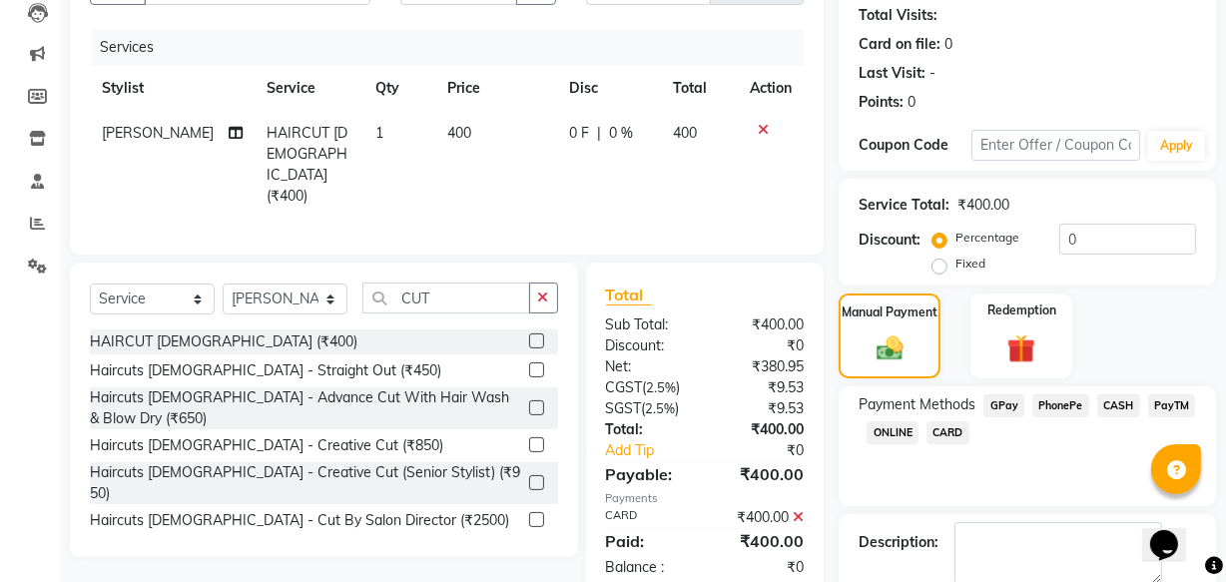
scroll to position [325, 0]
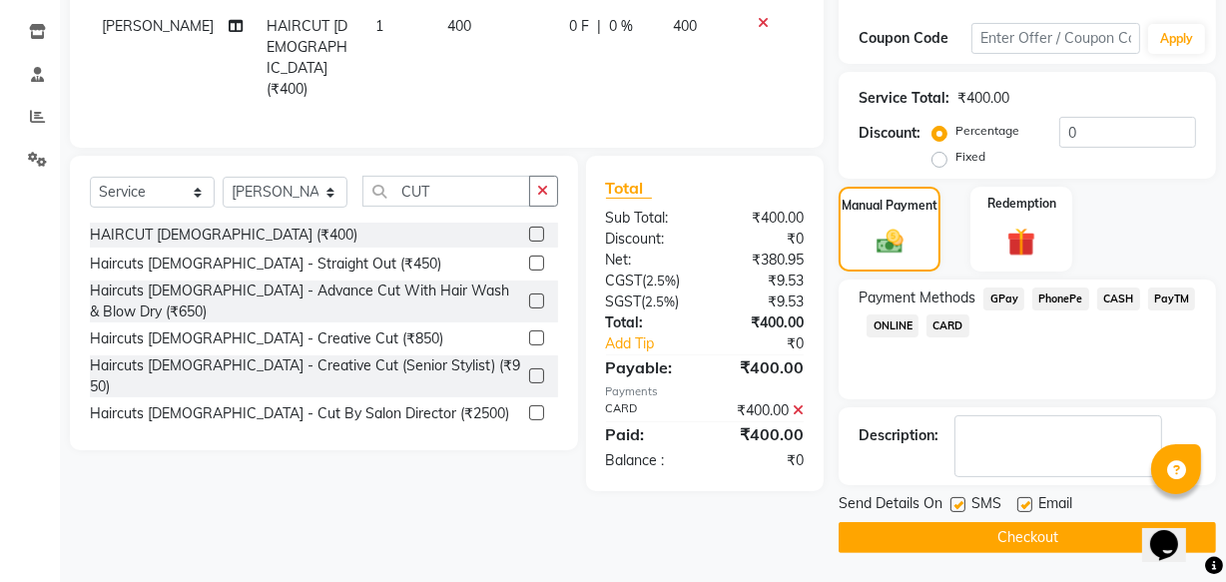
click at [996, 535] on button "Checkout" at bounding box center [1026, 537] width 377 height 31
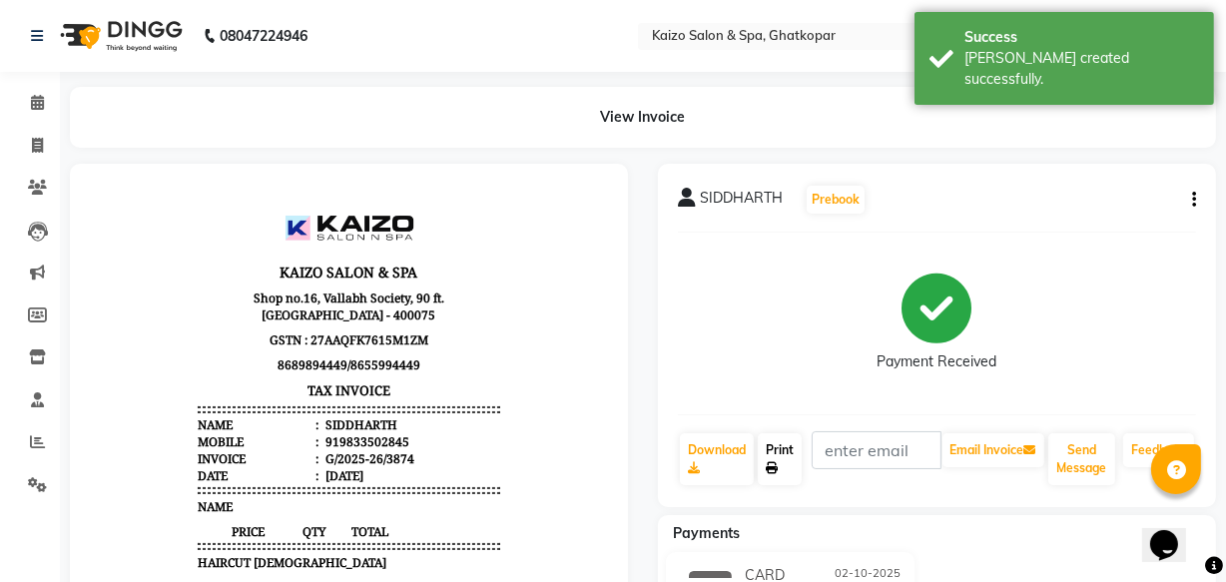
click at [774, 452] on link "Print" at bounding box center [780, 459] width 44 height 52
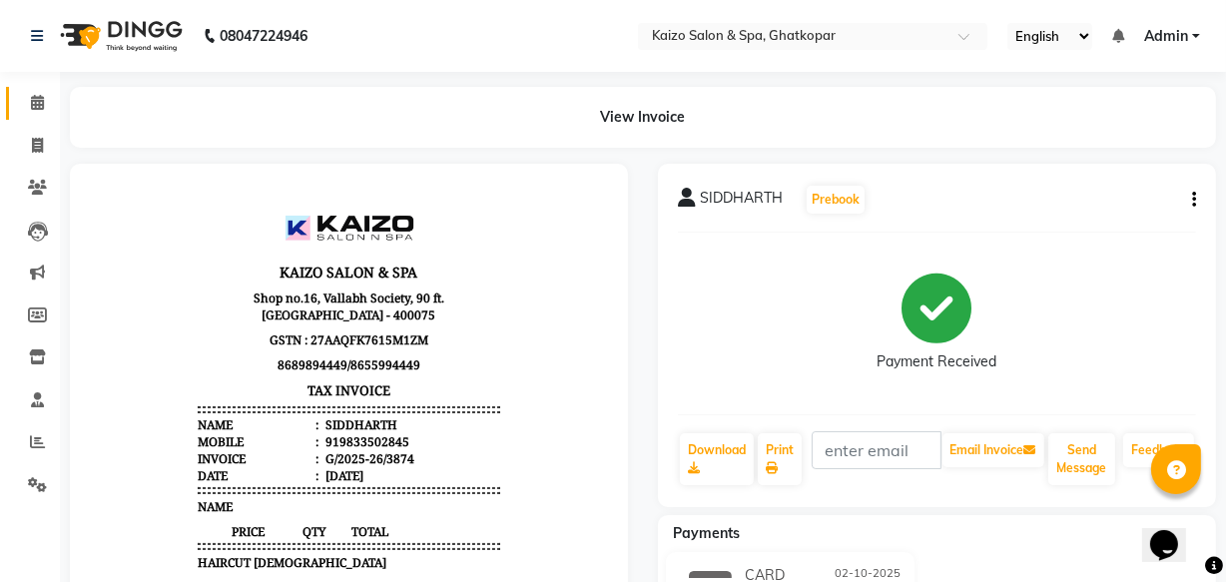
scroll to position [19, 0]
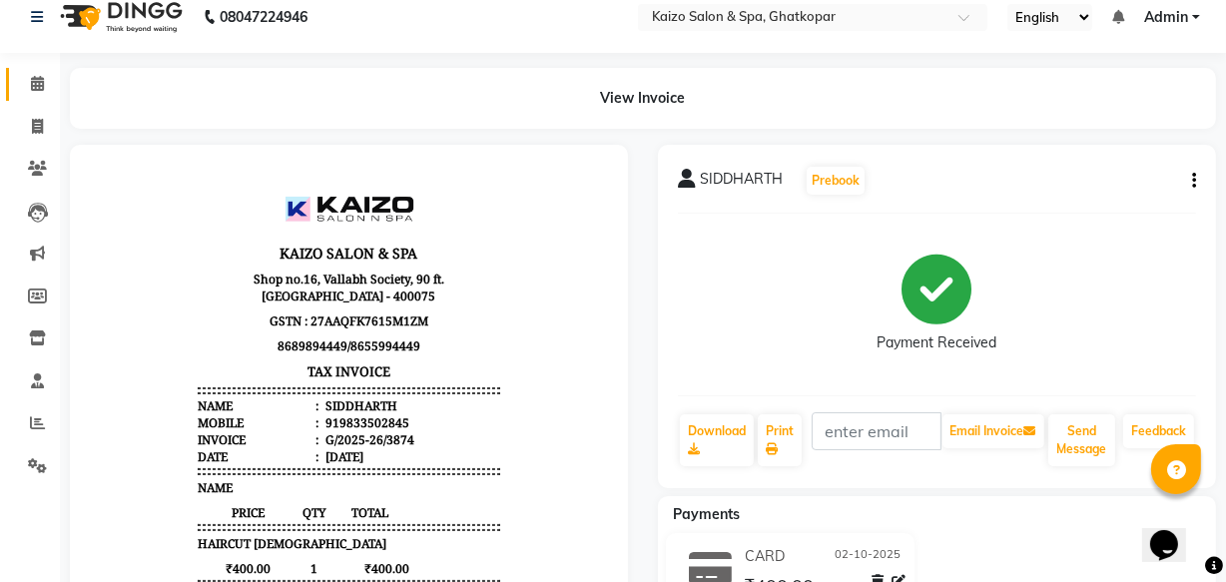
select select "service"
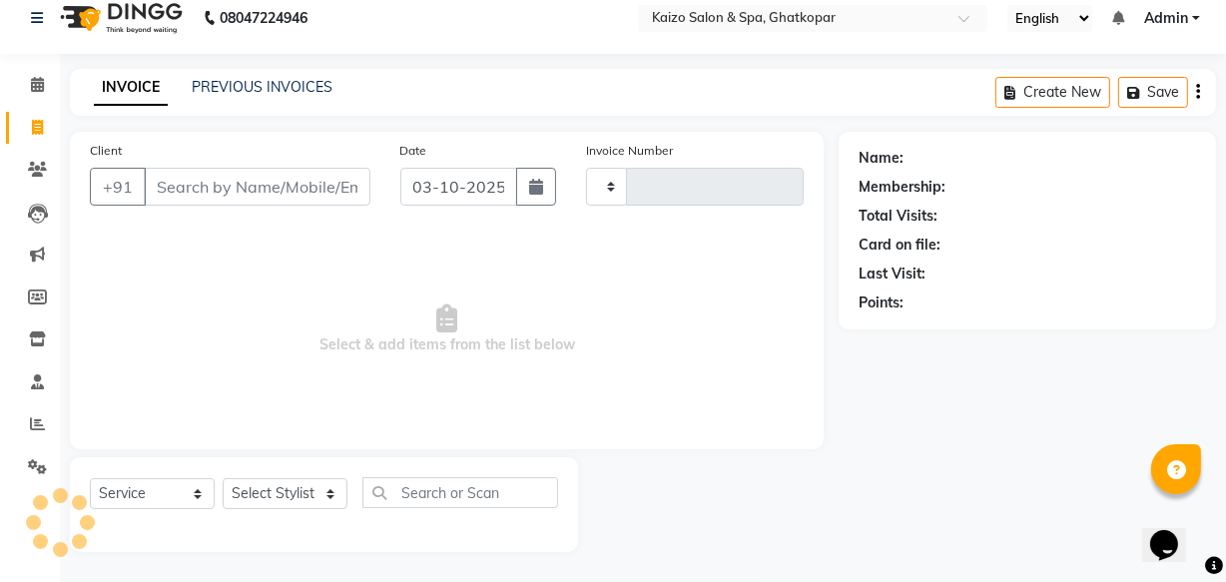
type input "3875"
select select "3500"
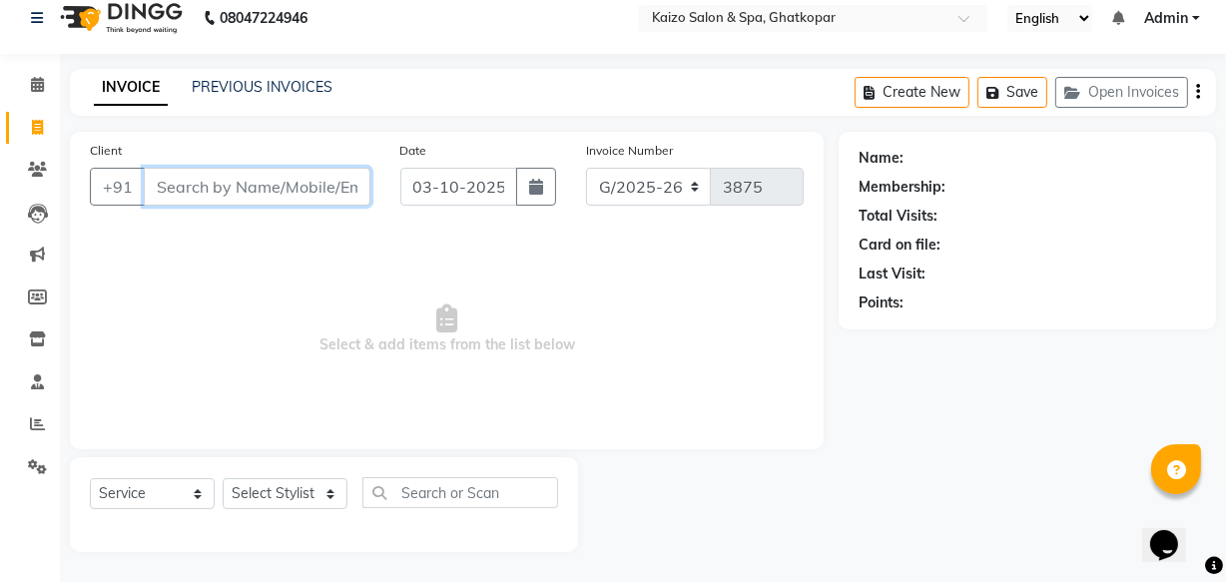
paste input "[PERSON_NAME] 9146189840"
click at [159, 195] on input "[PERSON_NAME] 9146189840" at bounding box center [206, 187] width 125 height 38
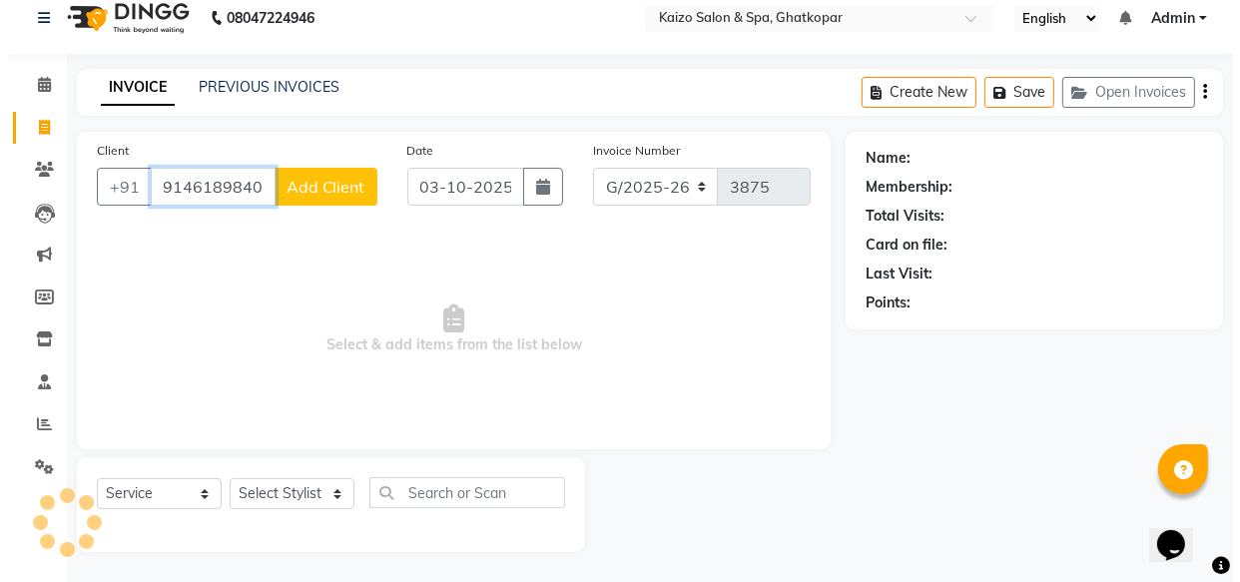
scroll to position [0, 0]
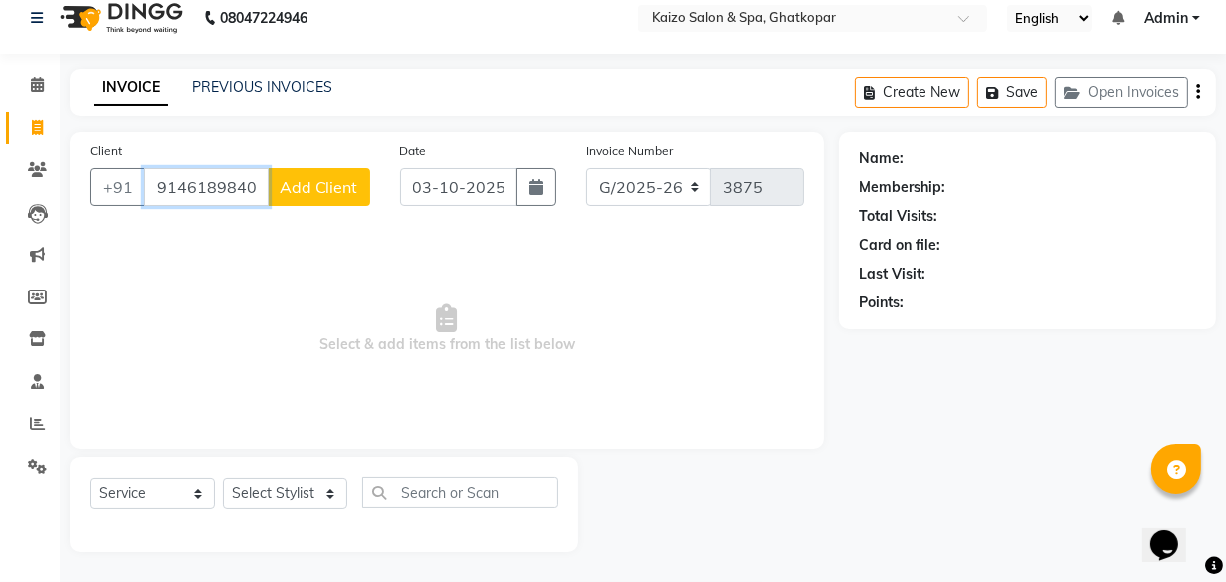
type input "9146189840"
click at [286, 189] on span "Add Client" at bounding box center [318, 187] width 79 height 20
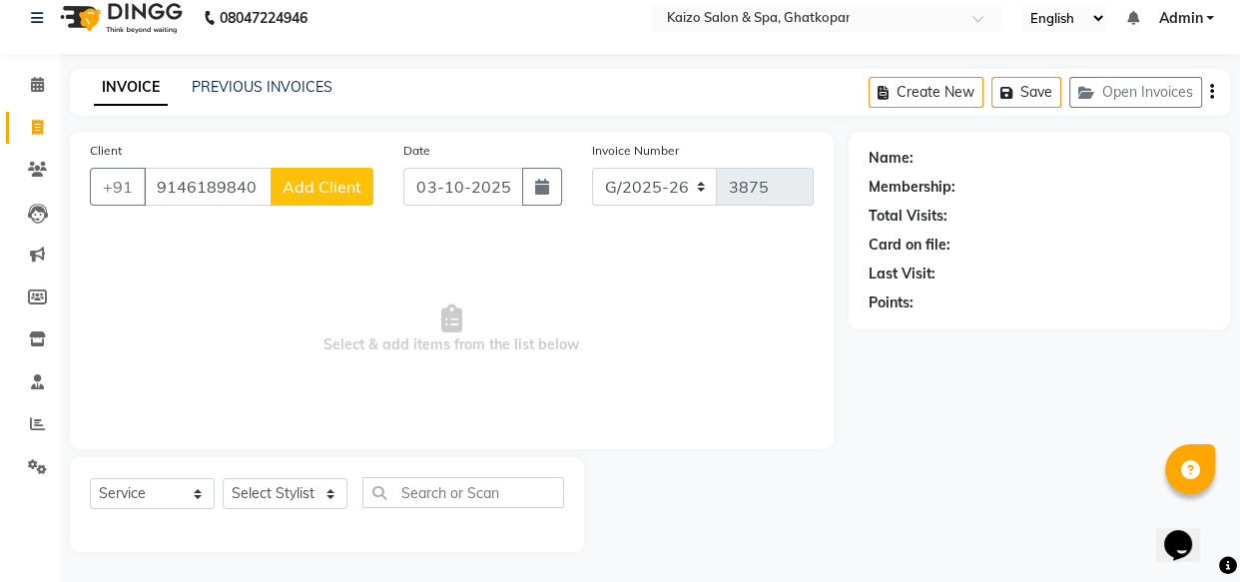
select select "22"
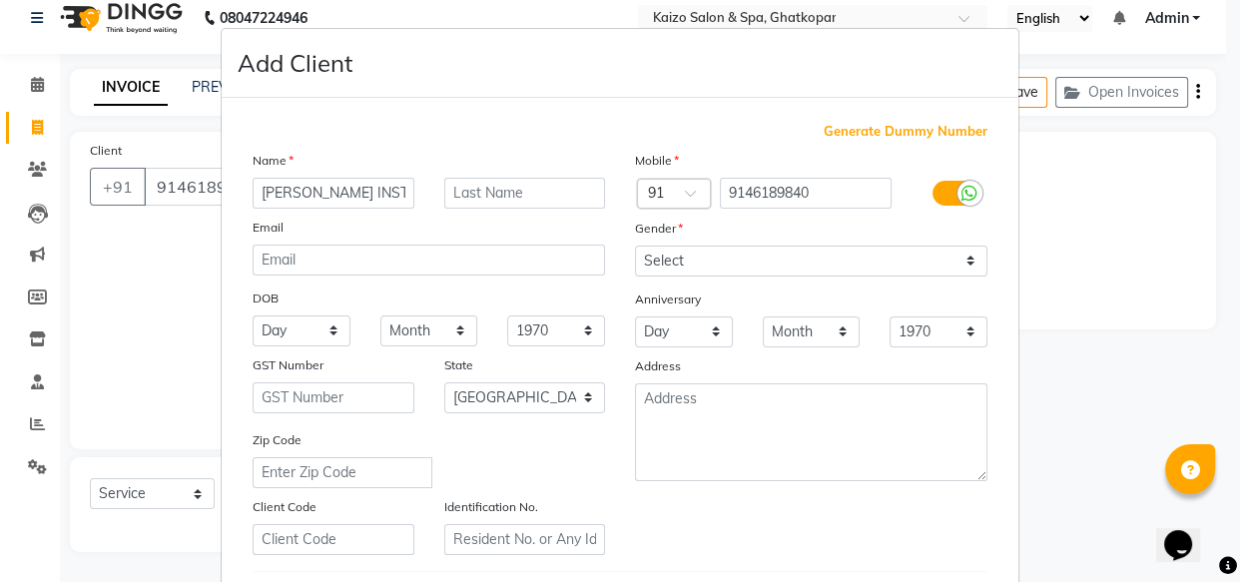
type input "[PERSON_NAME] INSTAA"
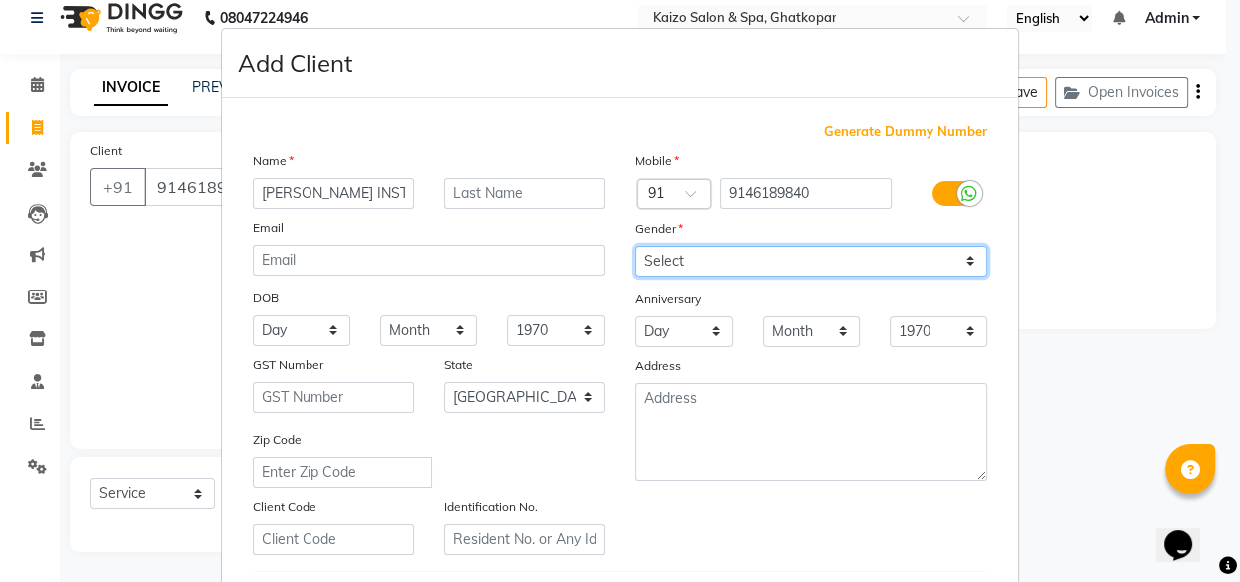
click at [673, 263] on select "Select [DEMOGRAPHIC_DATA] [DEMOGRAPHIC_DATA] Other Prefer Not To Say" at bounding box center [811, 261] width 352 height 31
select select "[DEMOGRAPHIC_DATA]"
click at [635, 246] on select "Select [DEMOGRAPHIC_DATA] [DEMOGRAPHIC_DATA] Other Prefer Not To Say" at bounding box center [811, 261] width 352 height 31
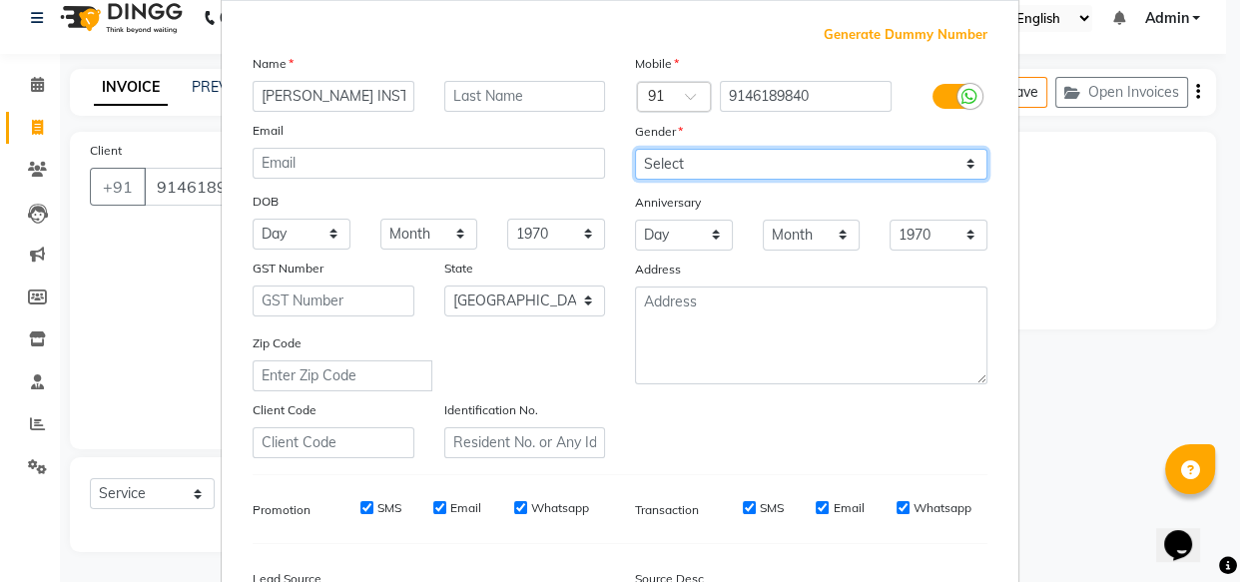
scroll to position [345, 0]
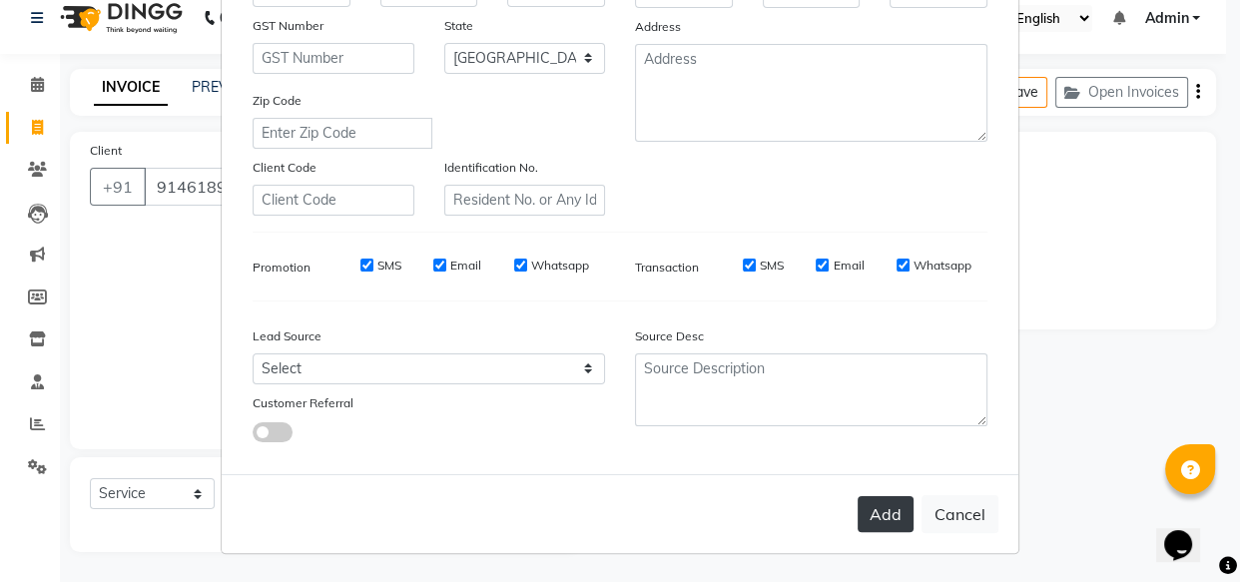
click at [868, 506] on button "Add" at bounding box center [885, 514] width 56 height 36
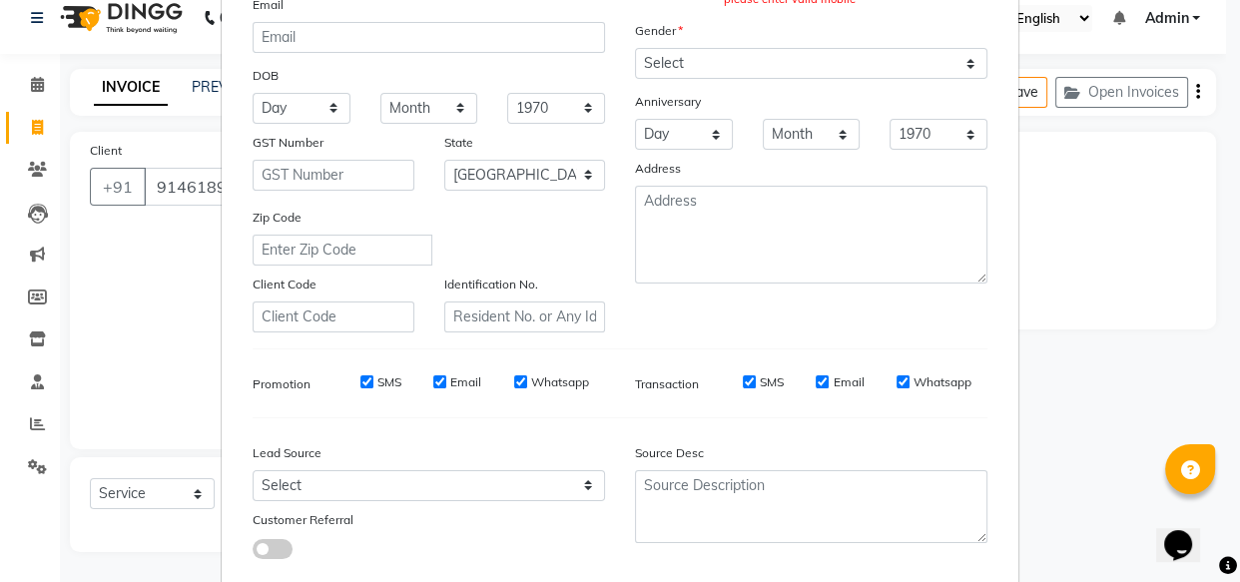
scroll to position [0, 0]
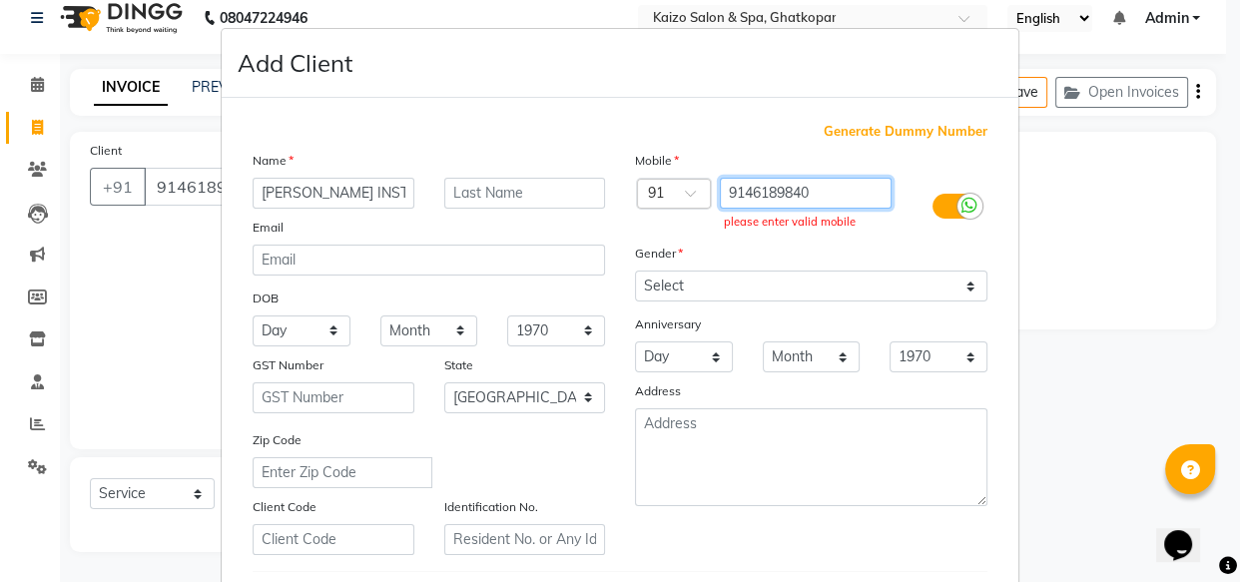
click at [831, 192] on input "9146189840" at bounding box center [806, 193] width 173 height 31
type input "9"
paste input "9146189840"
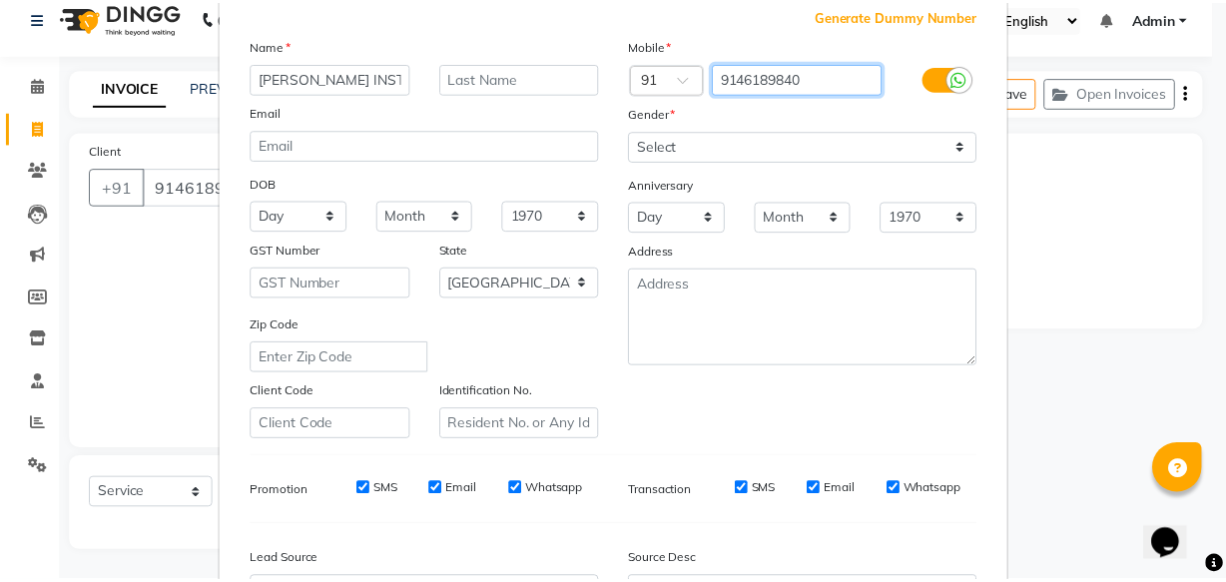
scroll to position [345, 0]
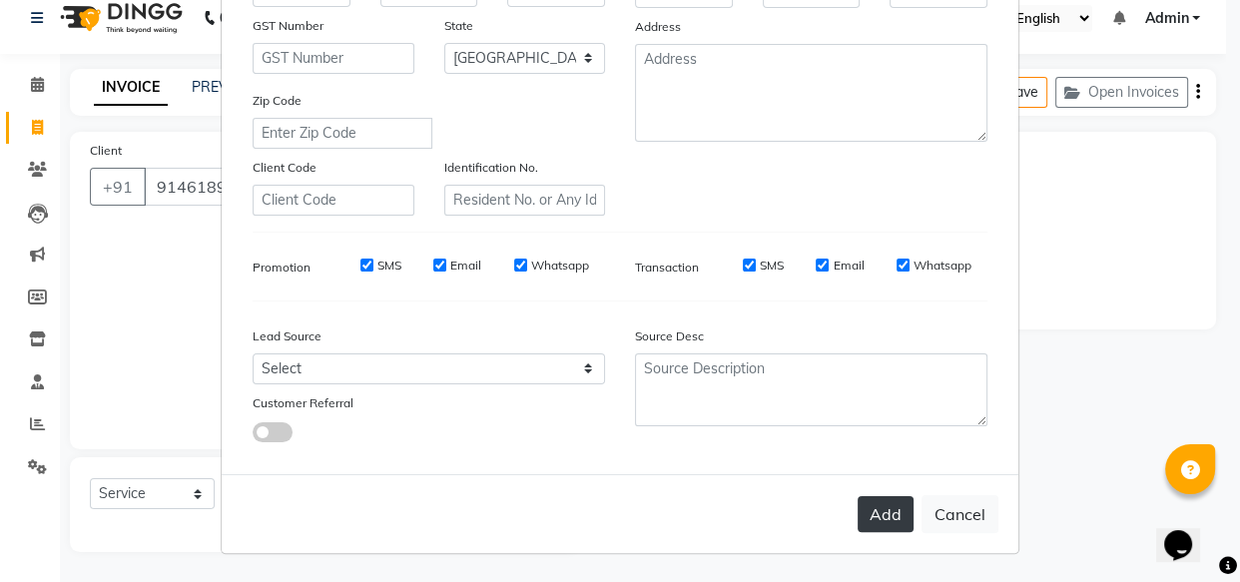
type input "9146189840"
click at [875, 519] on button "Add" at bounding box center [885, 514] width 56 height 36
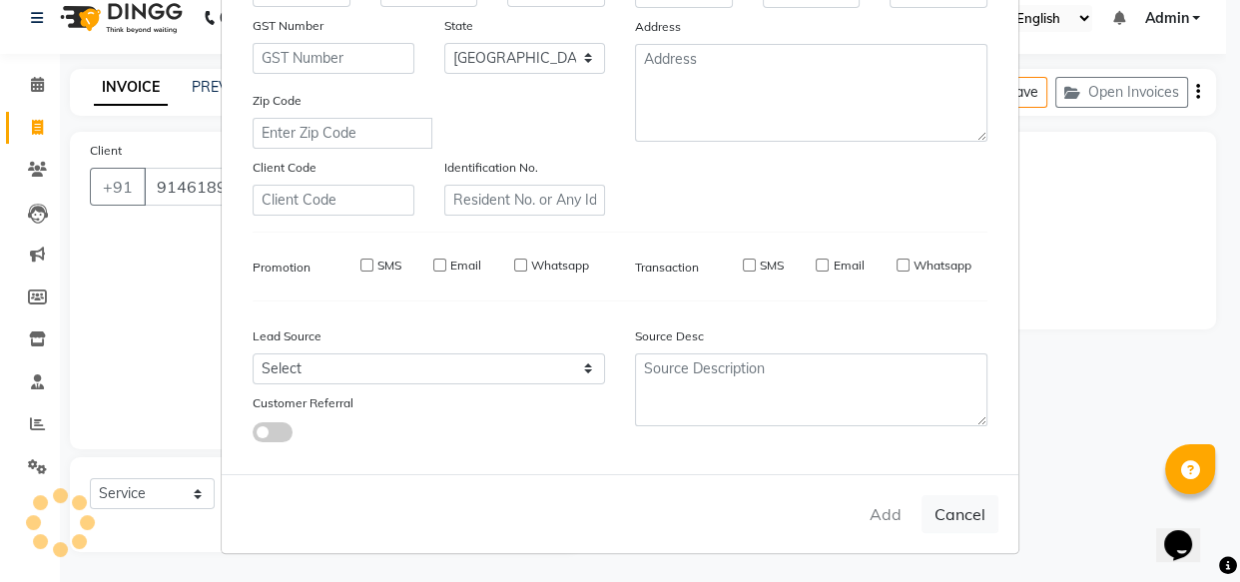
type input "9146189840"
select select
select select "null"
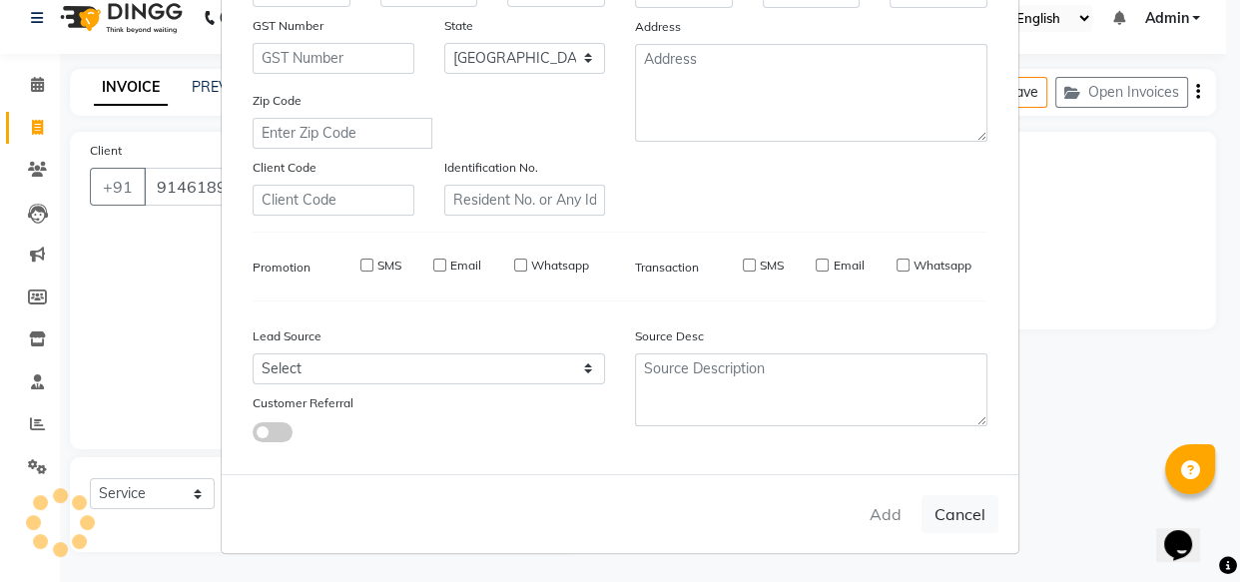
select select
checkbox input "false"
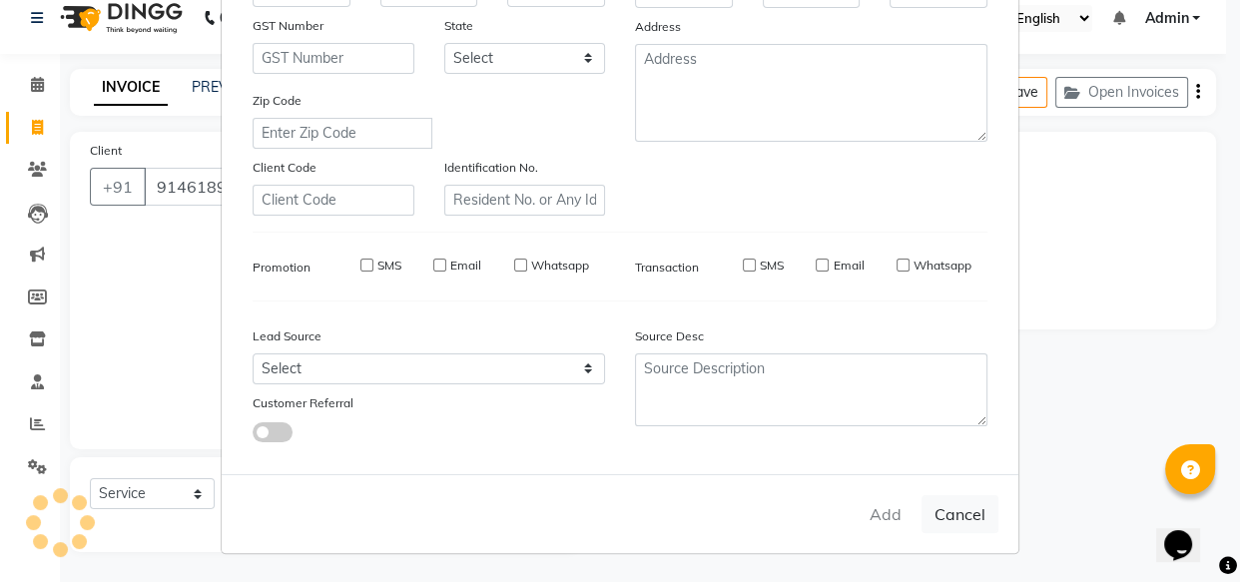
checkbox input "false"
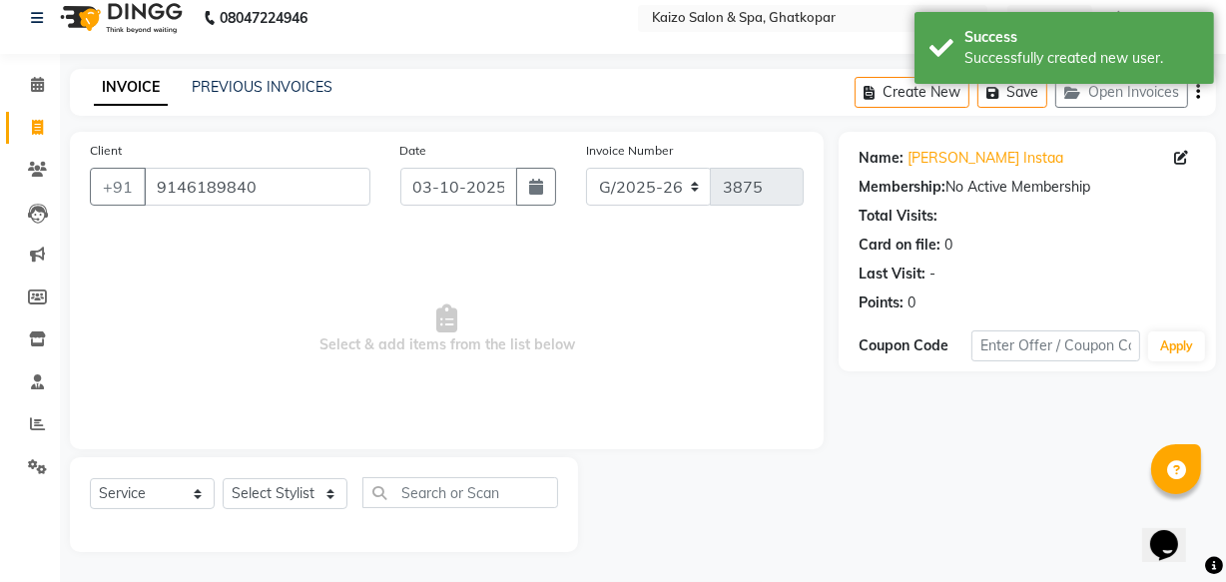
scroll to position [0, 0]
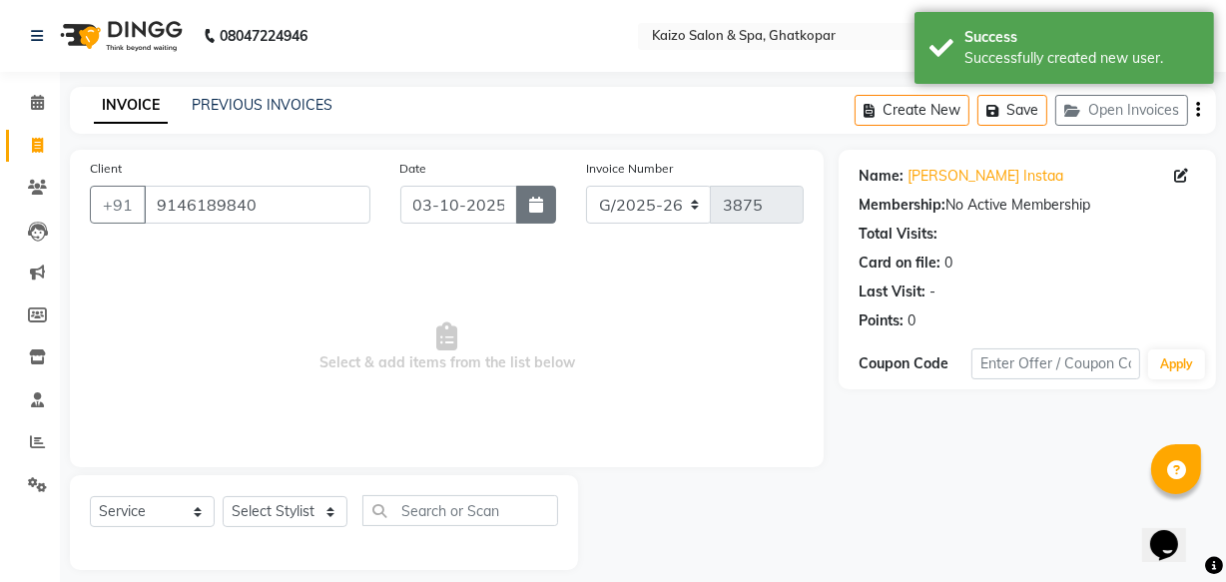
click at [521, 202] on button "button" at bounding box center [536, 205] width 40 height 38
select select "10"
select select "2025"
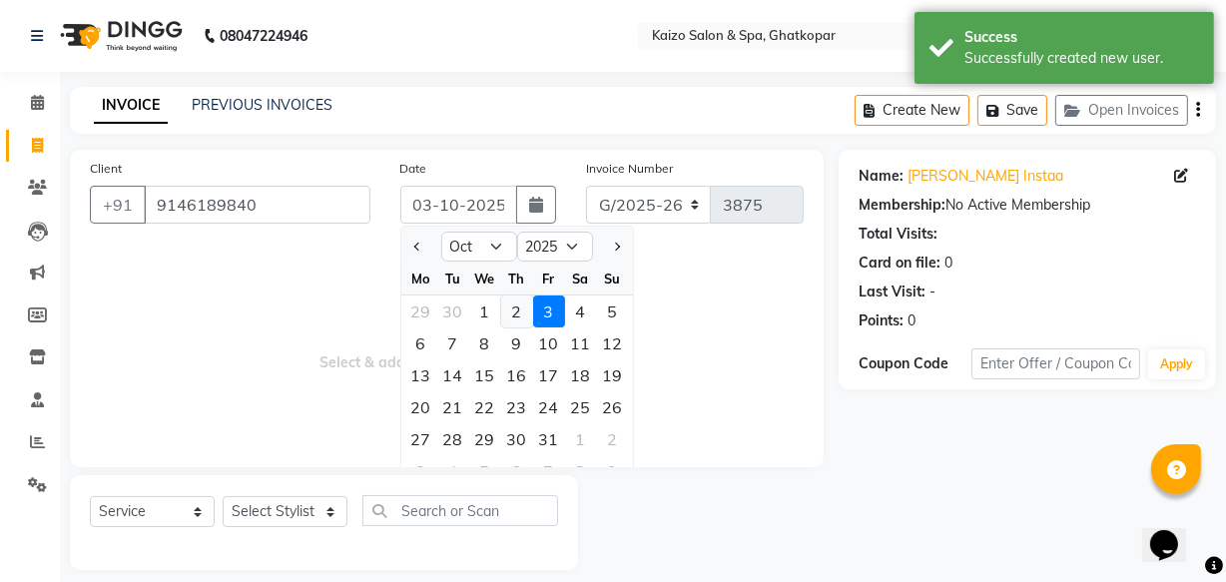
click at [509, 306] on div "2" at bounding box center [517, 311] width 32 height 32
type input "02-10-2025"
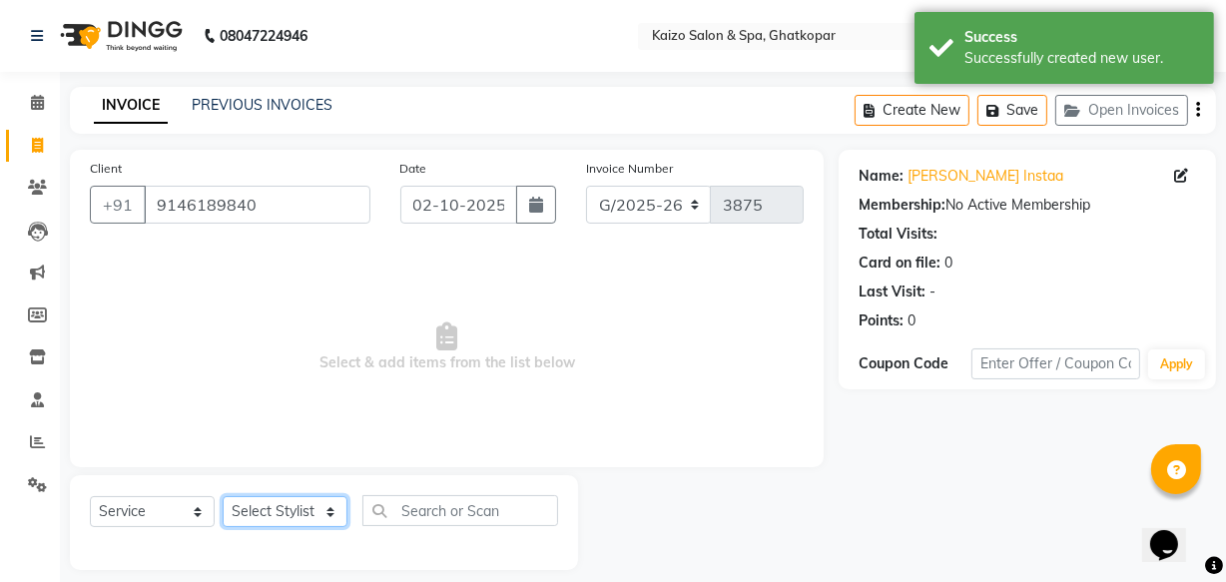
click at [286, 510] on select "Select Stylist [PERSON_NAME] ANJALI [PERSON_NAME] [PERSON_NAME] Front Desk [PER…" at bounding box center [285, 511] width 125 height 31
click at [223, 496] on select "Select Stylist [PERSON_NAME] ANJALI [PERSON_NAME] [PERSON_NAME] Front Desk [PER…" at bounding box center [285, 511] width 125 height 31
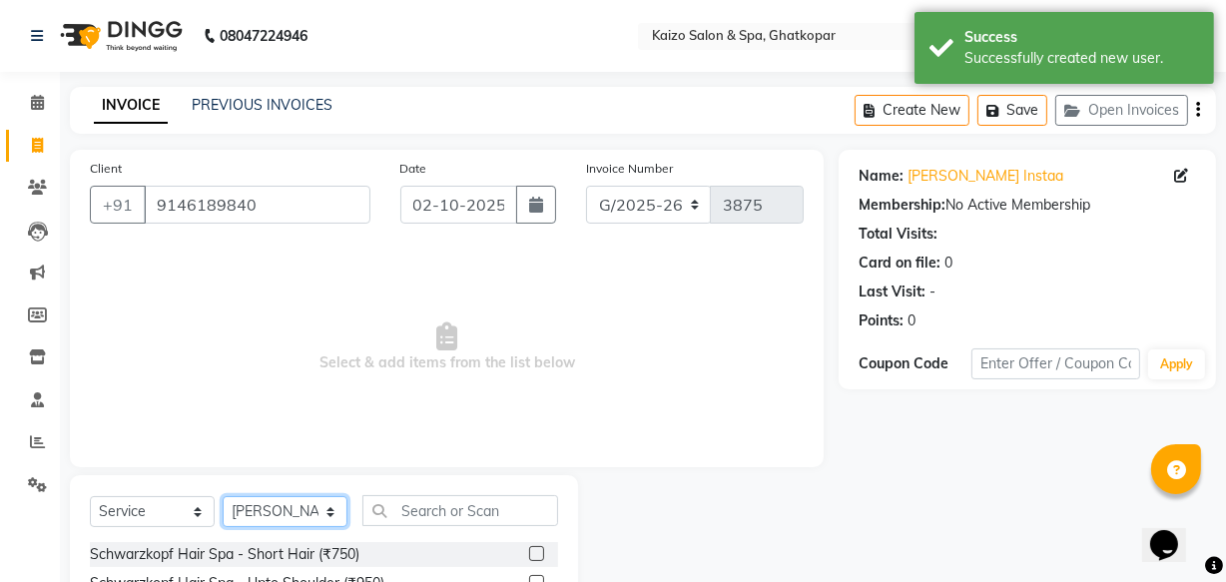
click at [270, 505] on select "Select Stylist [PERSON_NAME] ANJALI [PERSON_NAME] [PERSON_NAME] Front Desk [PER…" at bounding box center [285, 511] width 125 height 31
select select "38156"
click at [223, 496] on select "Select Stylist [PERSON_NAME] ANJALI [PERSON_NAME] [PERSON_NAME] Front Desk [PER…" at bounding box center [285, 511] width 125 height 31
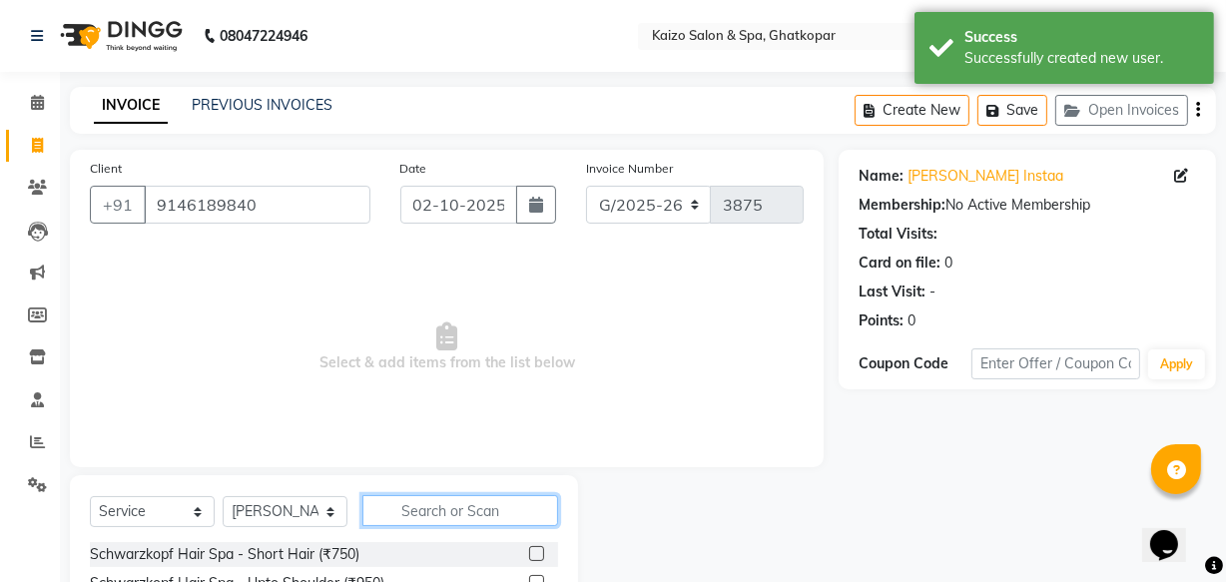
click at [450, 516] on input "text" at bounding box center [460, 510] width 196 height 31
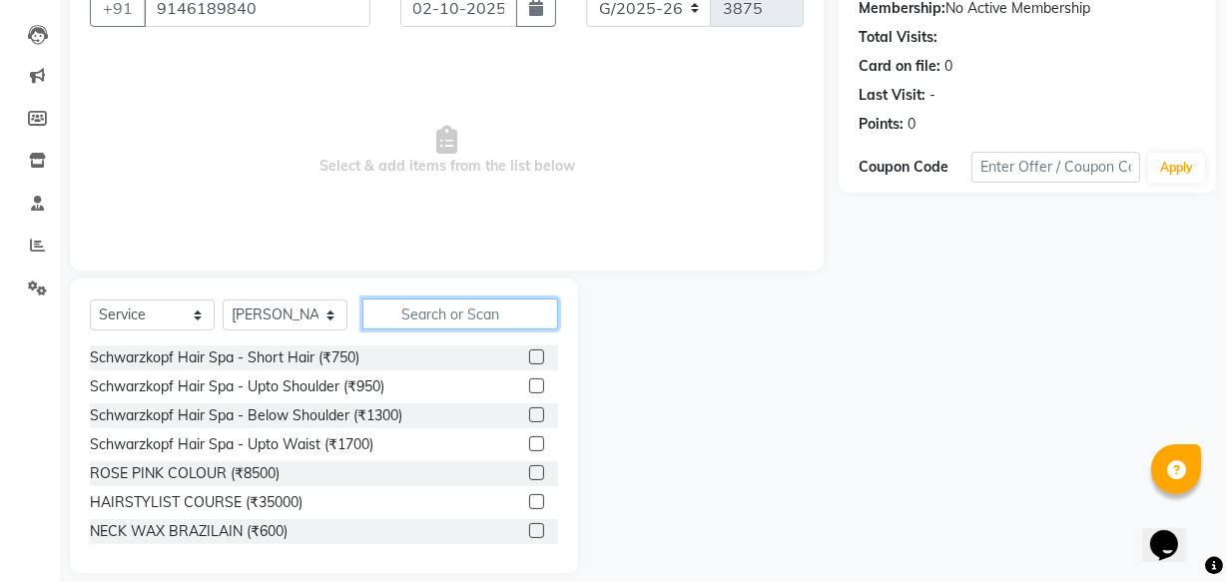
scroll to position [219, 0]
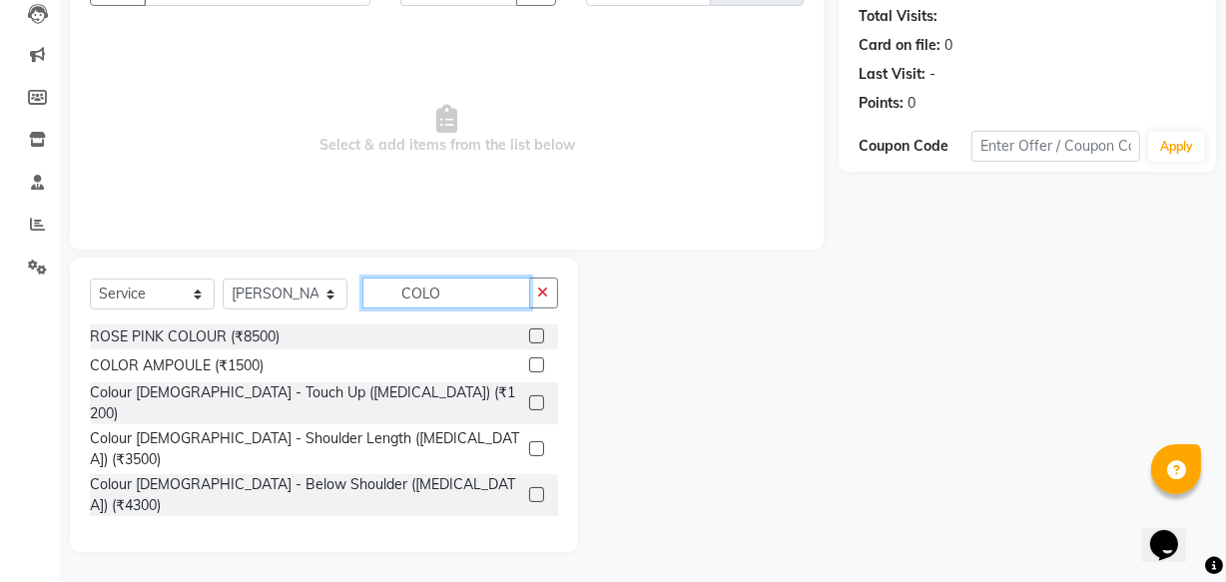
type input "COLO"
click at [529, 441] on label at bounding box center [536, 448] width 15 height 15
click at [529, 443] on input "checkbox" at bounding box center [535, 449] width 13 height 13
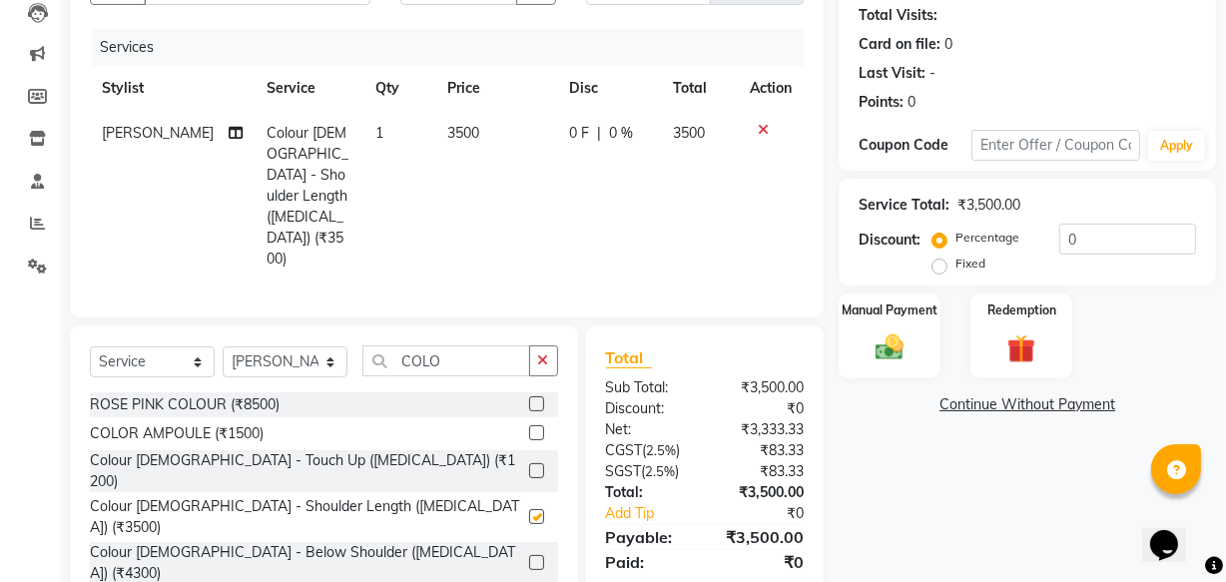
checkbox input "false"
click at [549, 345] on button "button" at bounding box center [543, 360] width 29 height 31
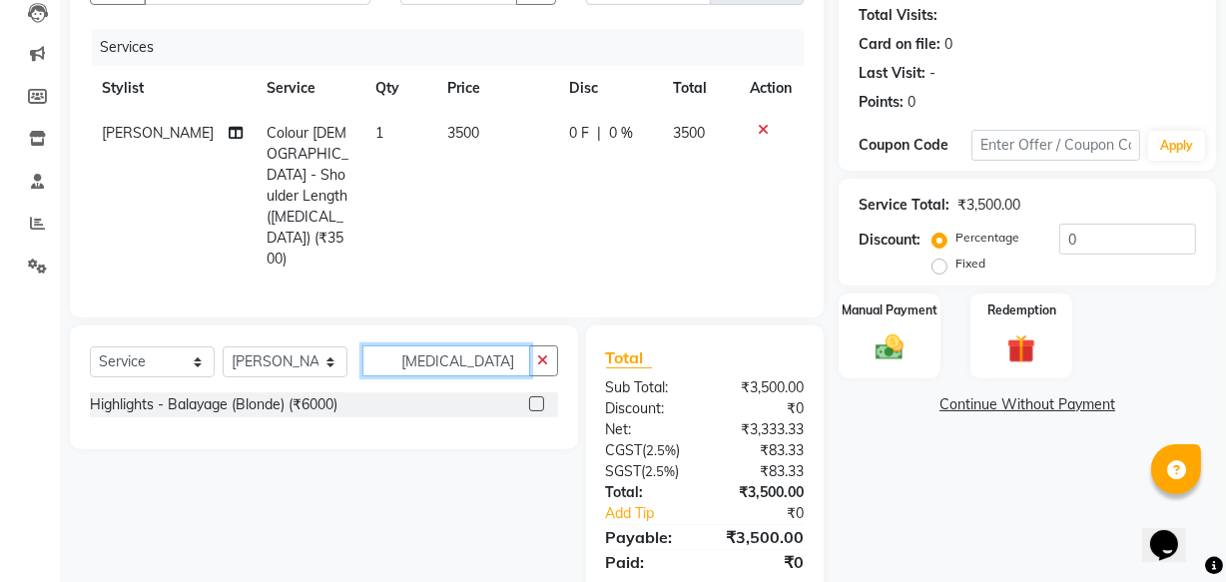
type input "[MEDICAL_DATA]"
click at [536, 396] on label at bounding box center [536, 403] width 15 height 15
click at [536, 398] on input "checkbox" at bounding box center [535, 404] width 13 height 13
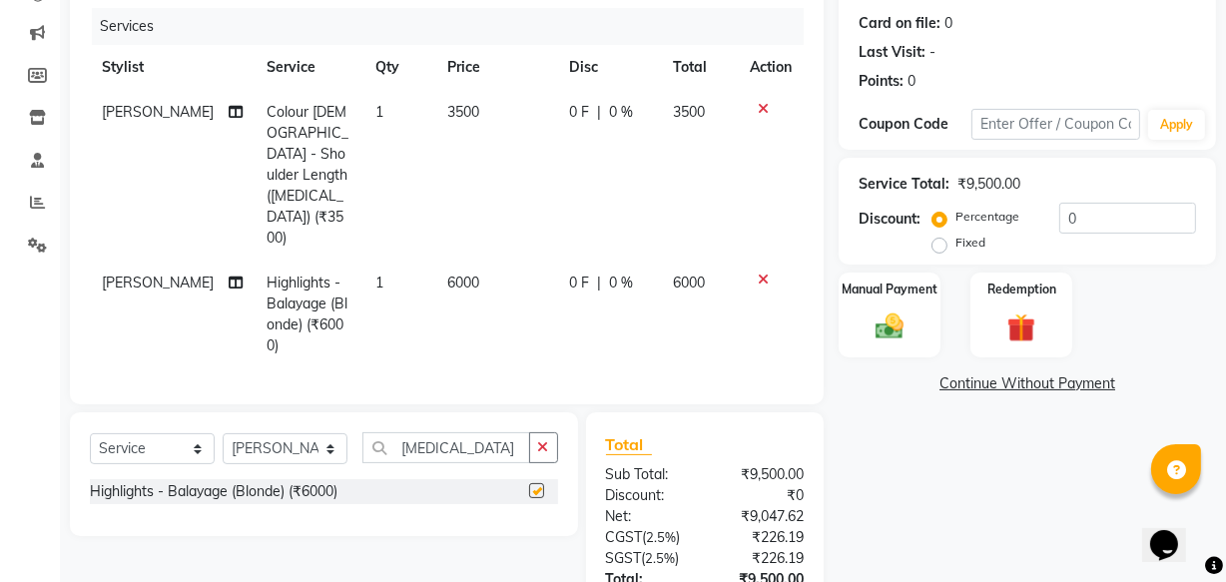
checkbox input "false"
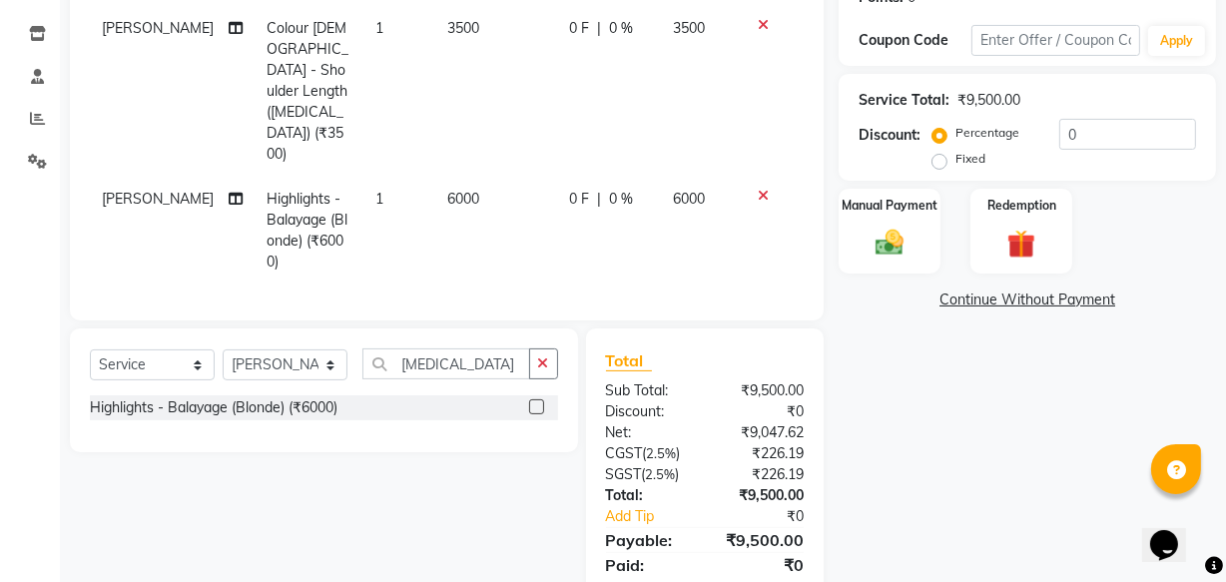
click at [466, 177] on td "6000" at bounding box center [496, 231] width 123 height 108
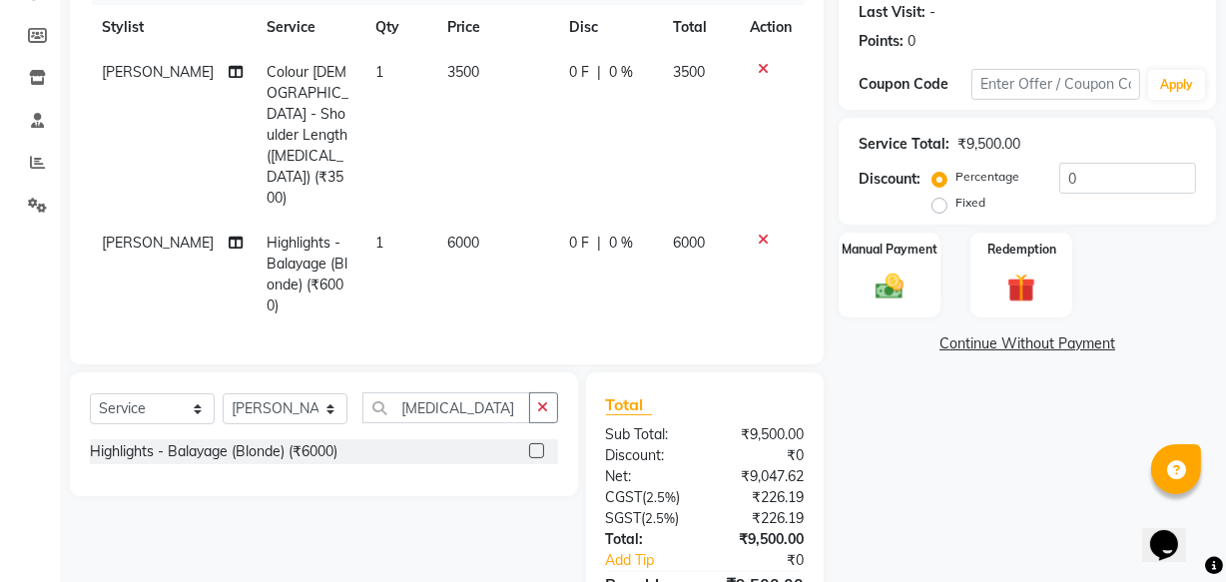
select select "38156"
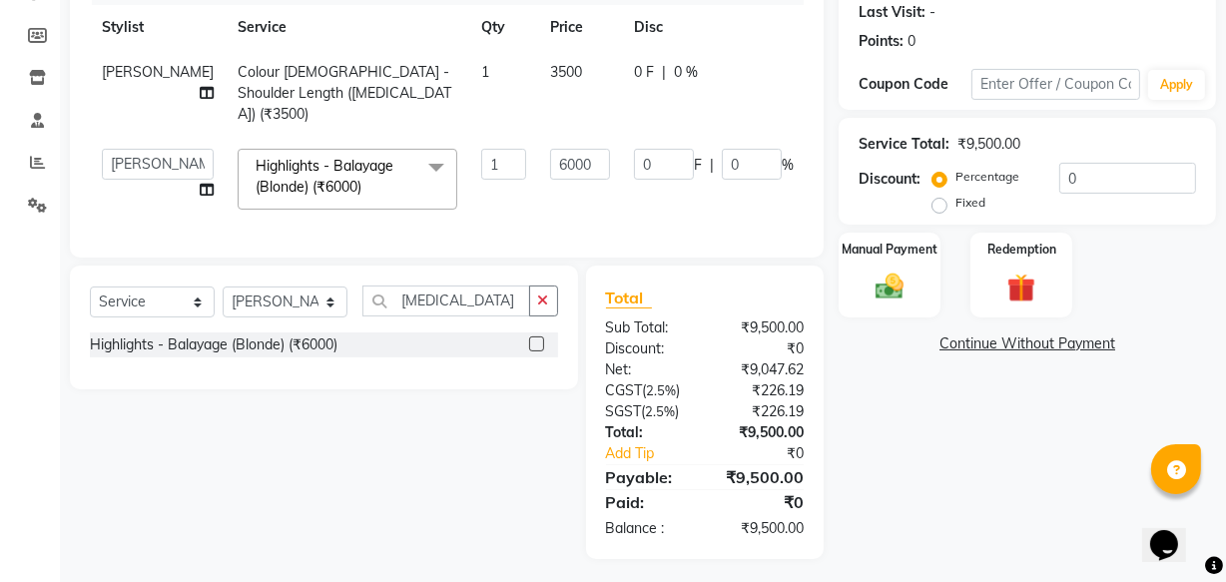
drag, startPoint x: 466, startPoint y: 128, endPoint x: 479, endPoint y: 135, distance: 14.7
click at [469, 137] on tr "[PERSON_NAME] ANJALI [PERSON_NAME] [PERSON_NAME] Front Desk [PERSON_NAME] IFTES…" at bounding box center [509, 179] width 839 height 85
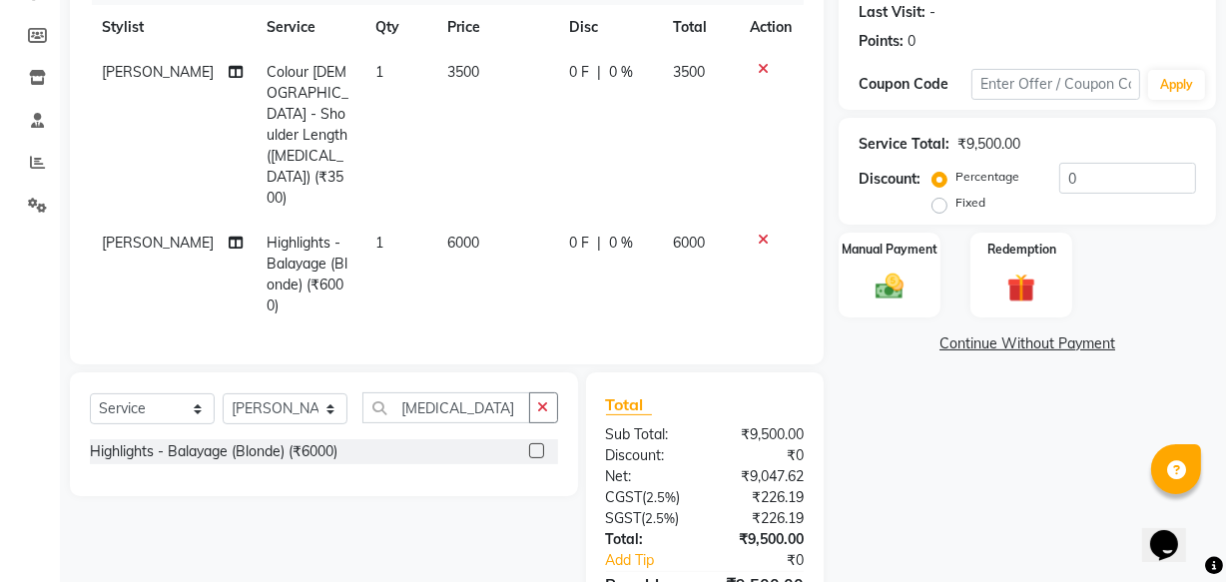
click at [496, 141] on td "3500" at bounding box center [496, 135] width 123 height 171
select select "38156"
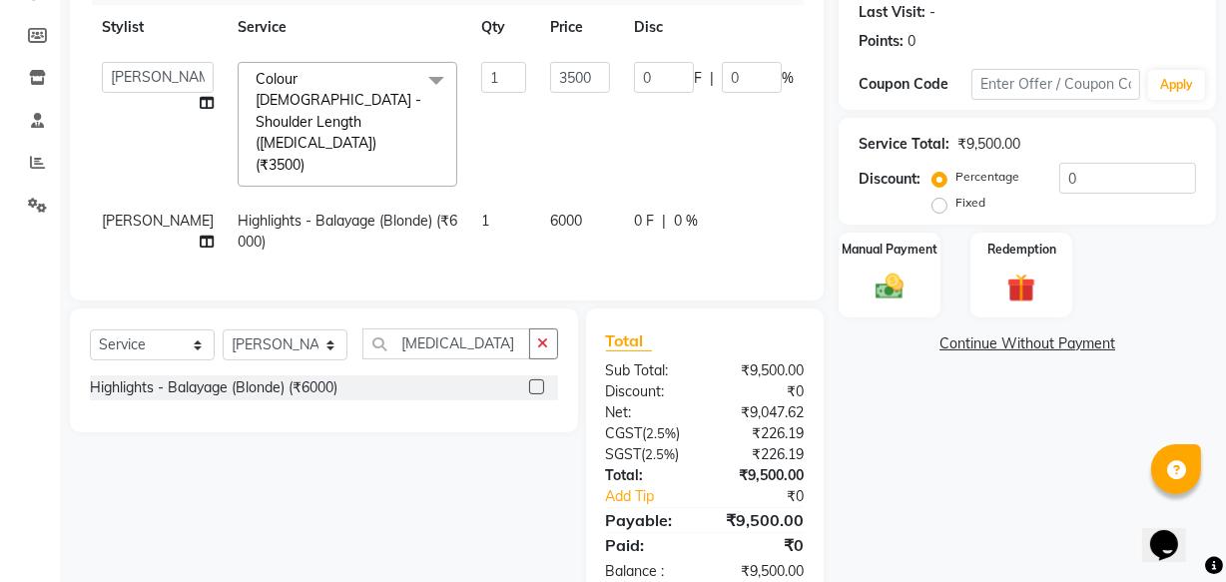
click at [550, 212] on span "6000" at bounding box center [566, 221] width 32 height 18
select select "38156"
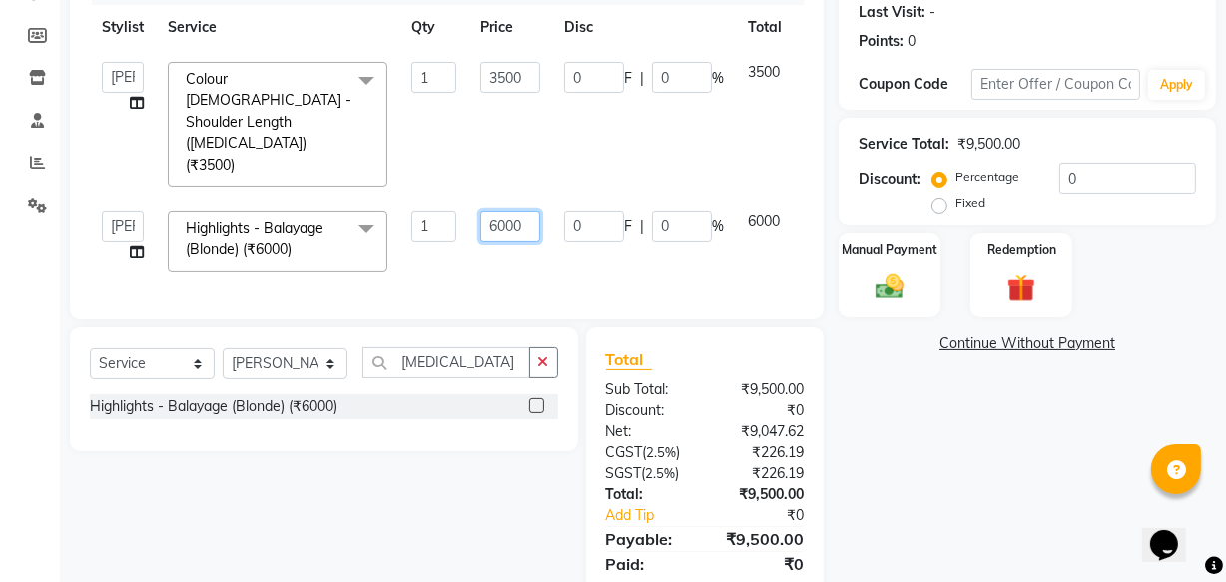
click at [505, 211] on input "6000" at bounding box center [510, 226] width 60 height 31
type input "7"
type input "4000"
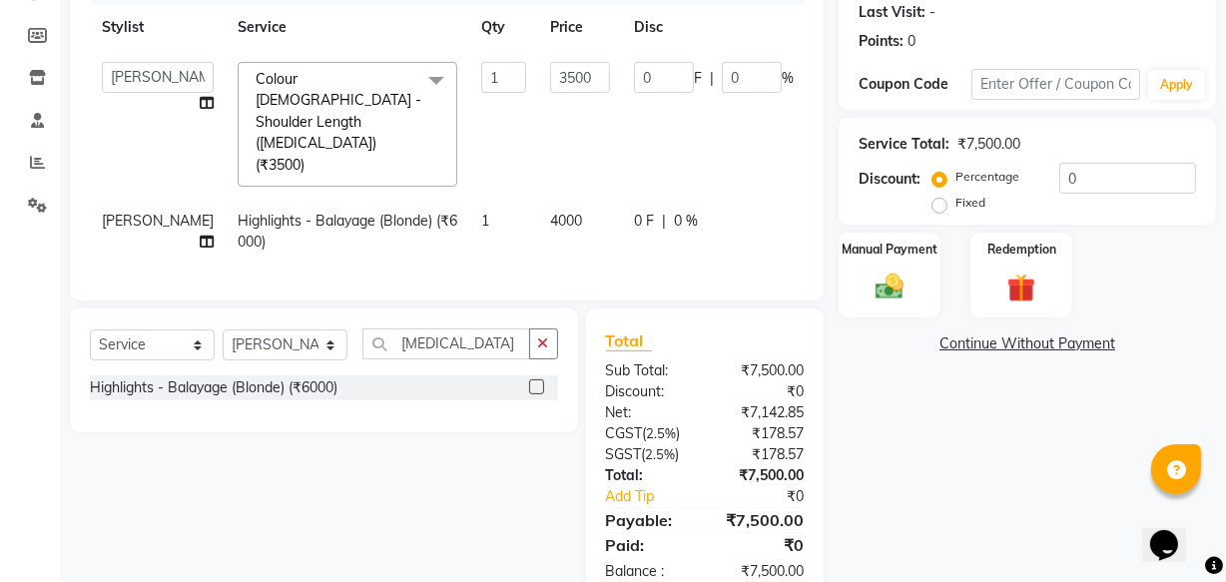
click at [548, 234] on div "Services Stylist Service Qty Price Disc Total Action [PERSON_NAME] ANJALI [PERS…" at bounding box center [447, 124] width 714 height 312
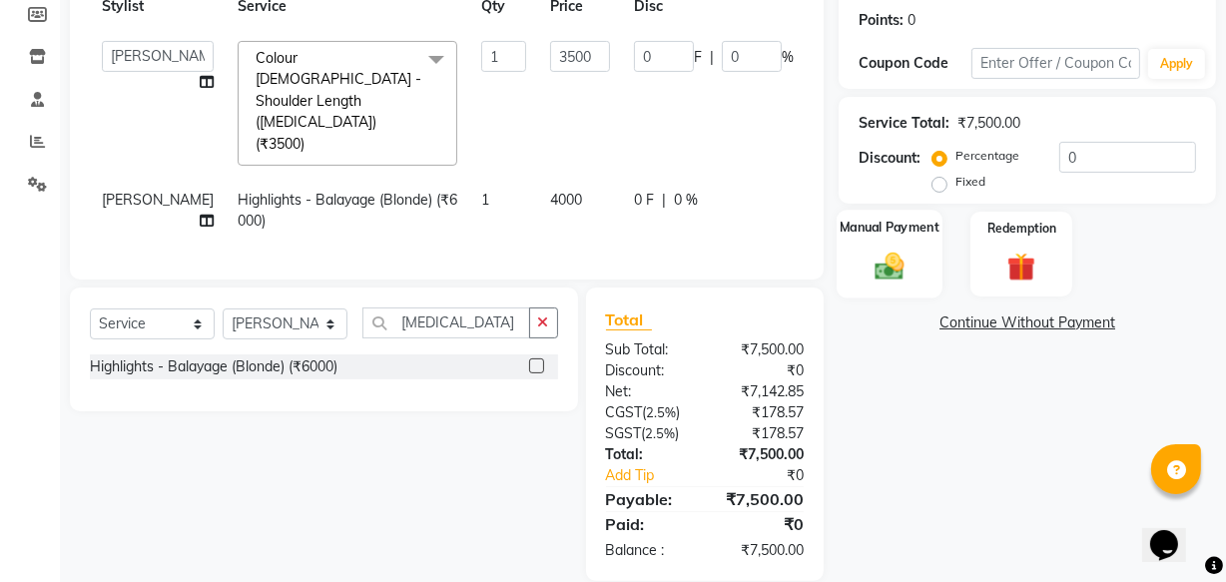
click at [917, 250] on div "Manual Payment" at bounding box center [889, 254] width 106 height 89
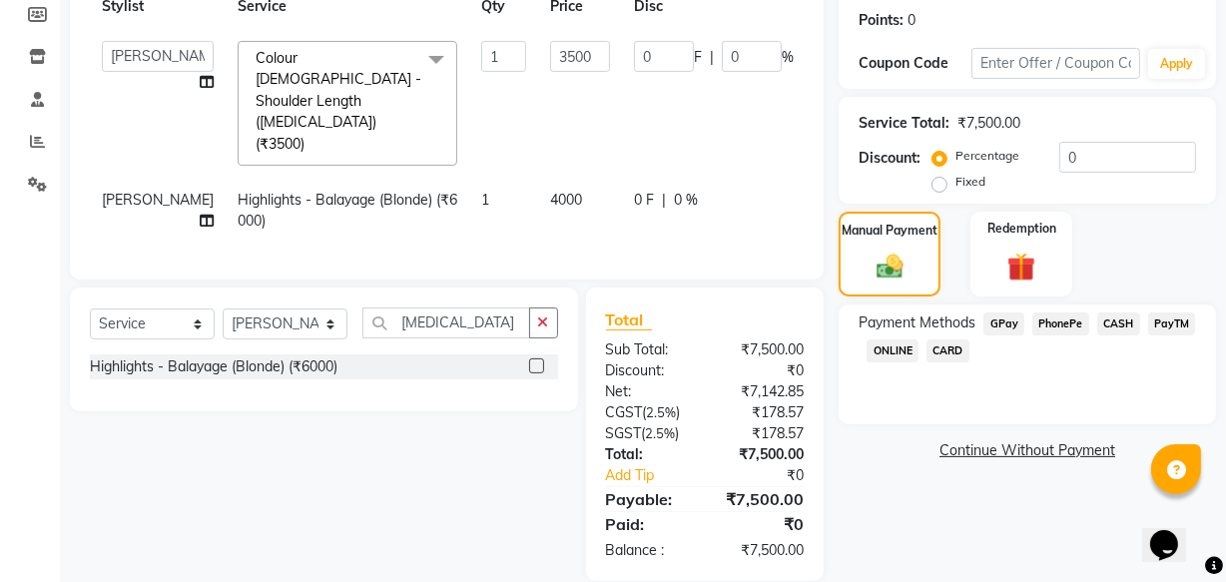
click at [964, 352] on span "CARD" at bounding box center [947, 350] width 43 height 23
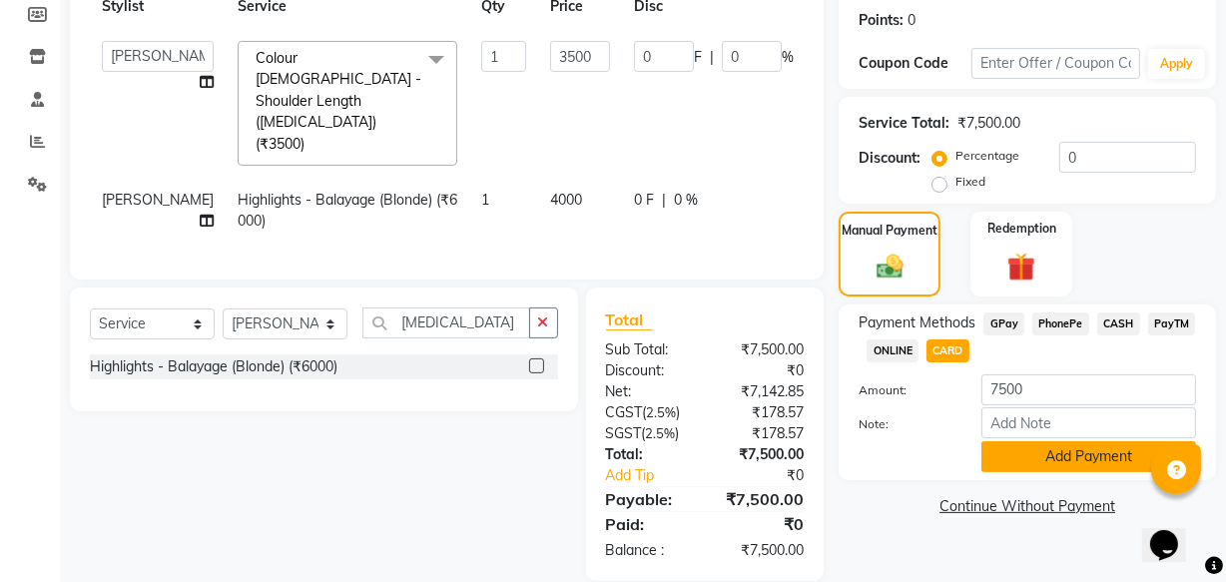
click at [1105, 458] on button "Add Payment" at bounding box center [1088, 456] width 215 height 31
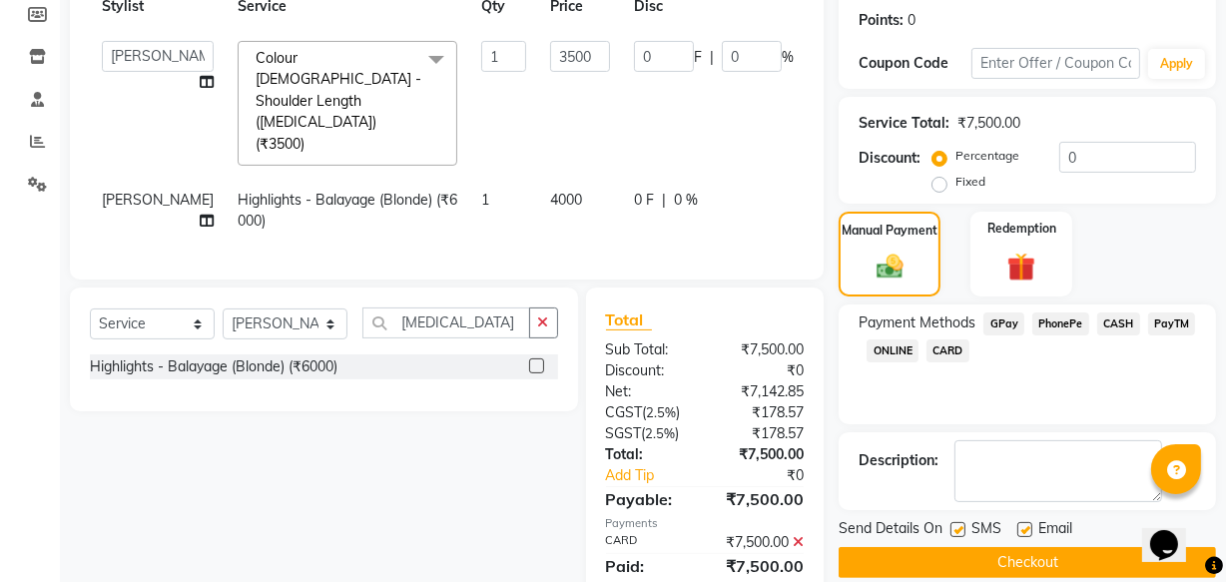
click at [1004, 555] on button "Checkout" at bounding box center [1026, 562] width 377 height 31
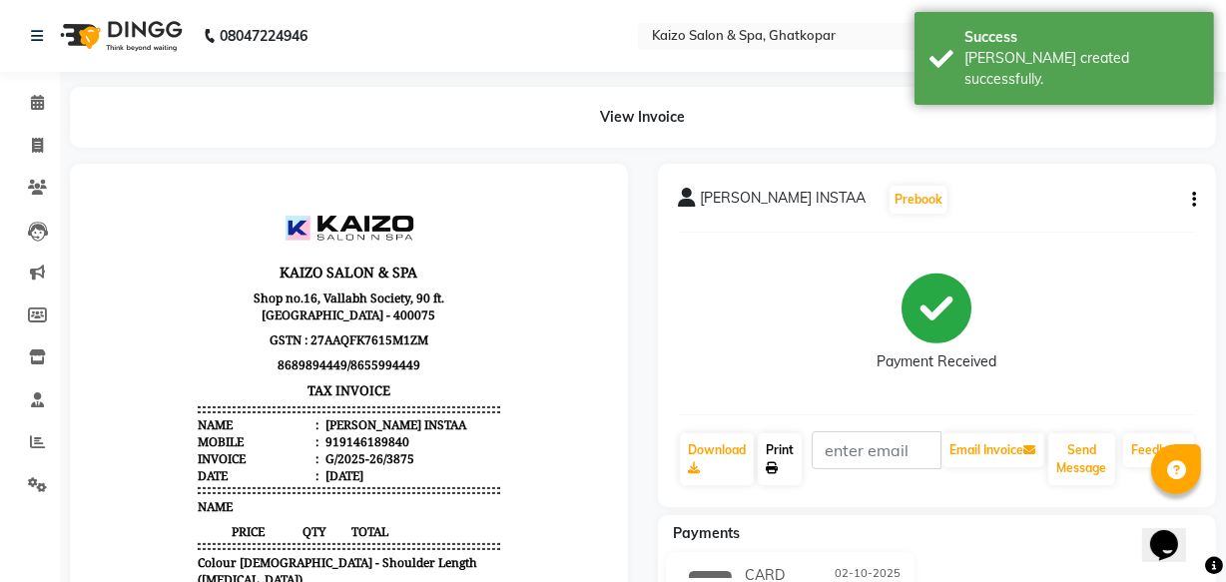
click at [783, 446] on link "Print" at bounding box center [780, 459] width 44 height 52
select select "service"
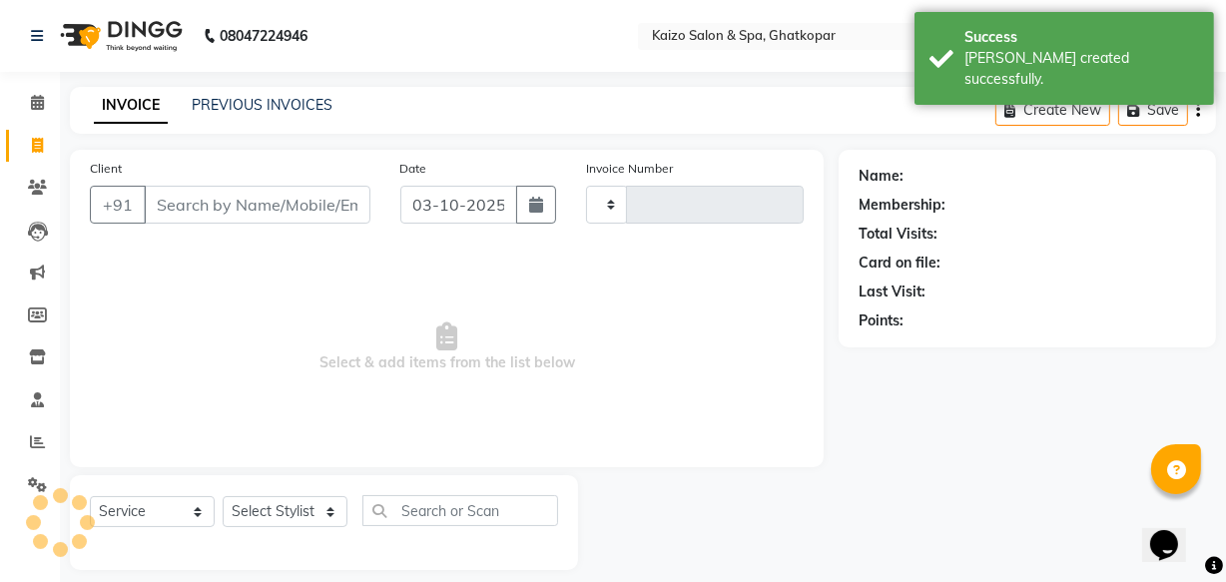
type input "3876"
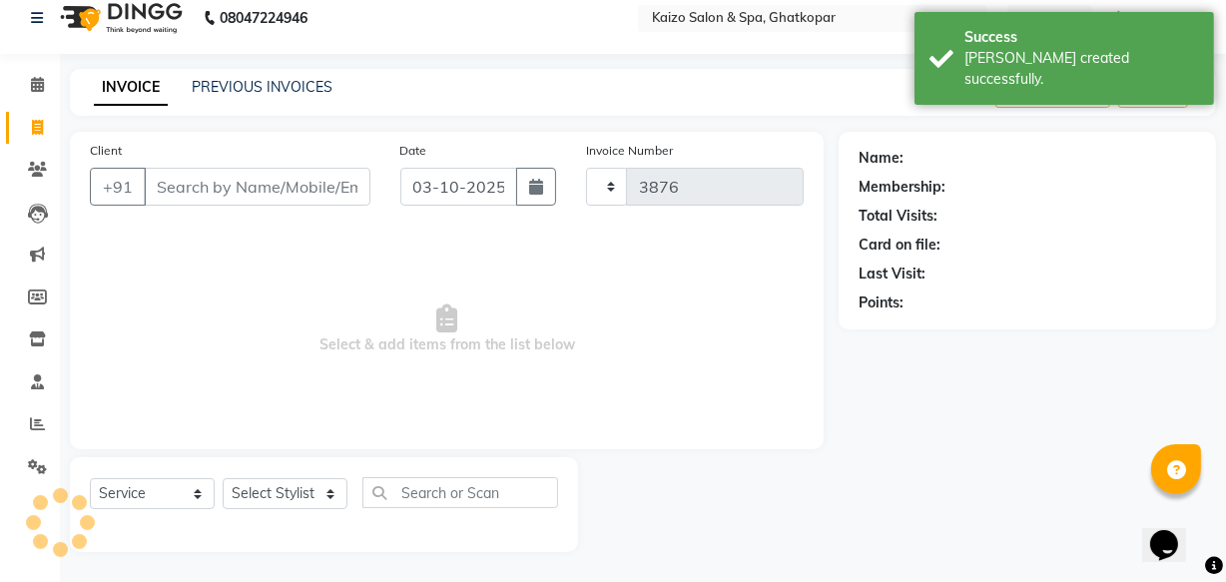
select select "3500"
